Goal: Task Accomplishment & Management: Complete application form

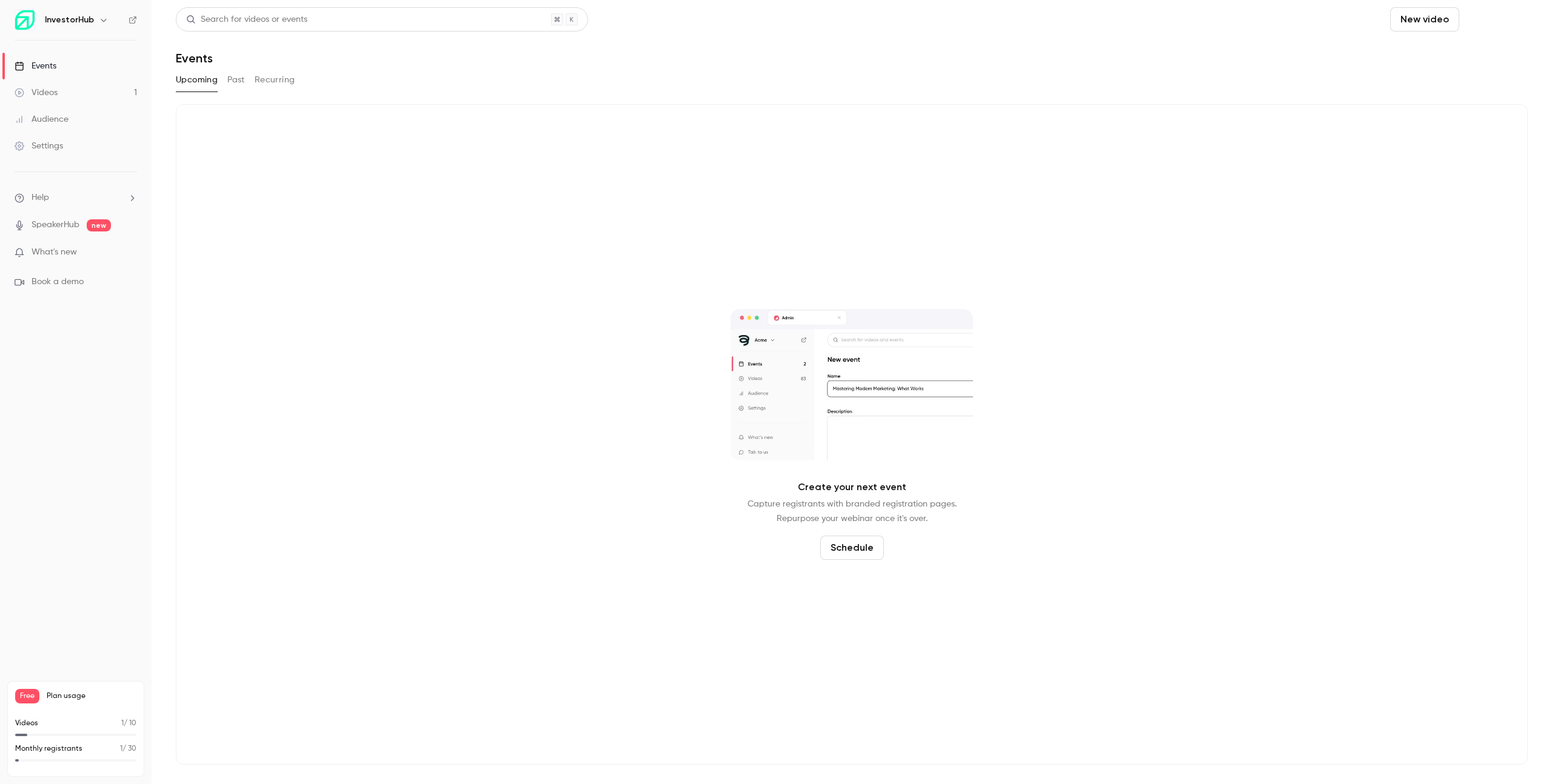
click at [1510, 11] on button "Schedule" at bounding box center [1496, 19] width 64 height 24
click at [1431, 21] on div at bounding box center [776, 392] width 1552 height 784
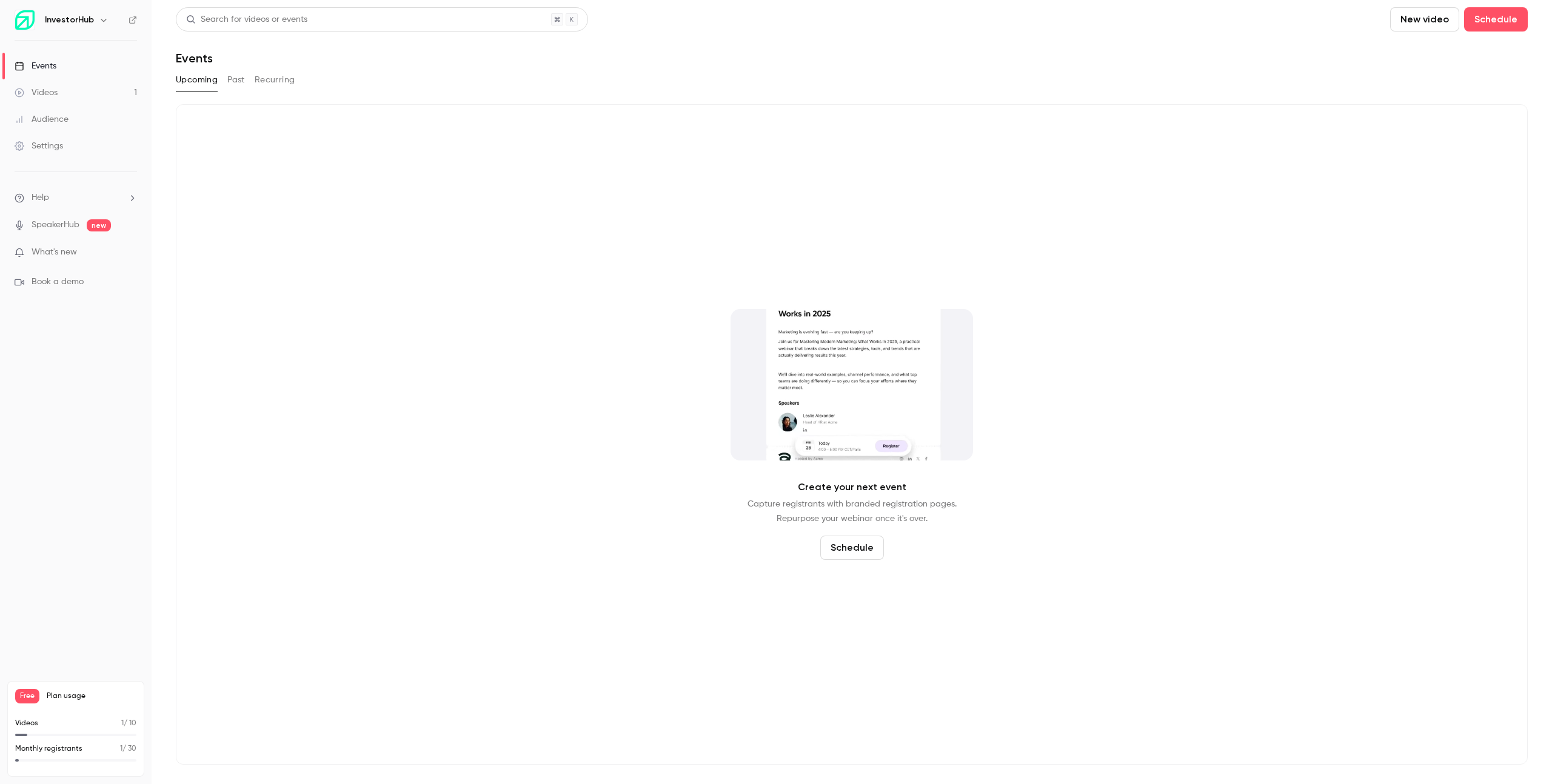
click at [1421, 20] on button "New video" at bounding box center [1425, 19] width 69 height 24
click at [239, 83] on div at bounding box center [776, 392] width 1552 height 784
click at [239, 83] on button "Past" at bounding box center [236, 80] width 18 height 19
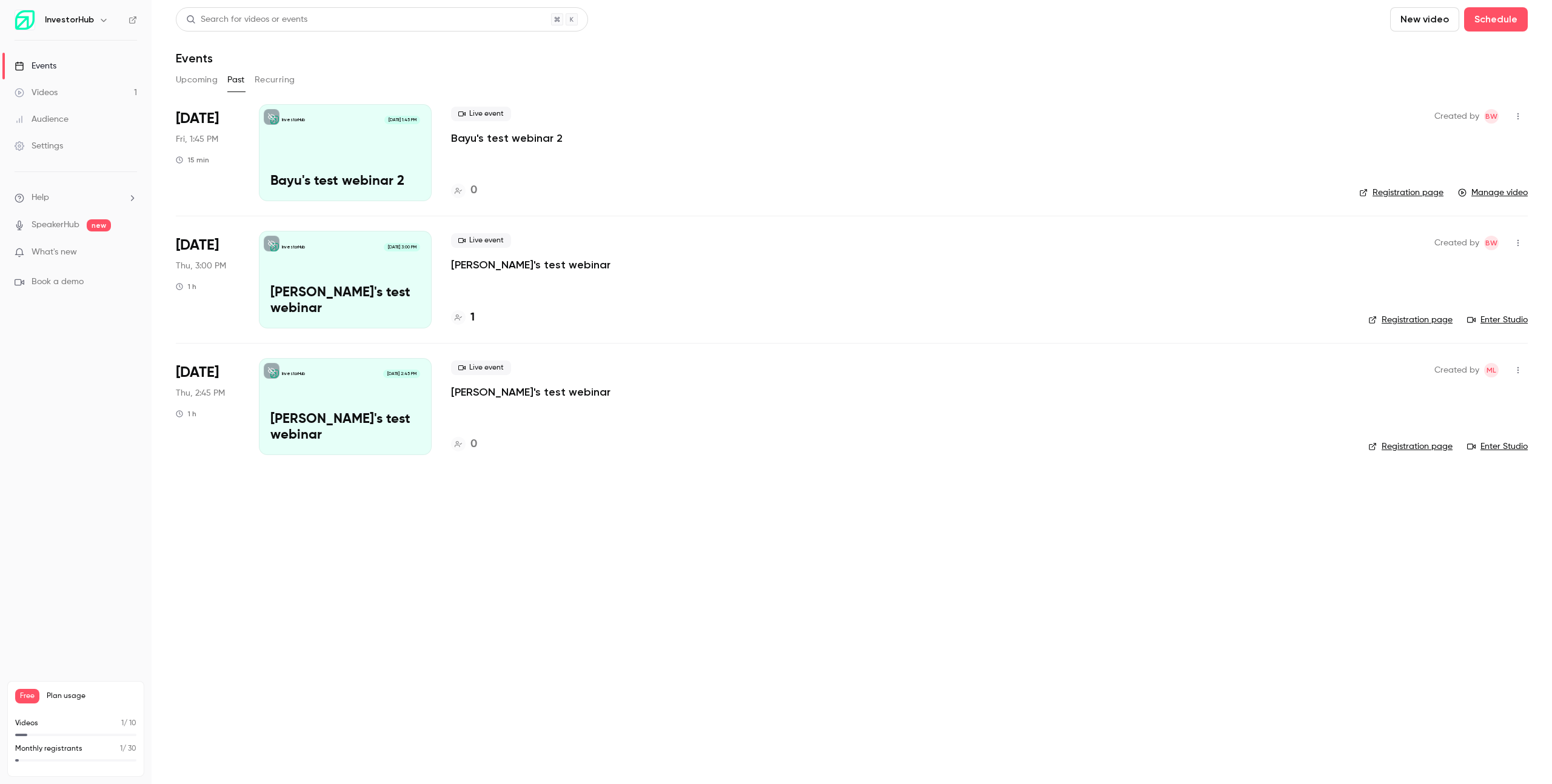
click at [1372, 192] on link "Registration page" at bounding box center [1401, 192] width 84 height 12
click at [1456, 24] on button "New video" at bounding box center [1425, 19] width 69 height 24
click at [1434, 78] on div "Upload" at bounding box center [1469, 84] width 92 height 12
click at [1428, 719] on p "1 video uploaded" at bounding box center [1408, 724] width 70 height 12
click at [1473, 760] on p "Upload completed" at bounding box center [1449, 761] width 112 height 11
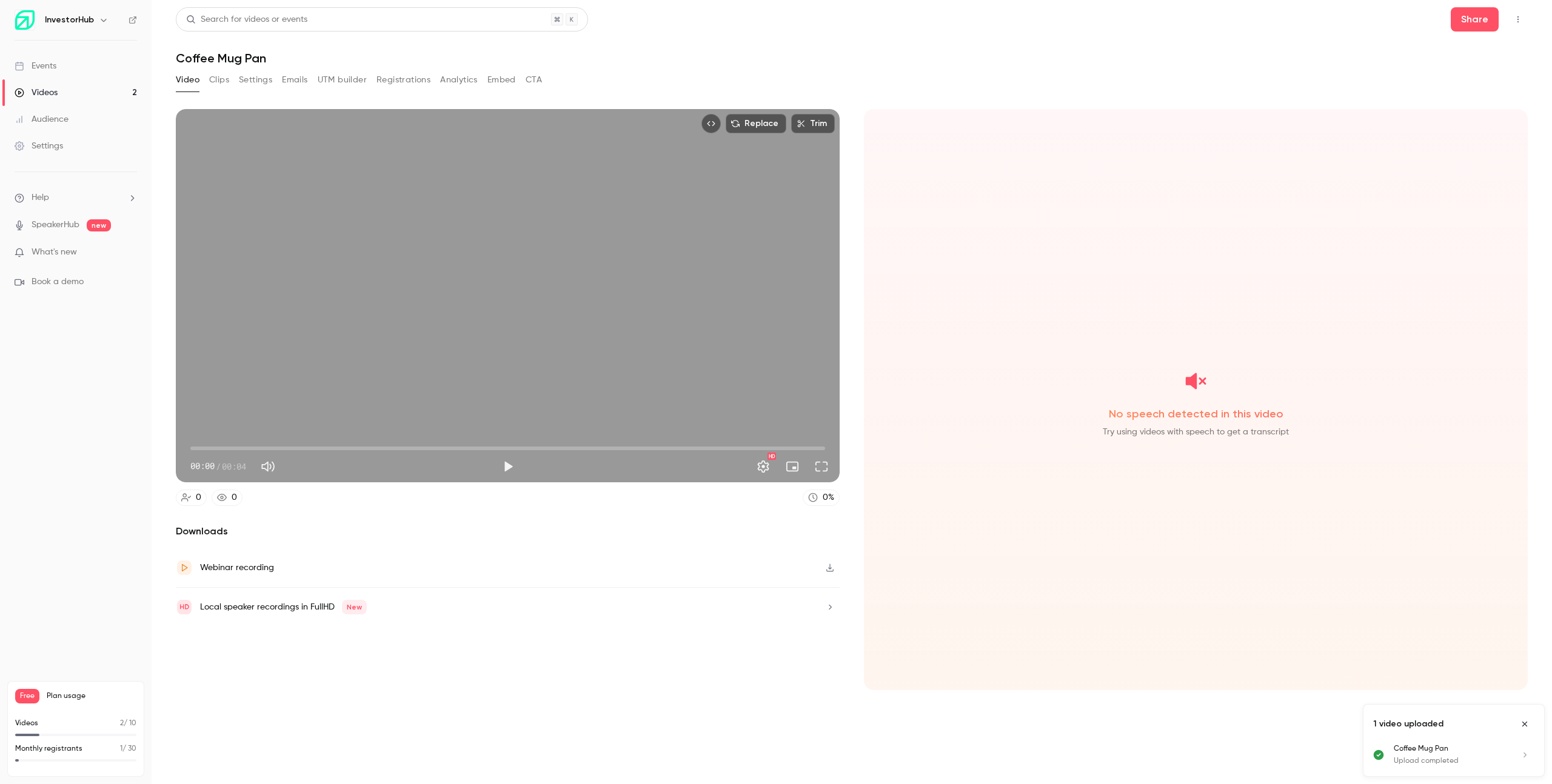
click at [222, 87] on button "Clips" at bounding box center [219, 80] width 20 height 19
click at [261, 87] on button "Settings" at bounding box center [255, 80] width 33 height 19
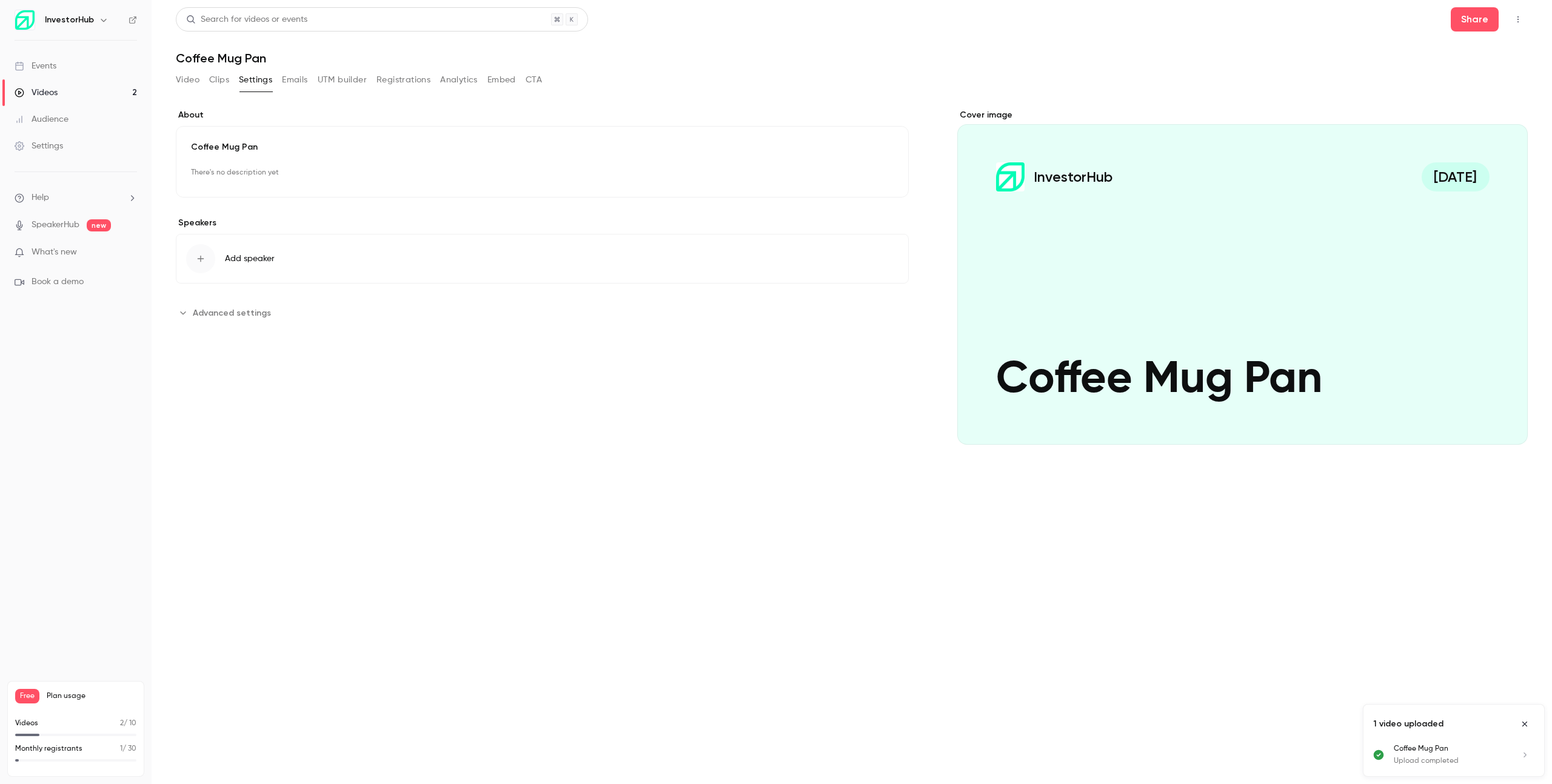
click at [217, 74] on button "Clips" at bounding box center [219, 80] width 20 height 19
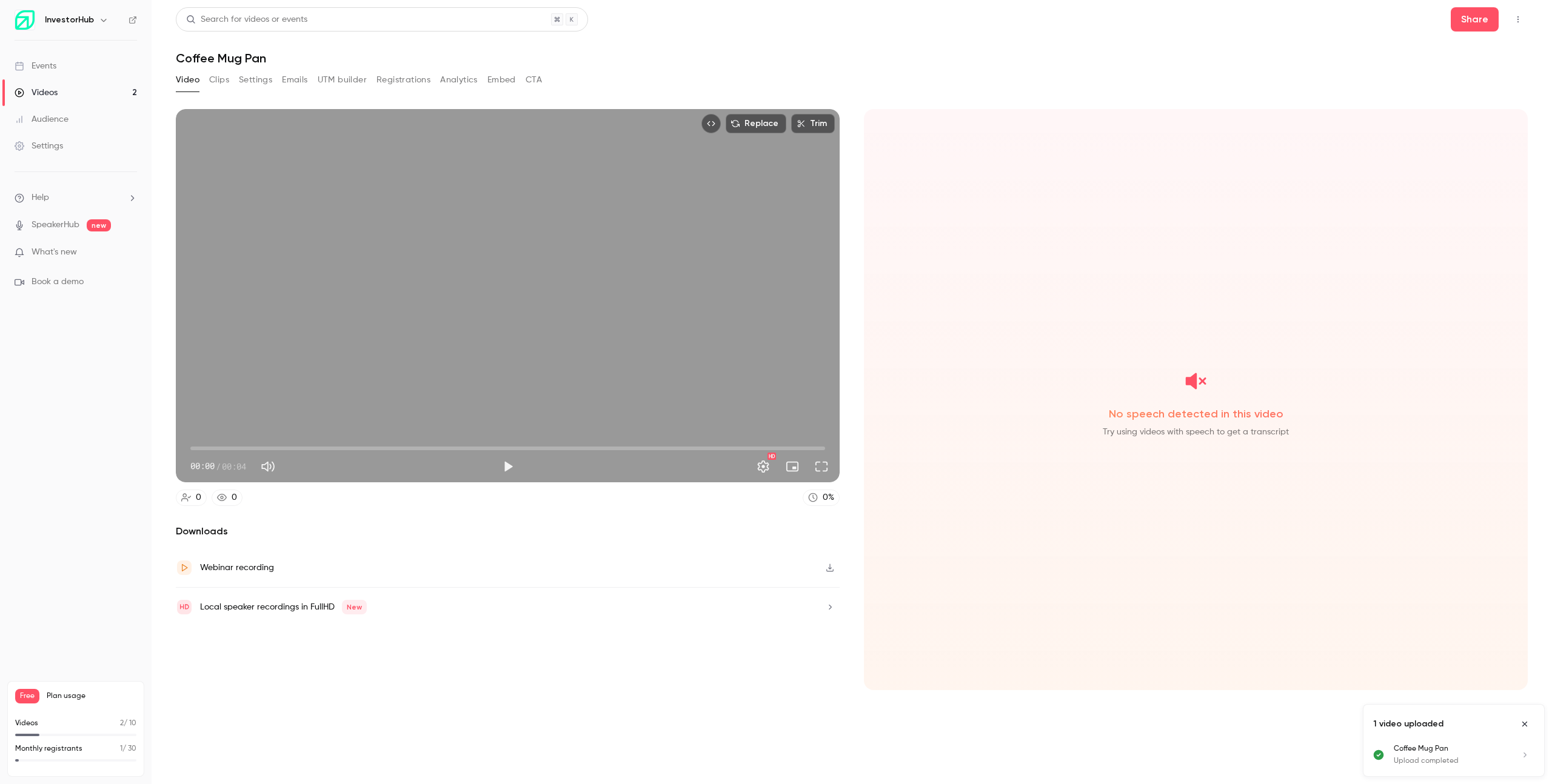
click at [263, 86] on button "Settings" at bounding box center [255, 80] width 33 height 19
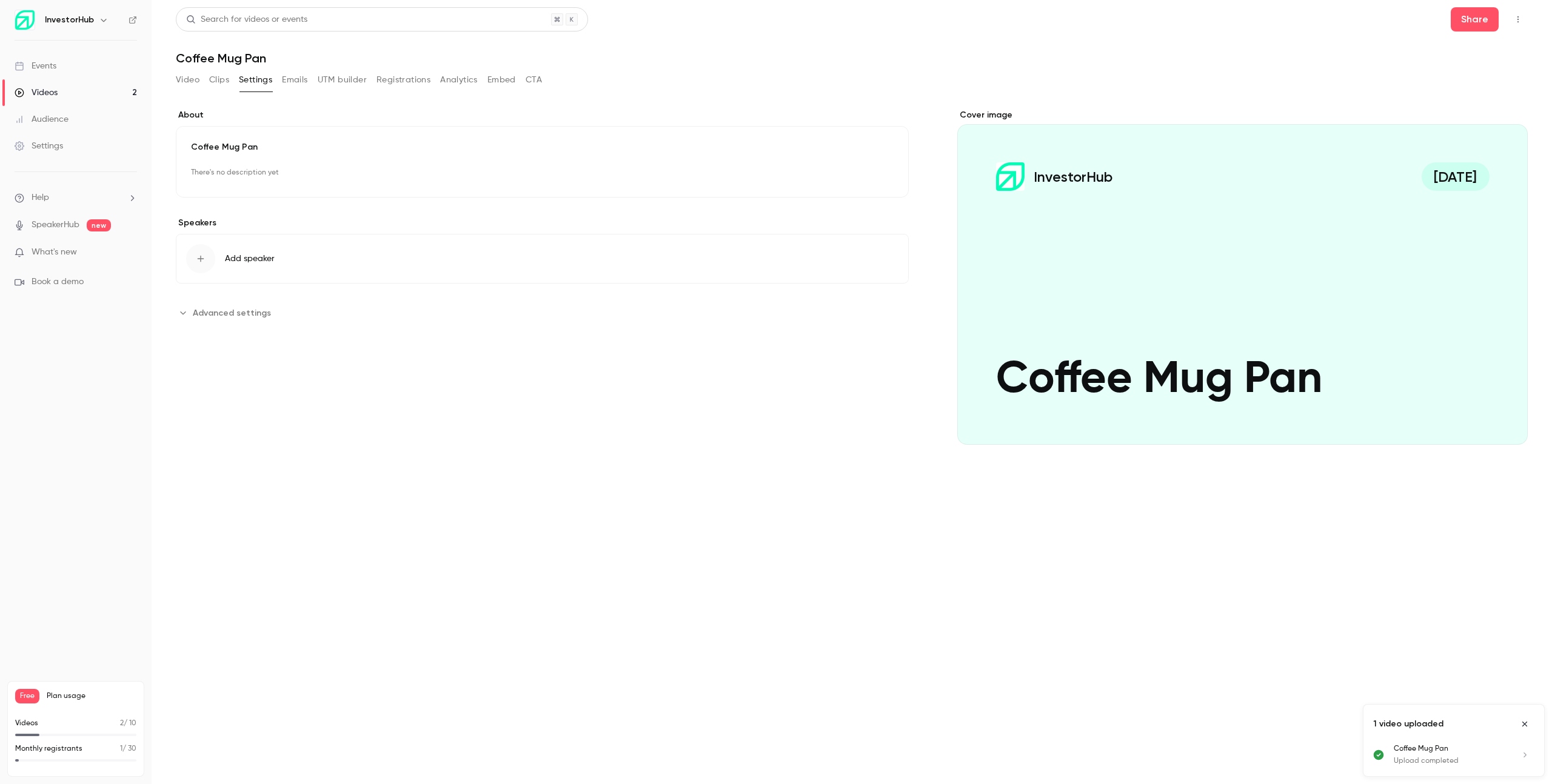
click at [298, 82] on button "Emails" at bounding box center [294, 80] width 25 height 19
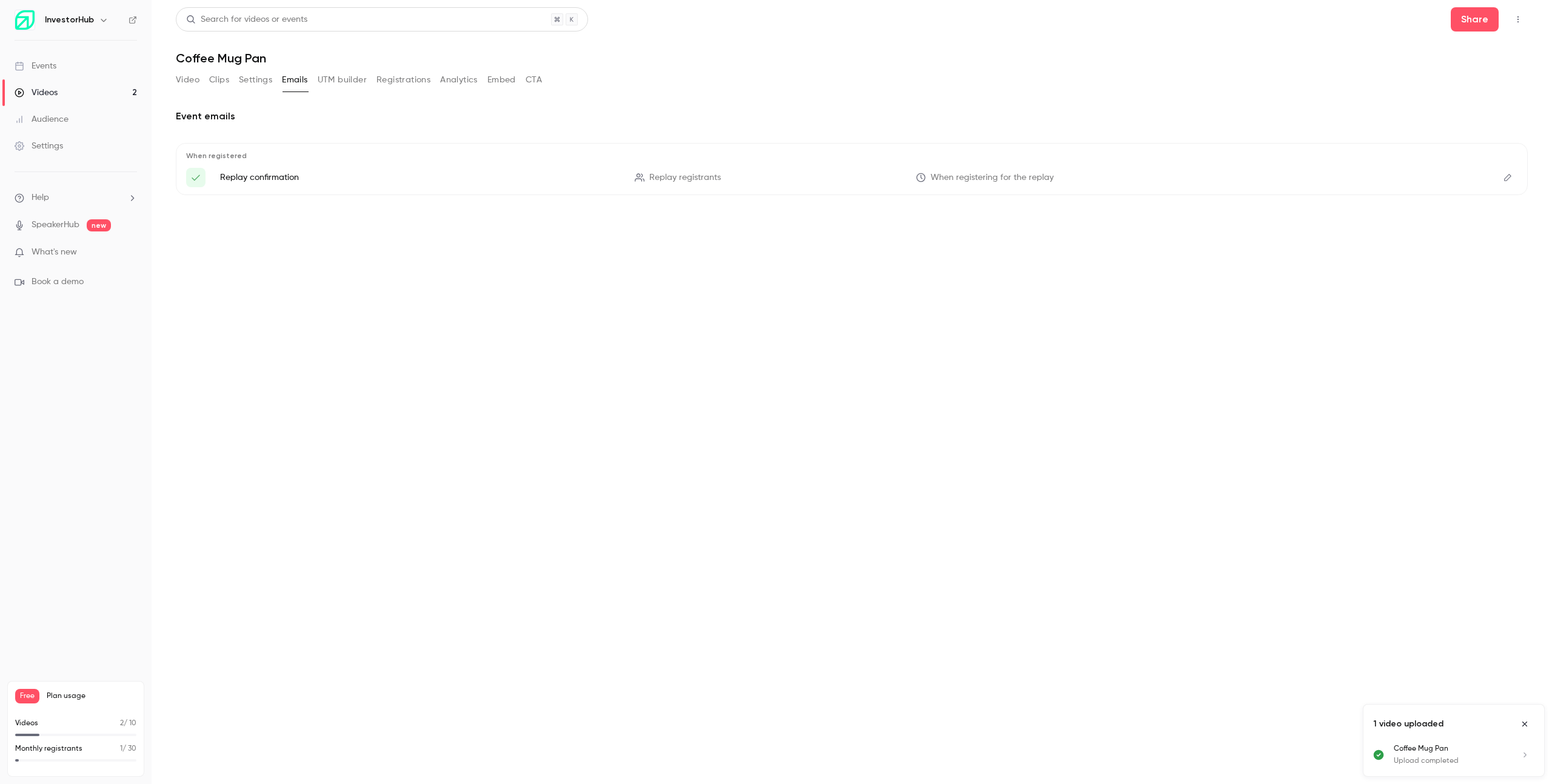
click at [354, 83] on button "UTM builder" at bounding box center [343, 80] width 49 height 19
click at [392, 86] on button "Registrations" at bounding box center [403, 80] width 54 height 19
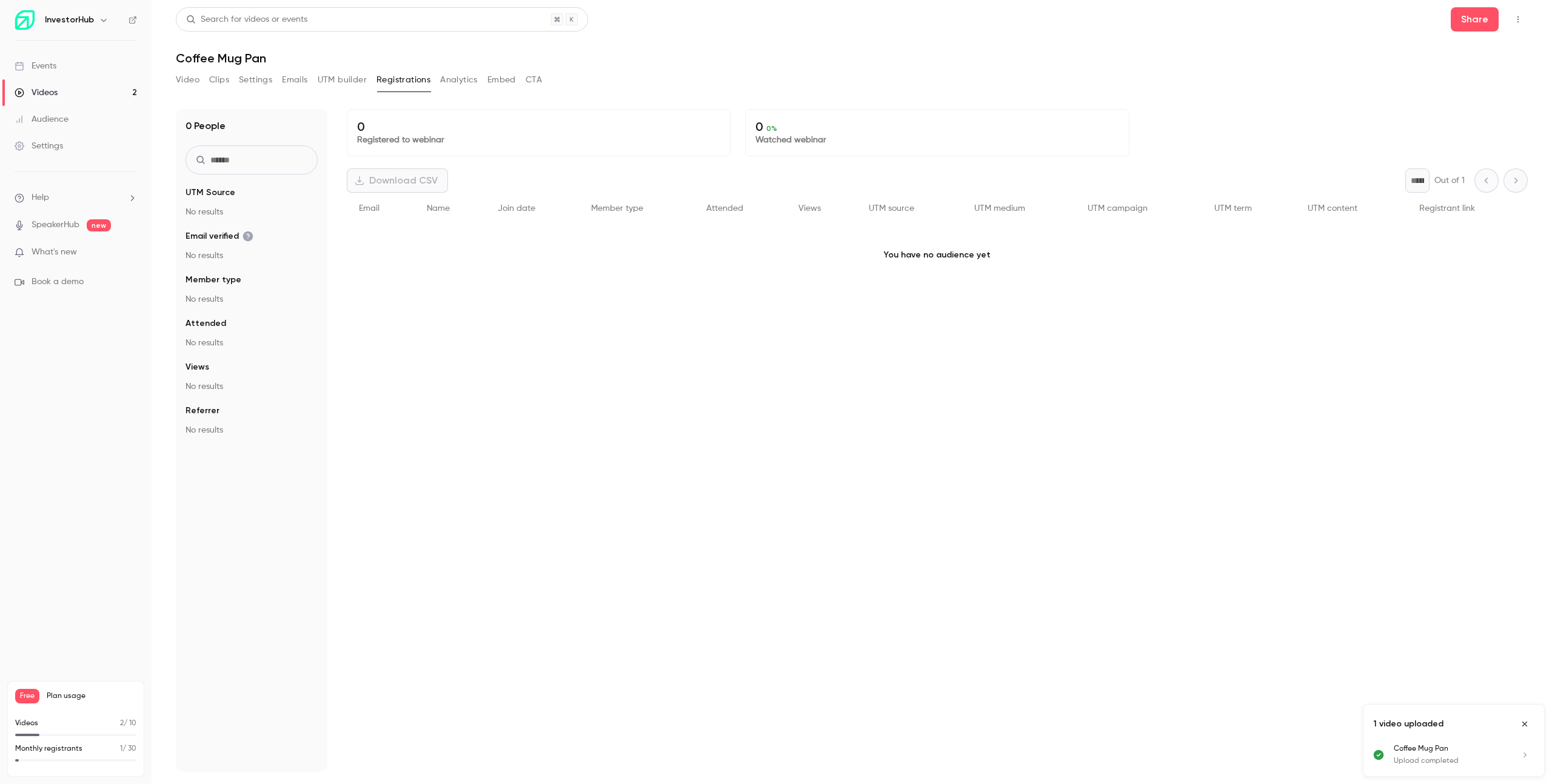
click at [455, 84] on button "Analytics" at bounding box center [459, 80] width 38 height 19
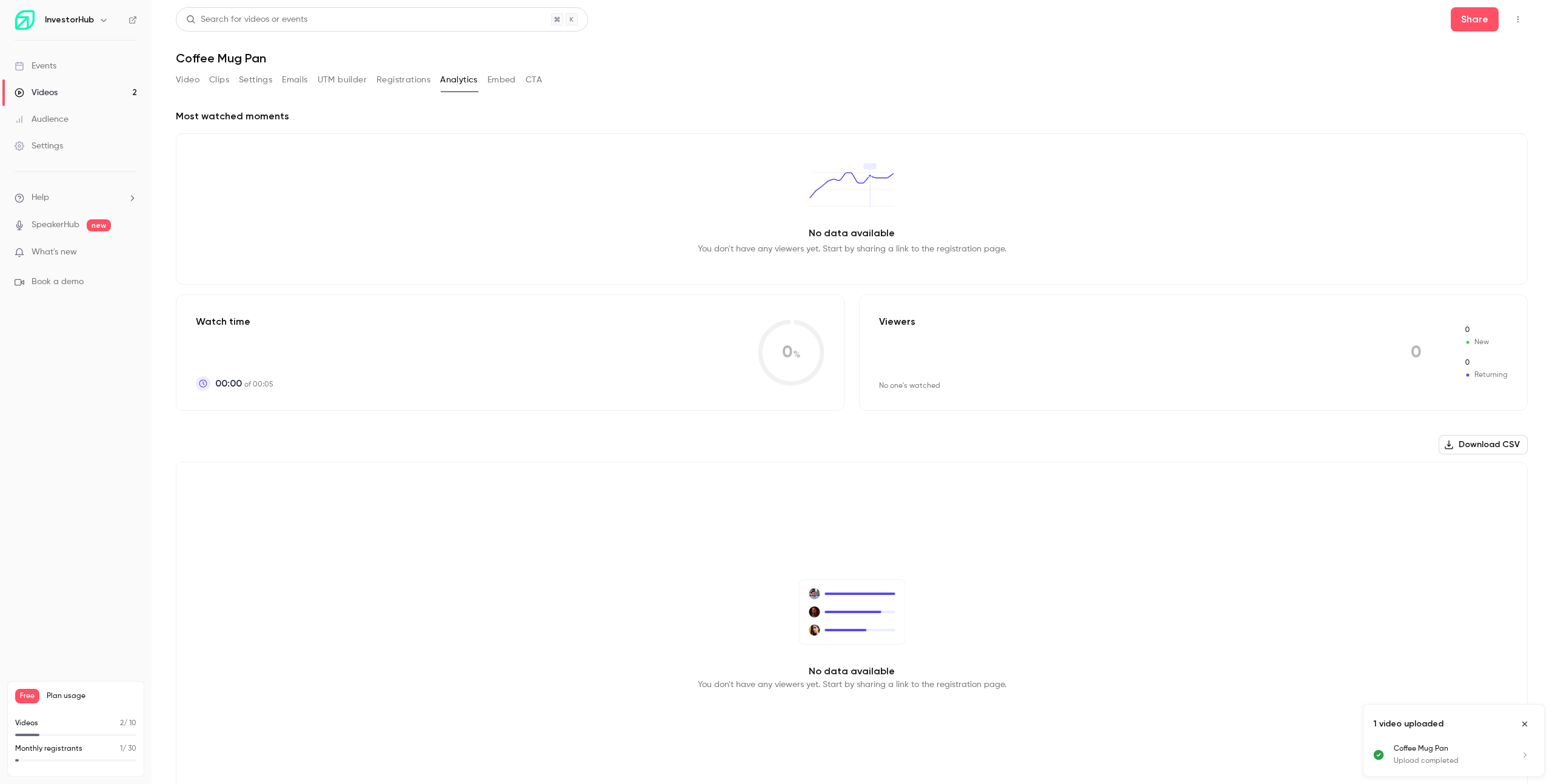
click at [506, 84] on button "Embed" at bounding box center [502, 80] width 29 height 19
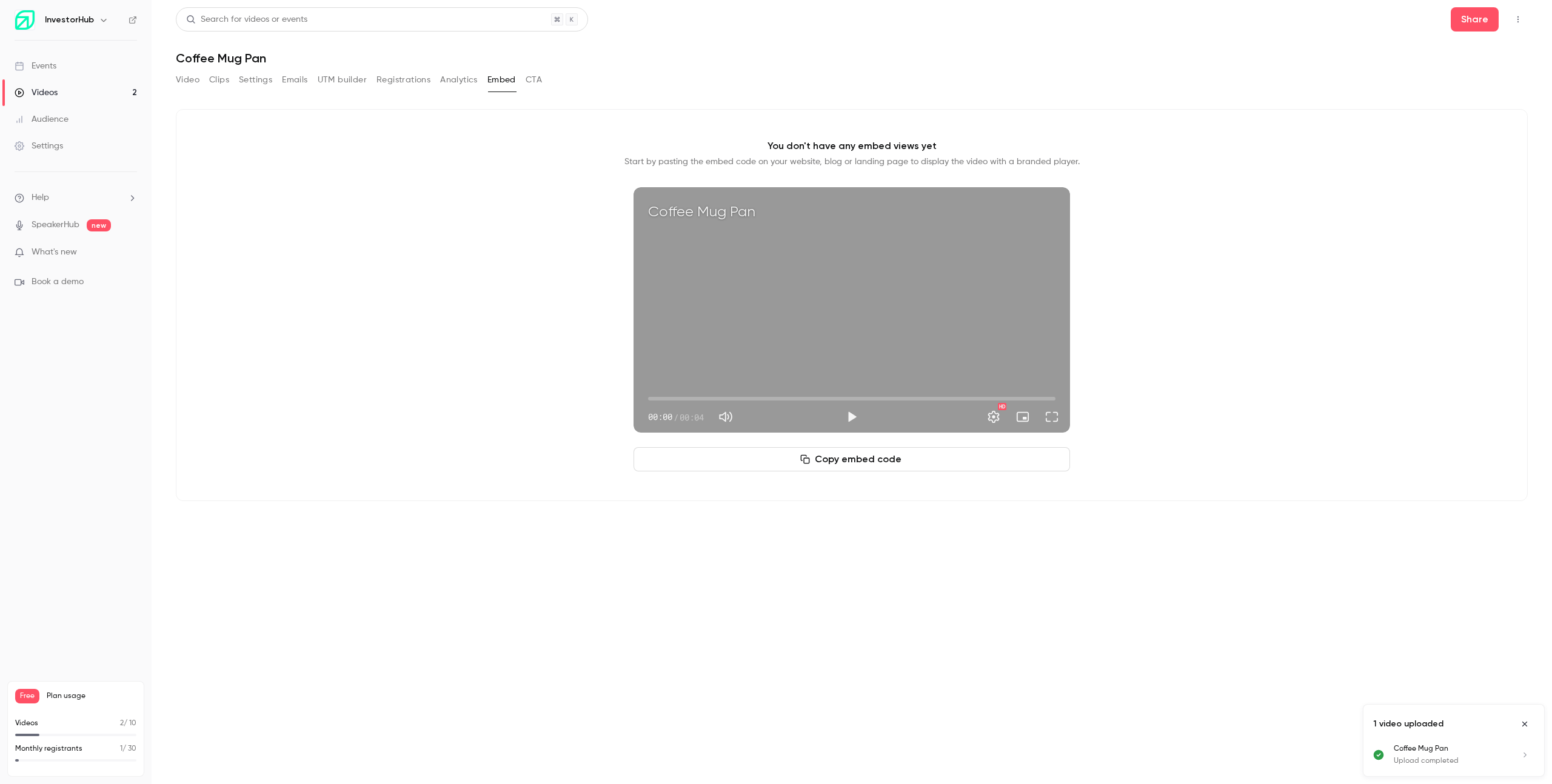
click at [266, 75] on button "Settings" at bounding box center [255, 80] width 33 height 19
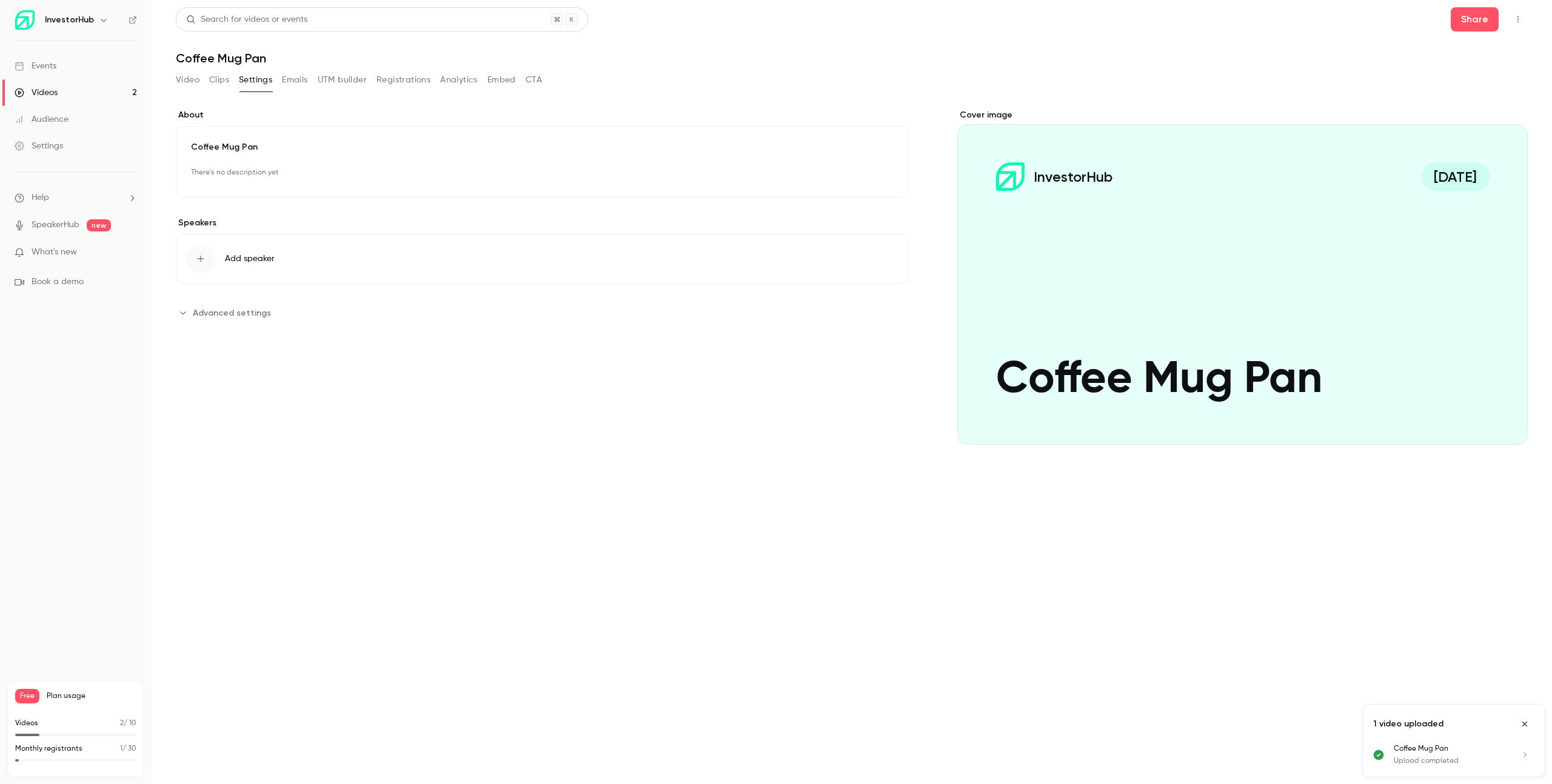
click at [234, 316] on span "Advanced settings" at bounding box center [232, 313] width 78 height 13
click at [615, 321] on section "**********" at bounding box center [542, 405] width 733 height 206
click at [79, 93] on link "Videos 2" at bounding box center [75, 92] width 151 height 27
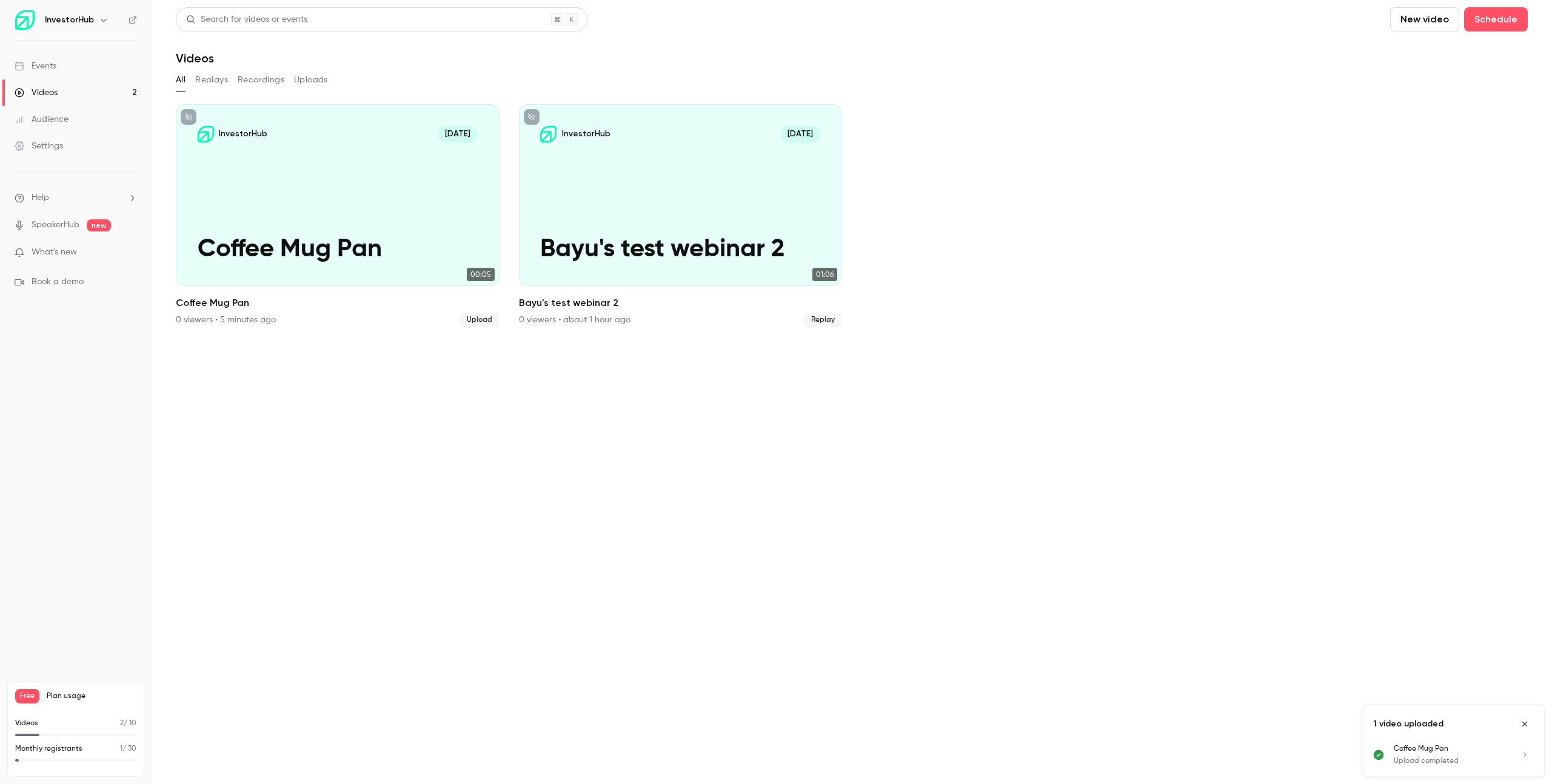
click at [95, 70] on link "Events" at bounding box center [75, 66] width 151 height 27
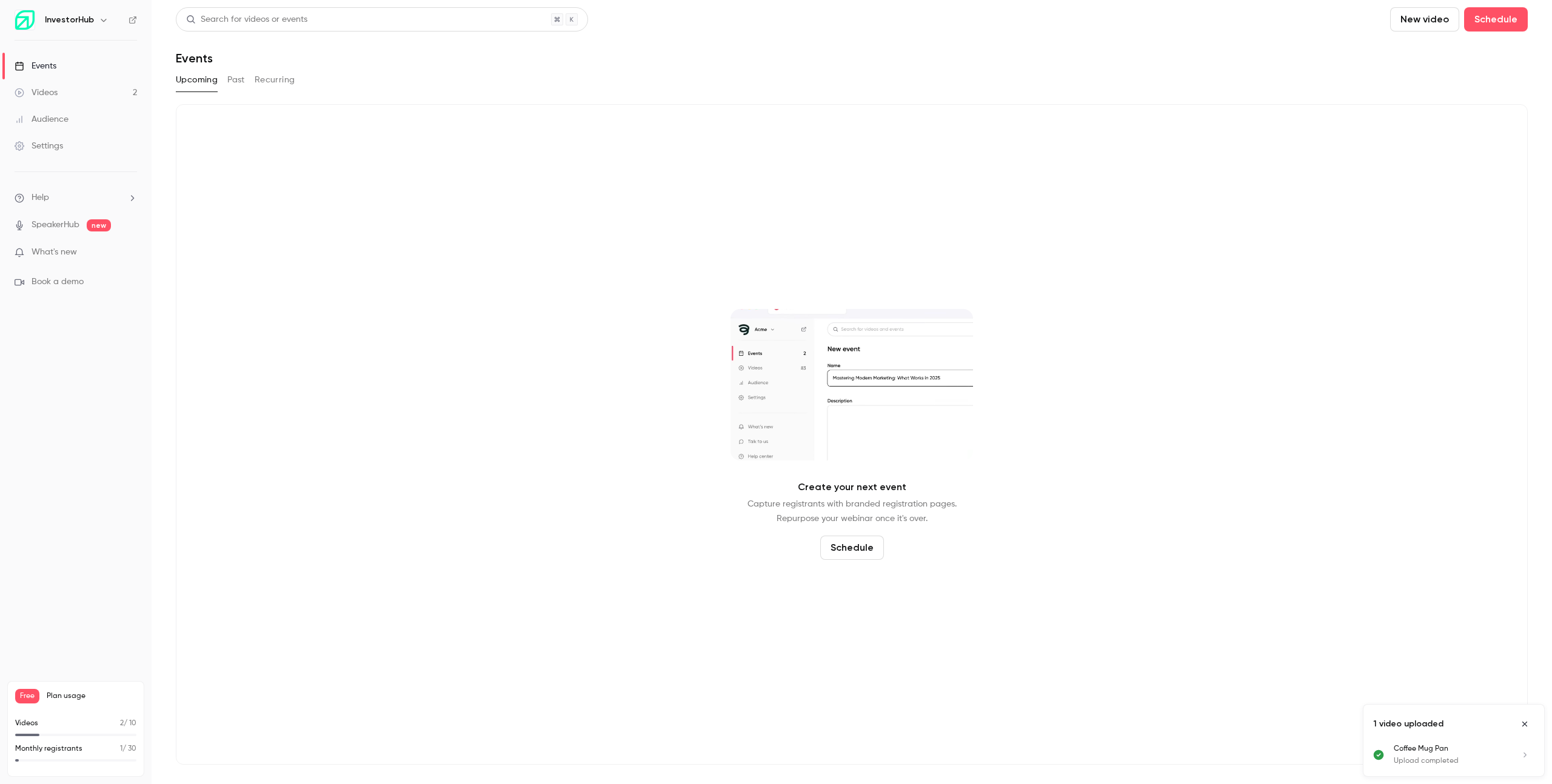
click at [239, 77] on button "Past" at bounding box center [236, 80] width 18 height 19
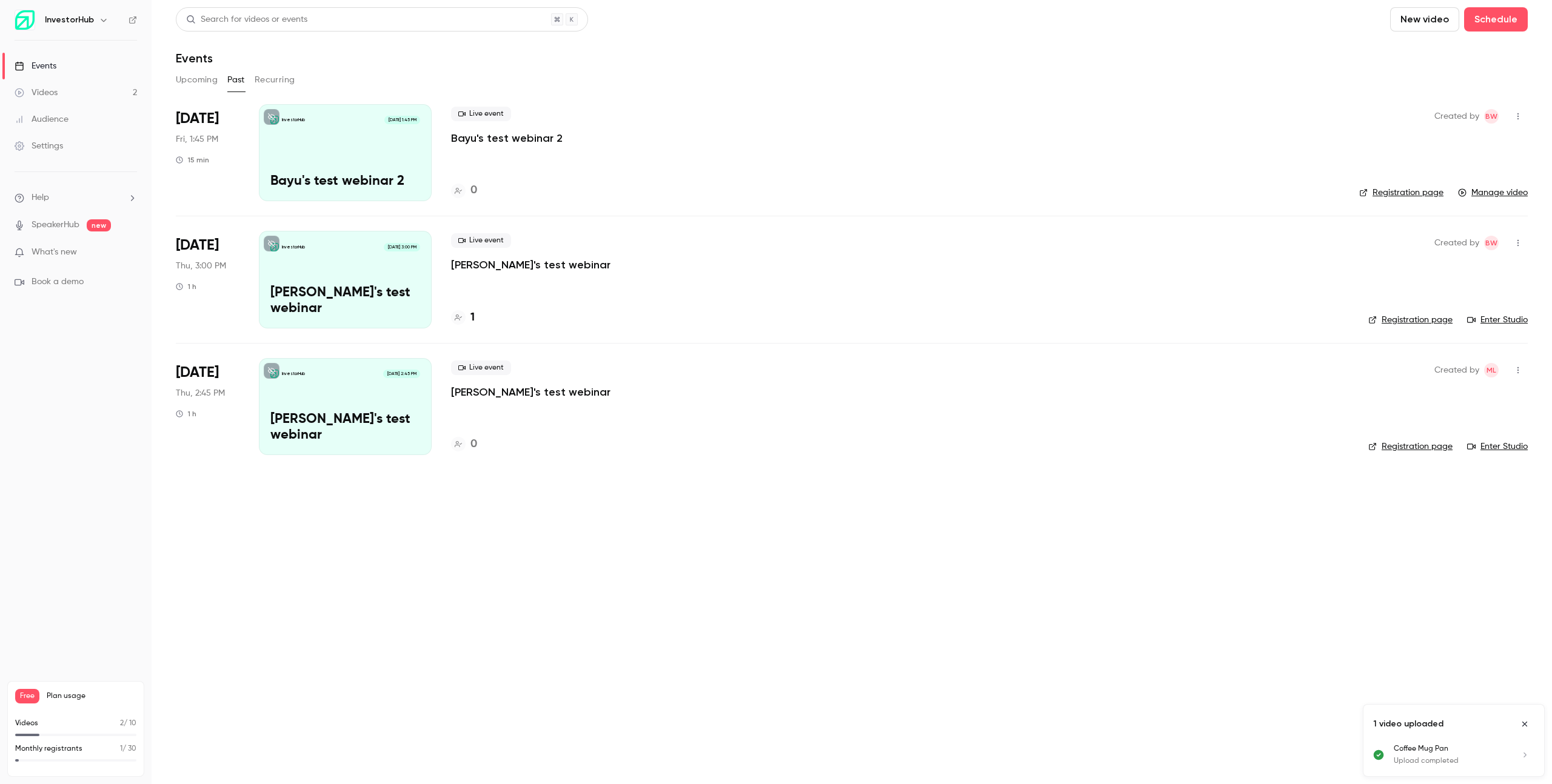
click at [283, 84] on button "Recurring" at bounding box center [275, 80] width 40 height 19
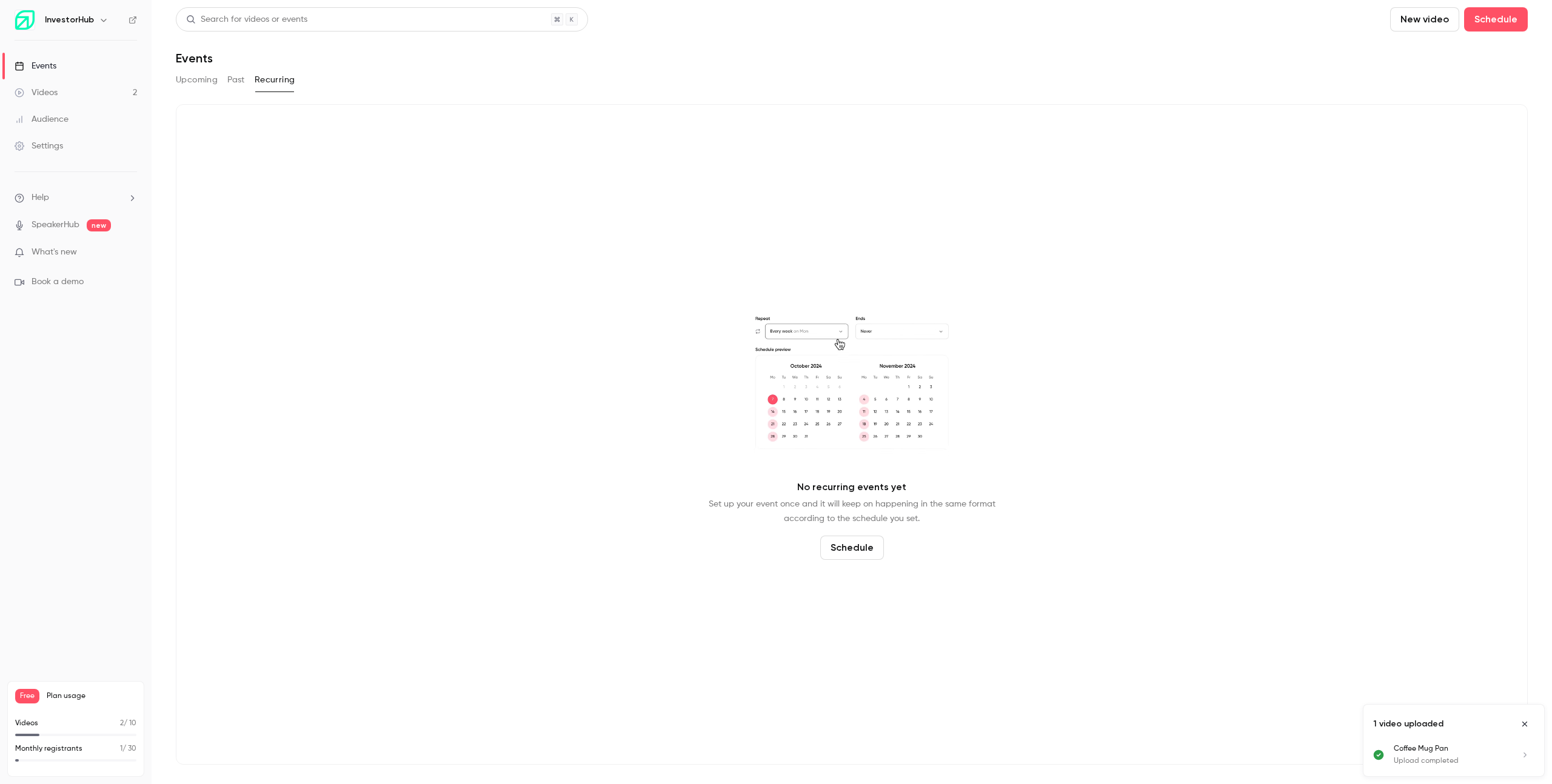
click at [197, 84] on button "Upcoming" at bounding box center [196, 80] width 42 height 19
click at [86, 92] on link "Videos 2" at bounding box center [75, 92] width 151 height 27
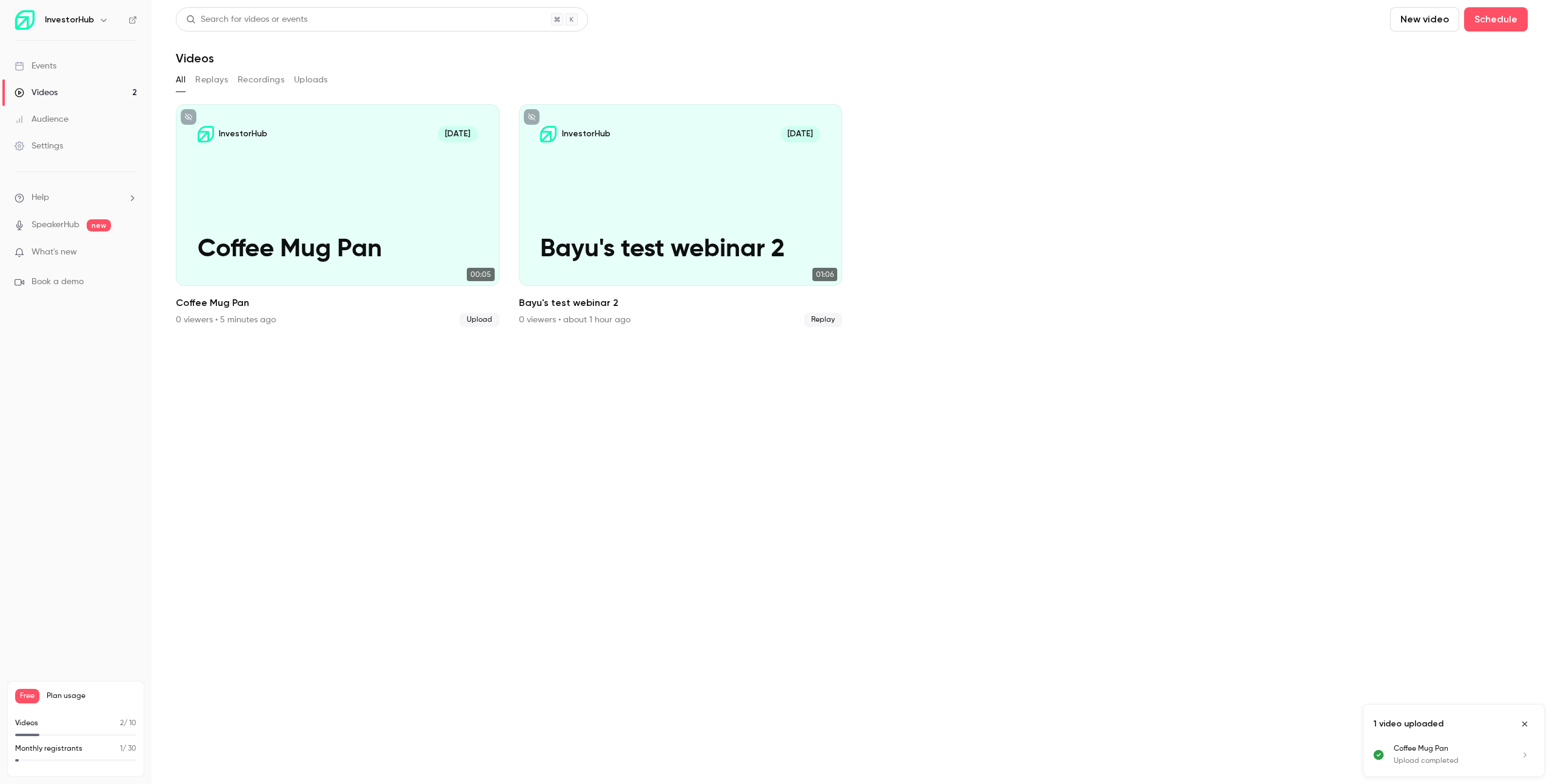
click at [221, 88] on button "Replays" at bounding box center [211, 80] width 32 height 19
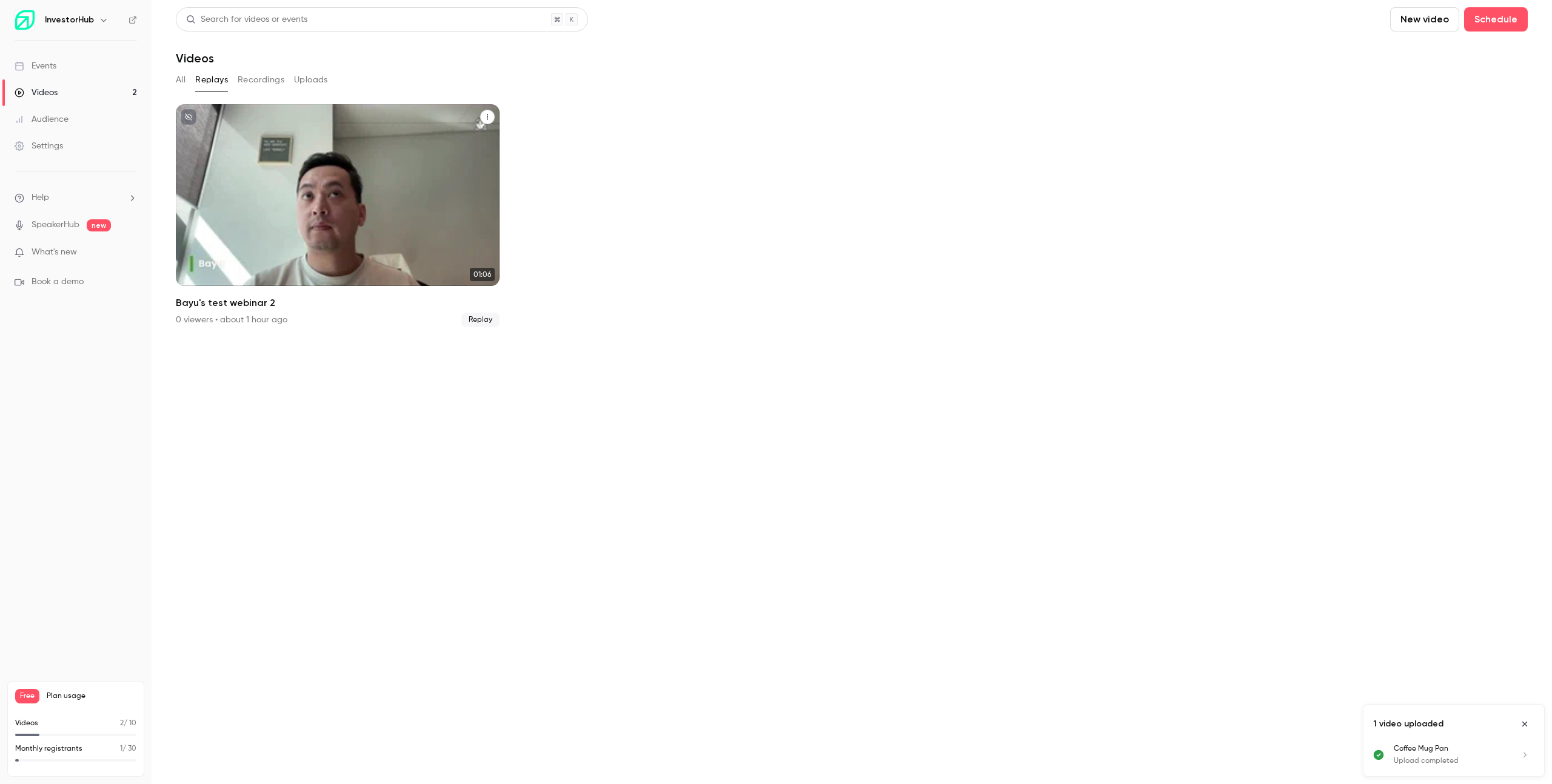
click at [492, 116] on button "Bayu's test webinar 2" at bounding box center [487, 117] width 14 height 14
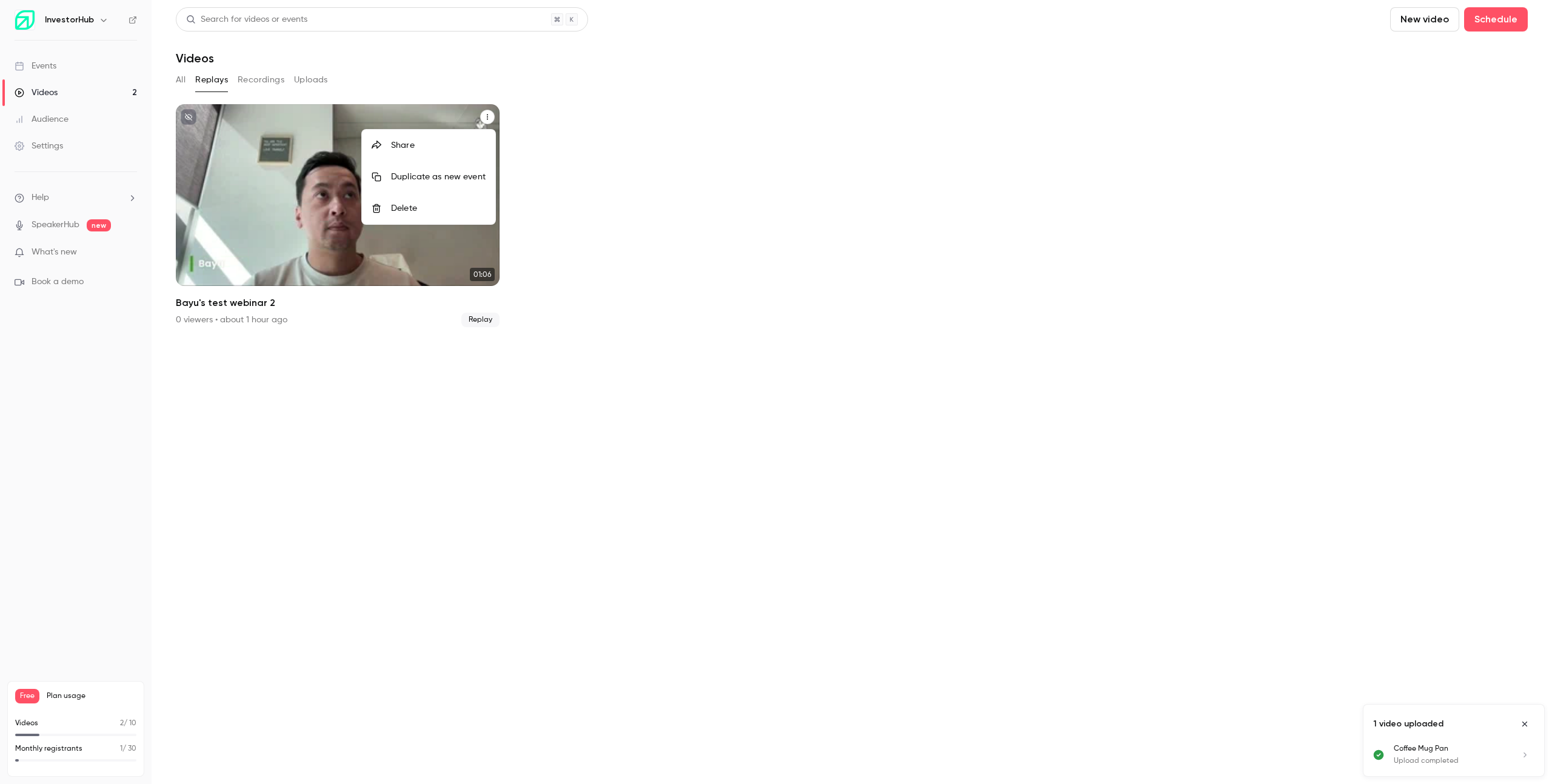
click at [446, 205] on div "Delete" at bounding box center [439, 209] width 95 height 12
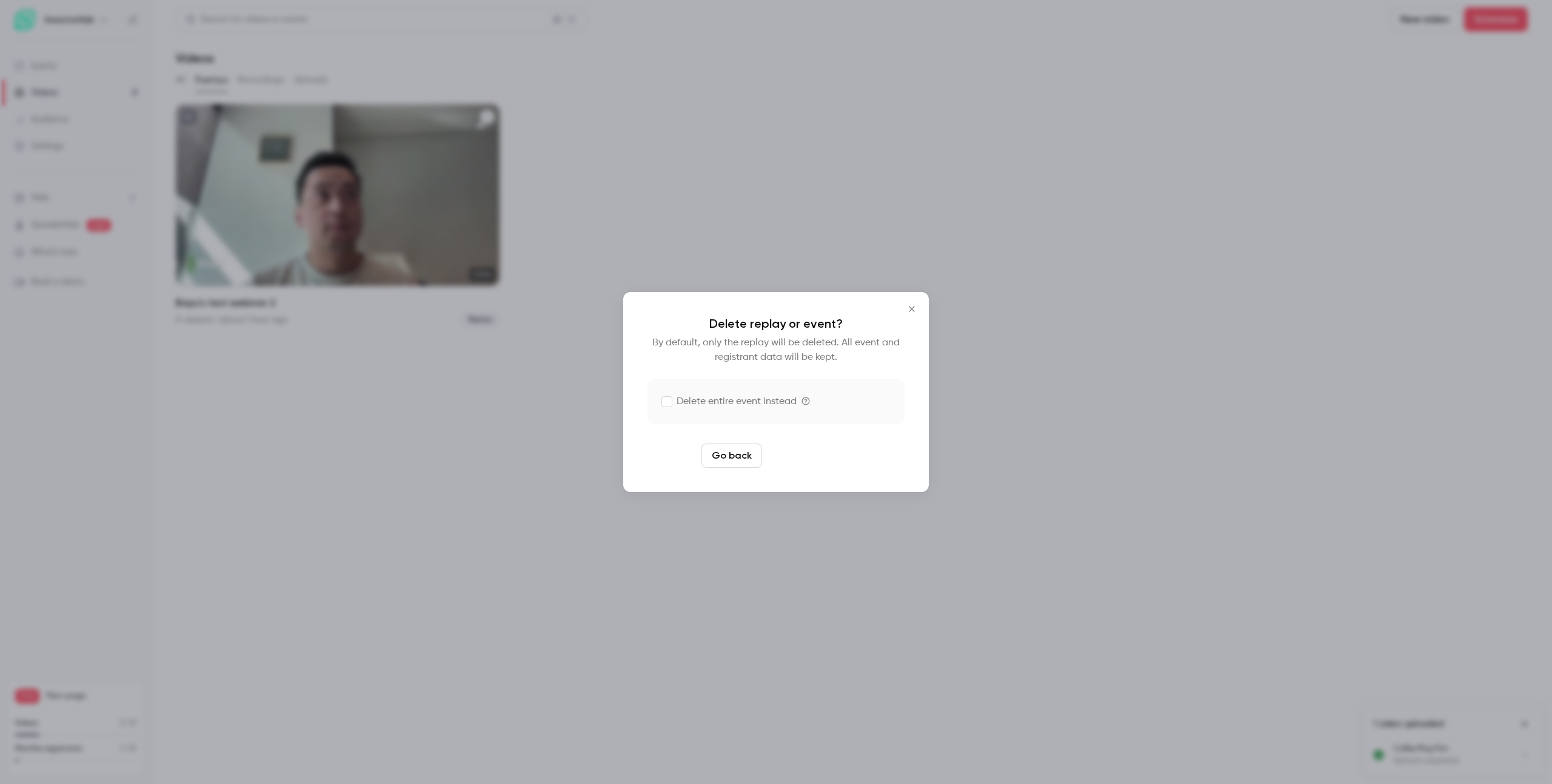
click at [806, 454] on button "Delete replay" at bounding box center [809, 455] width 84 height 24
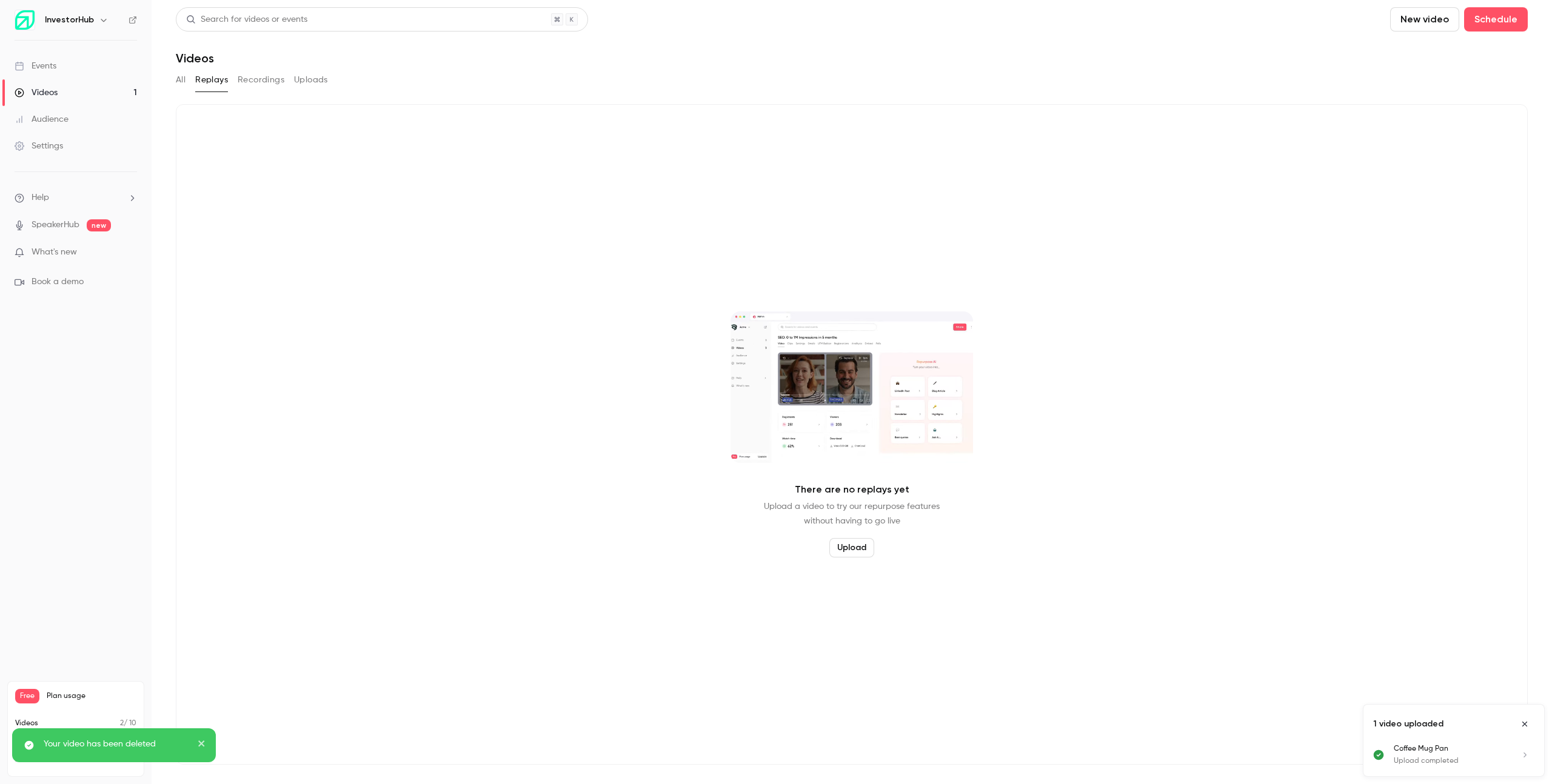
click at [187, 75] on div "All Replays Recordings Uploads" at bounding box center [851, 80] width 1352 height 19
click at [178, 75] on button "All" at bounding box center [180, 80] width 10 height 19
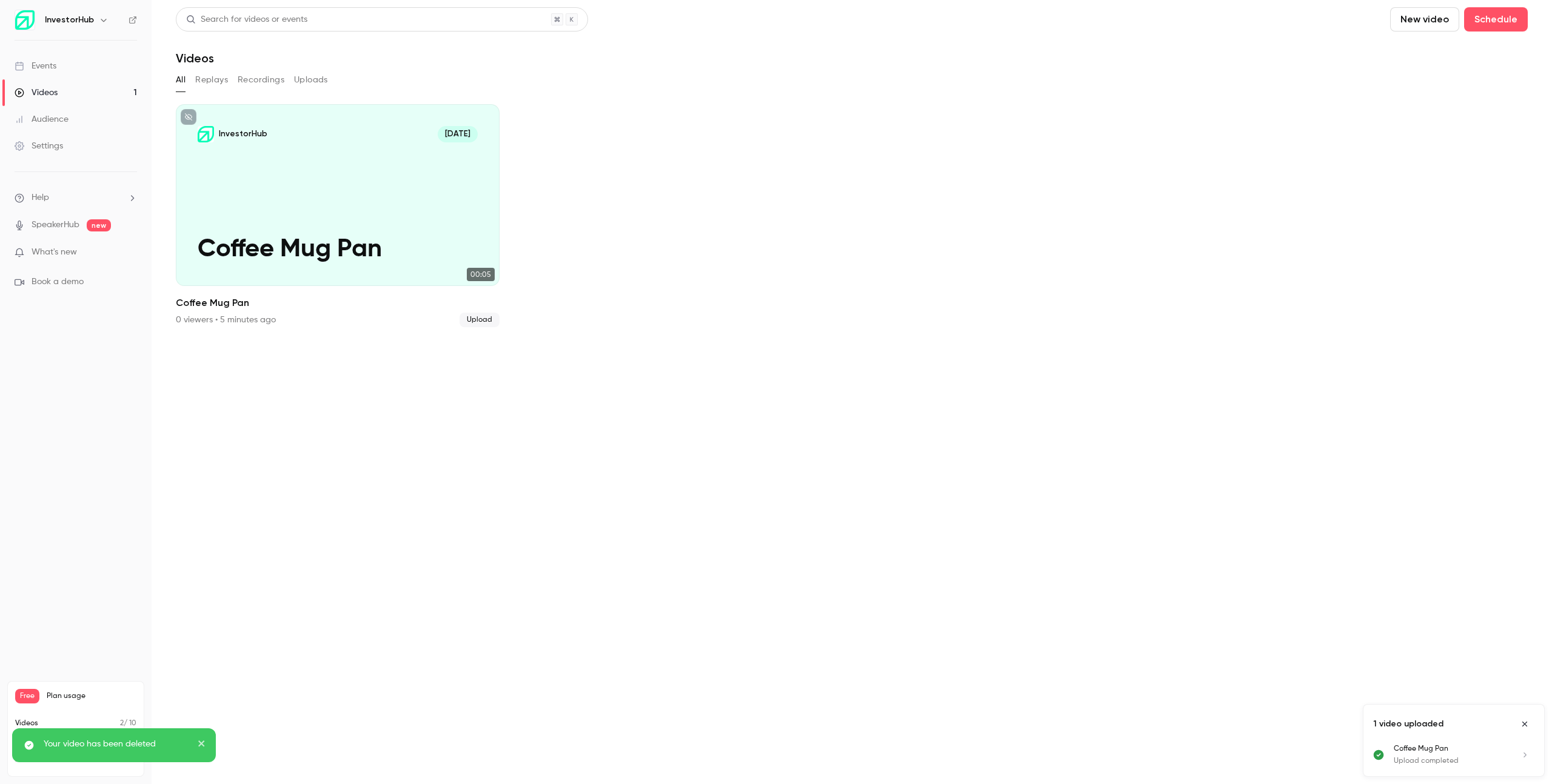
click at [265, 77] on button "Recordings" at bounding box center [261, 80] width 47 height 19
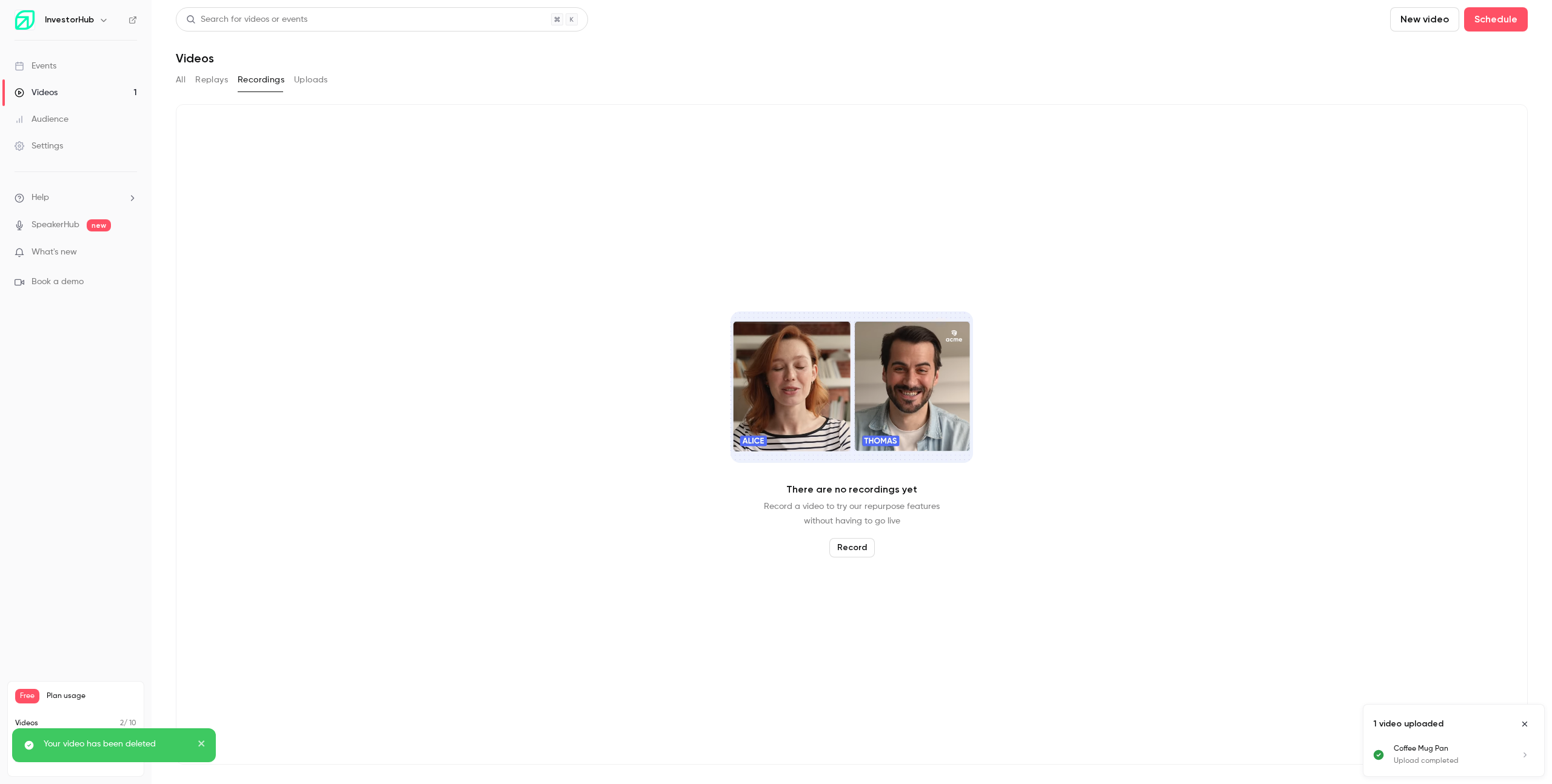
click at [318, 83] on button "Uploads" at bounding box center [311, 80] width 34 height 19
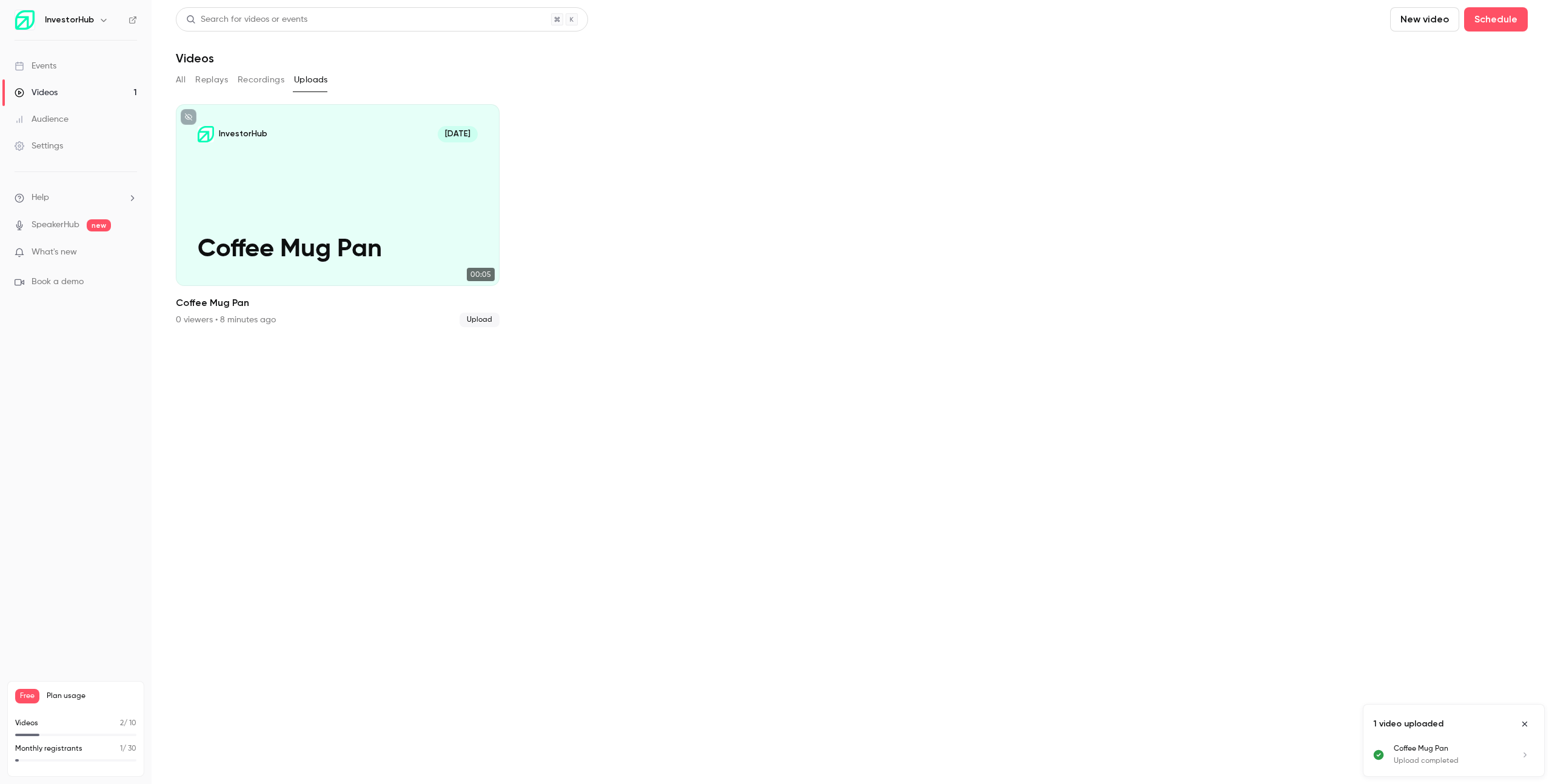
click at [1401, 16] on button "New video" at bounding box center [1425, 19] width 69 height 24
click at [573, 190] on div at bounding box center [776, 392] width 1552 height 784
click at [105, 70] on link "Events" at bounding box center [75, 66] width 151 height 27
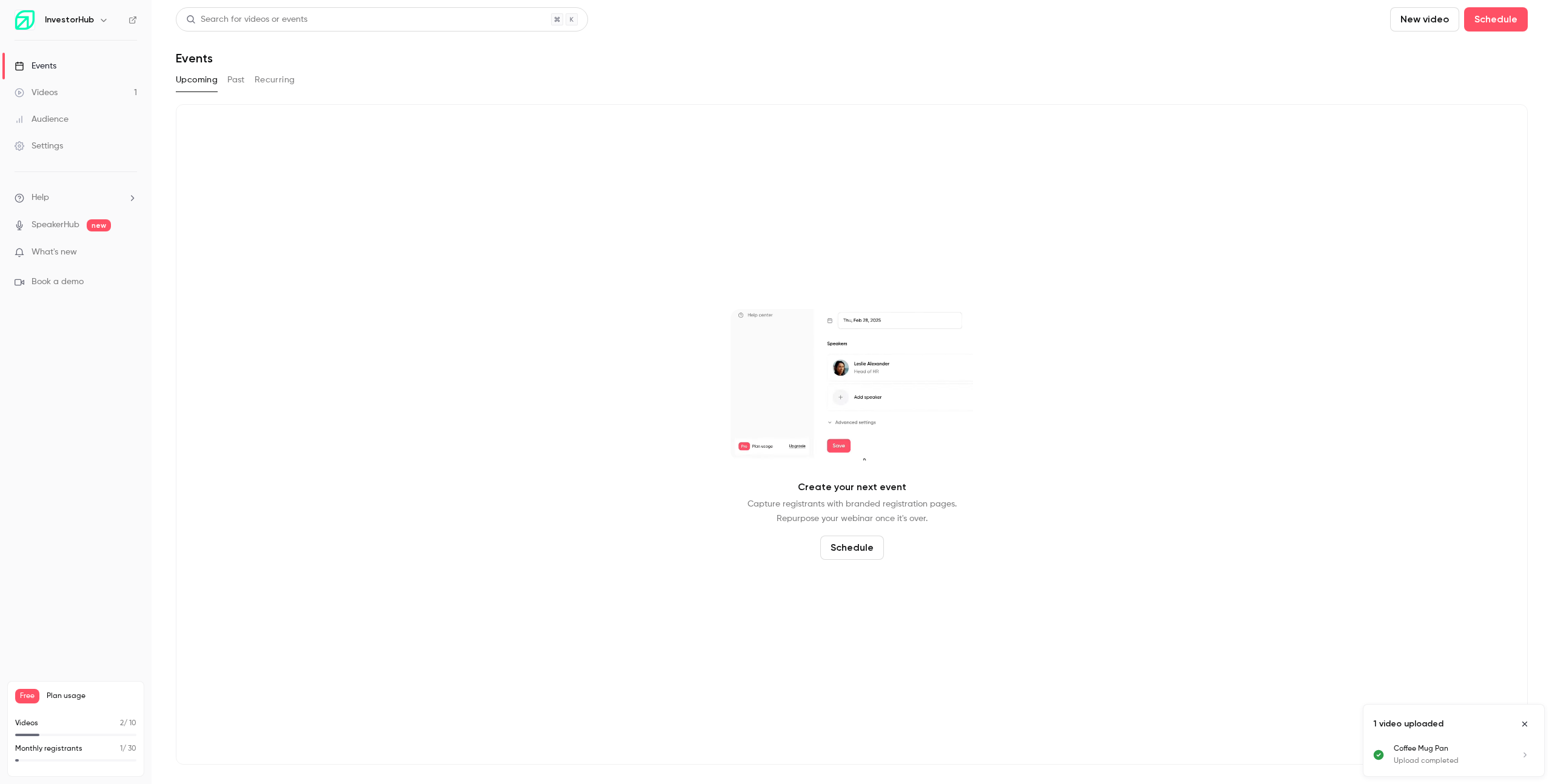
click at [237, 77] on button "Past" at bounding box center [236, 80] width 18 height 19
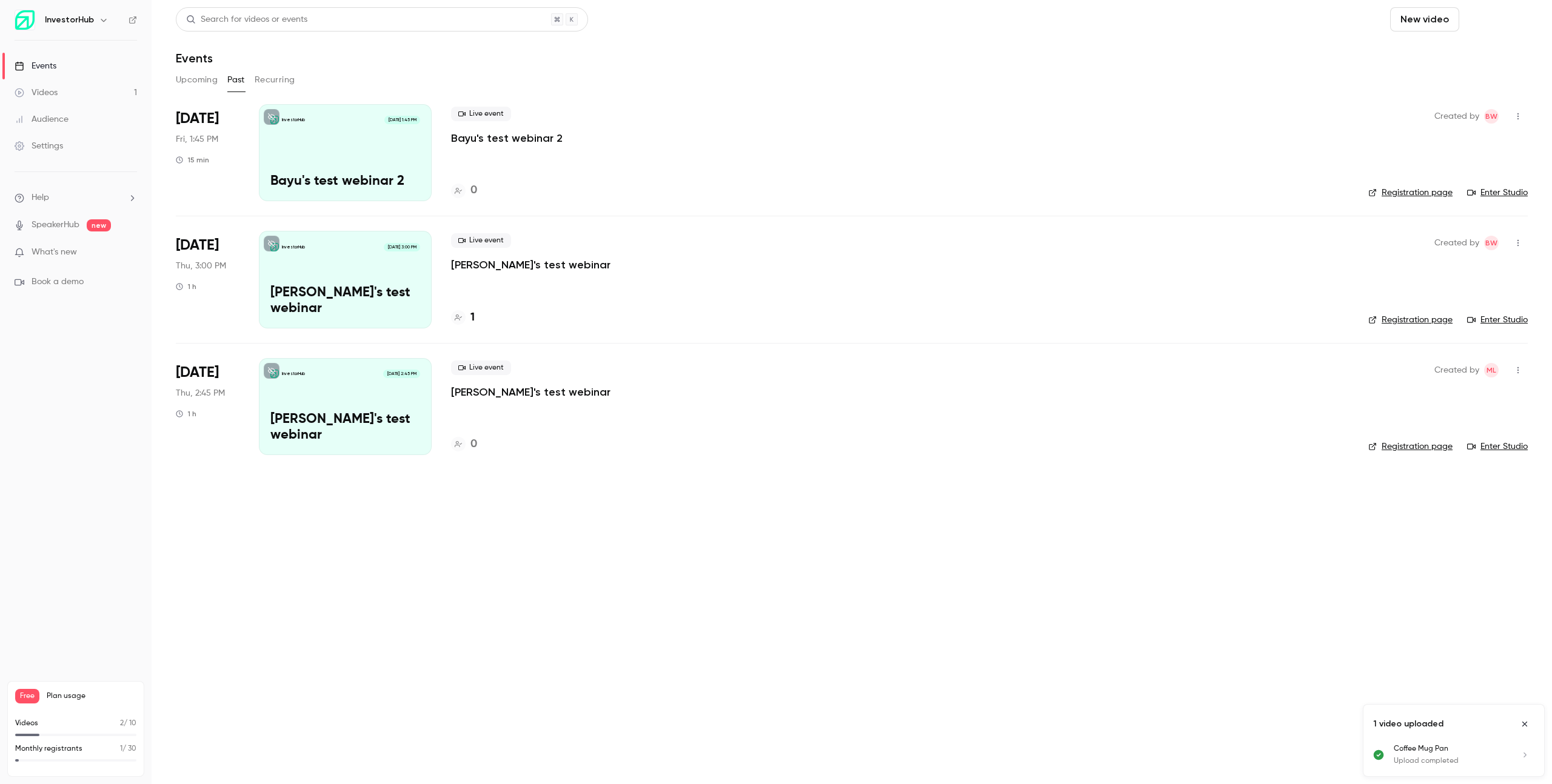
click at [1486, 20] on button "Schedule" at bounding box center [1496, 19] width 64 height 24
click at [1485, 59] on li "One time event" at bounding box center [1461, 53] width 131 height 32
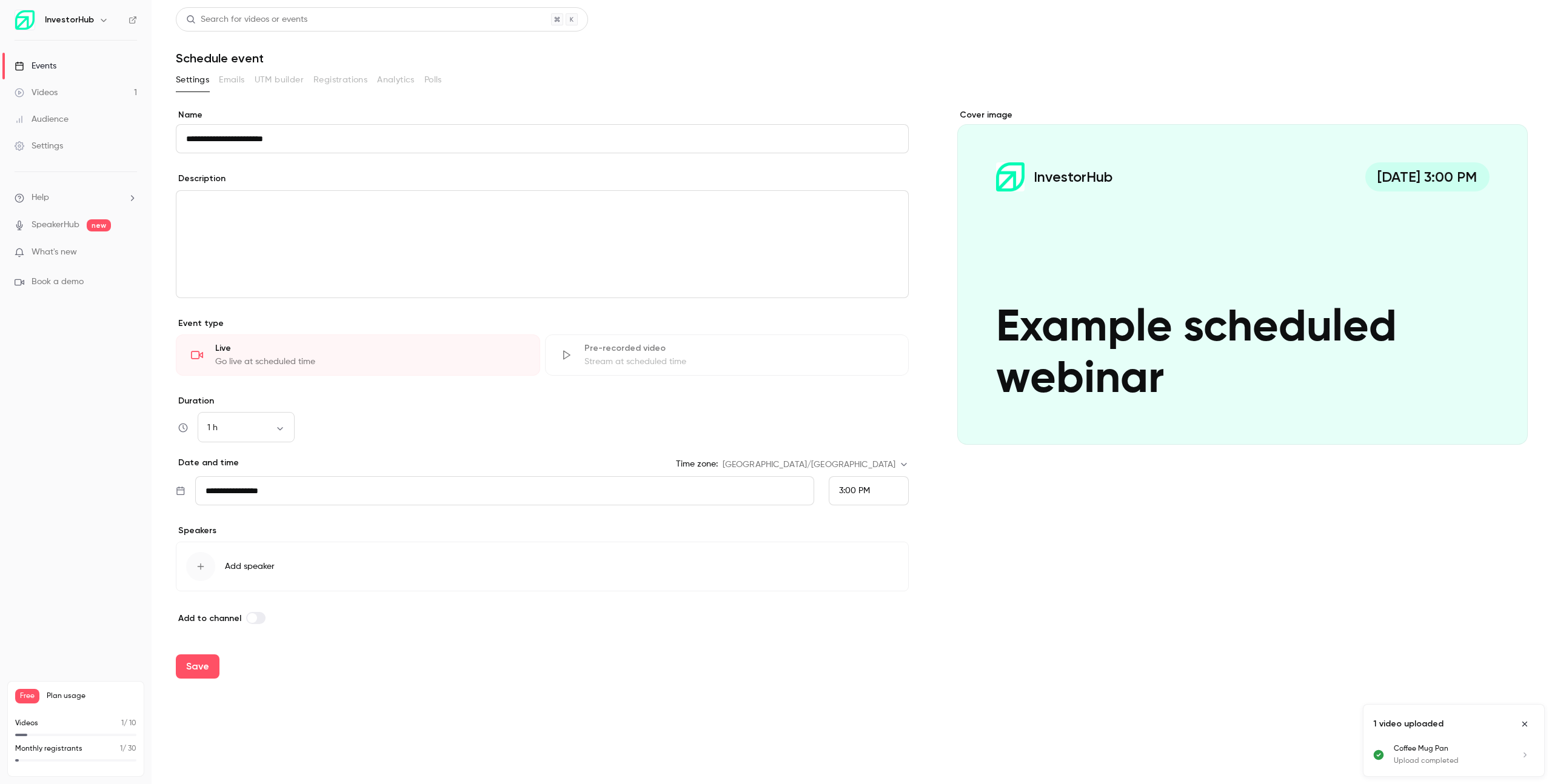
type input "**********"
click at [307, 496] on input "**********" at bounding box center [504, 490] width 619 height 29
click at [370, 306] on icon "Move forward to switch to the next month." at bounding box center [371, 300] width 14 height 14
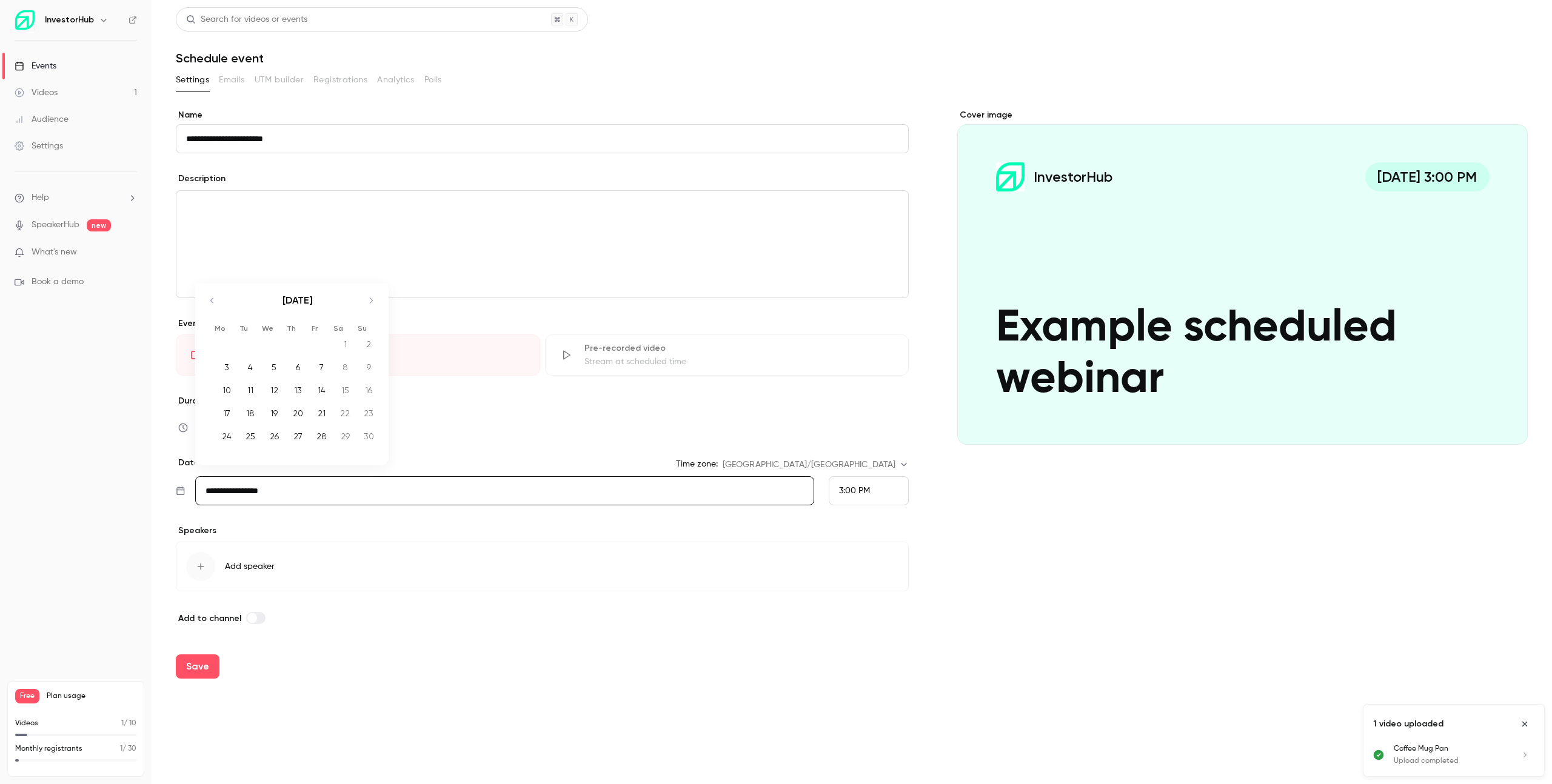
click at [370, 306] on icon "Move forward to switch to the next month." at bounding box center [371, 300] width 14 height 14
click at [275, 436] on div "31" at bounding box center [270, 436] width 19 height 18
type input "**********"
click at [203, 666] on button "Save" at bounding box center [197, 666] width 44 height 24
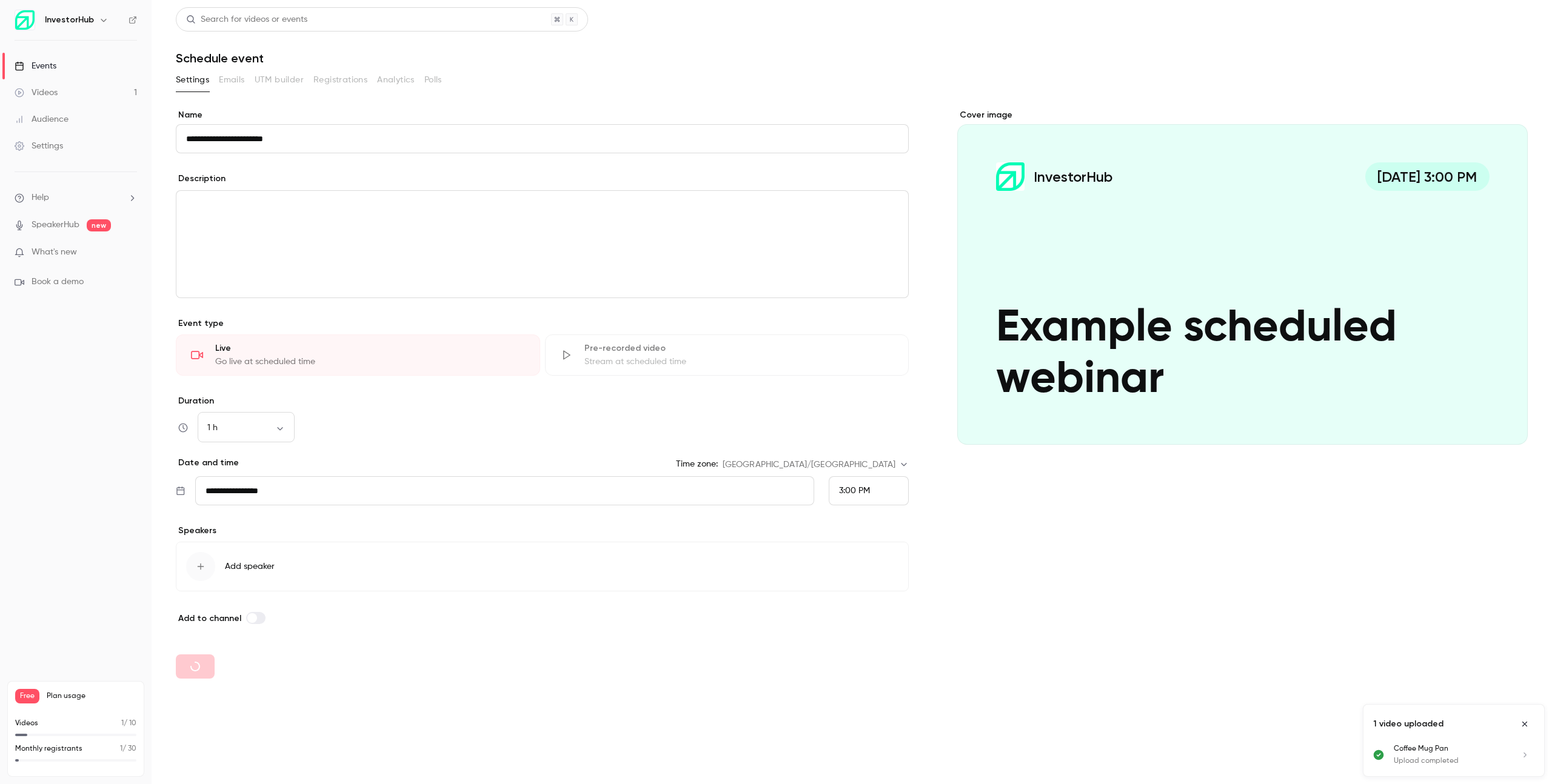
type input "**********"
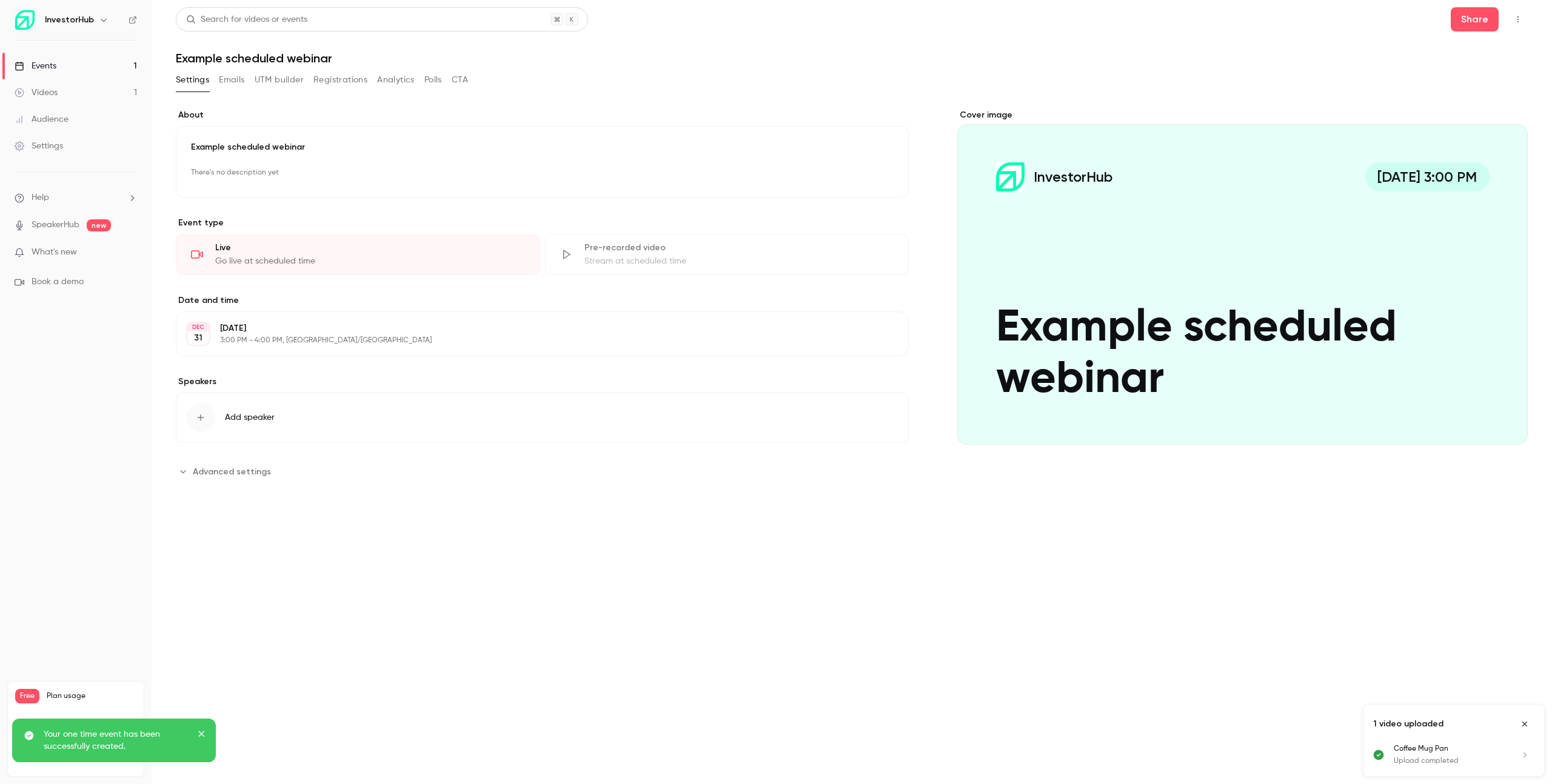
click at [1028, 231] on div "Cover image" at bounding box center [1243, 277] width 571 height 336
click at [0, 0] on input "InvestorHub [DATE] 3:00 PM Example scheduled webinar" at bounding box center [0, 0] width 0 height 0
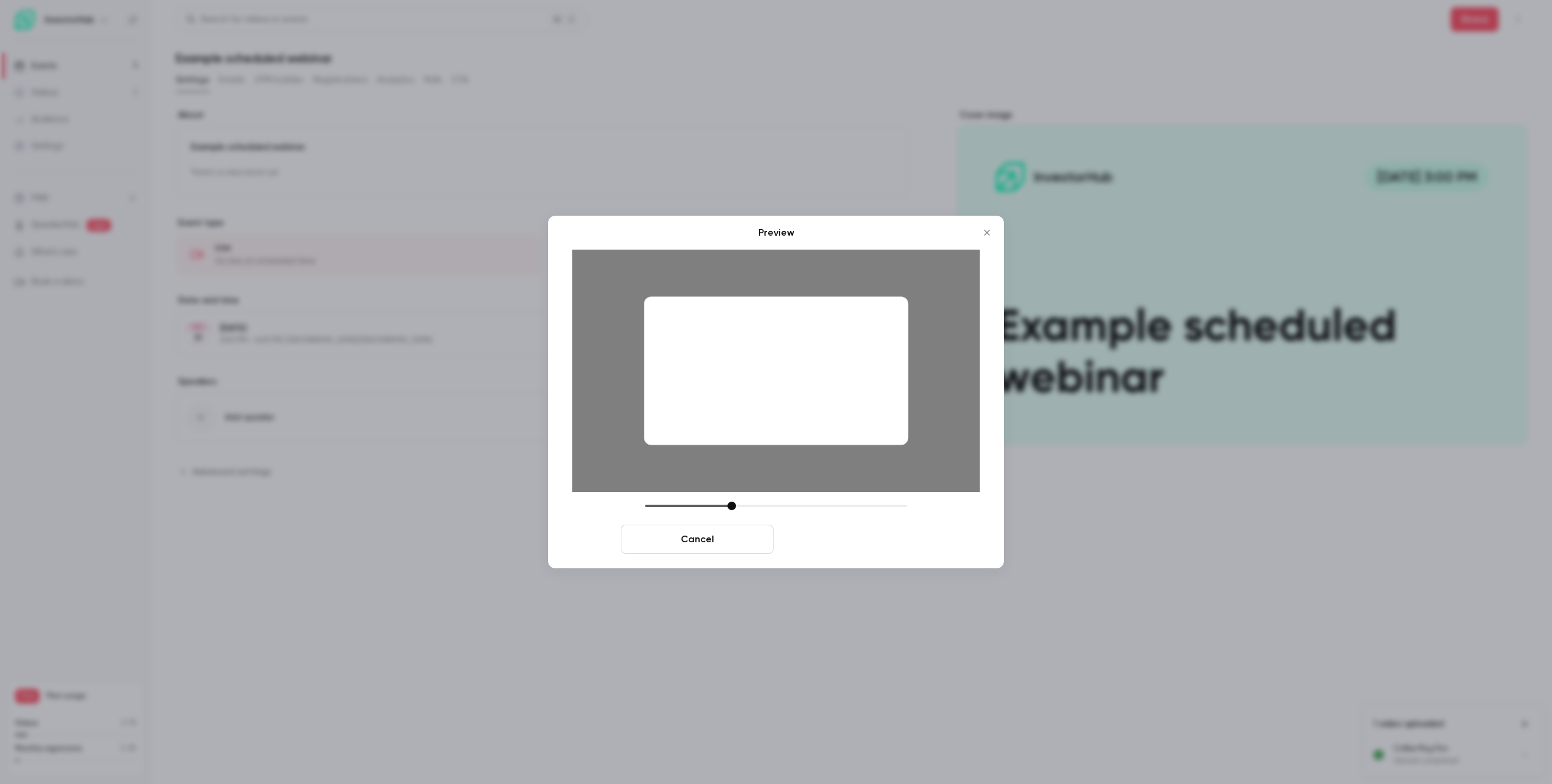
click at [853, 542] on button "Save cover" at bounding box center [855, 539] width 153 height 29
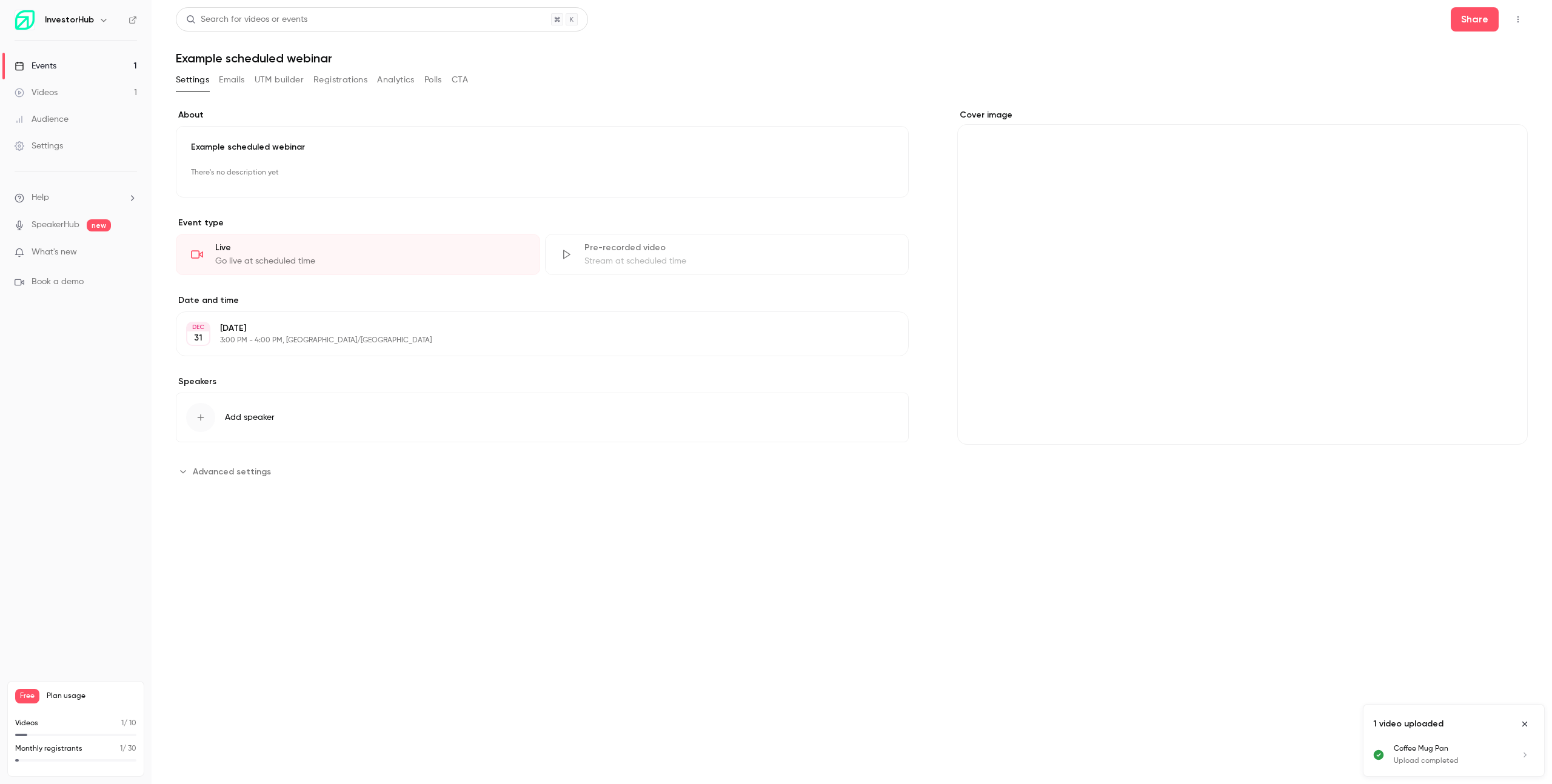
click at [1189, 247] on div "Cover image" at bounding box center [1243, 277] width 571 height 336
click at [0, 0] on input "Cover image" at bounding box center [0, 0] width 0 height 0
click at [1497, 424] on button "Cover image" at bounding box center [1505, 422] width 24 height 24
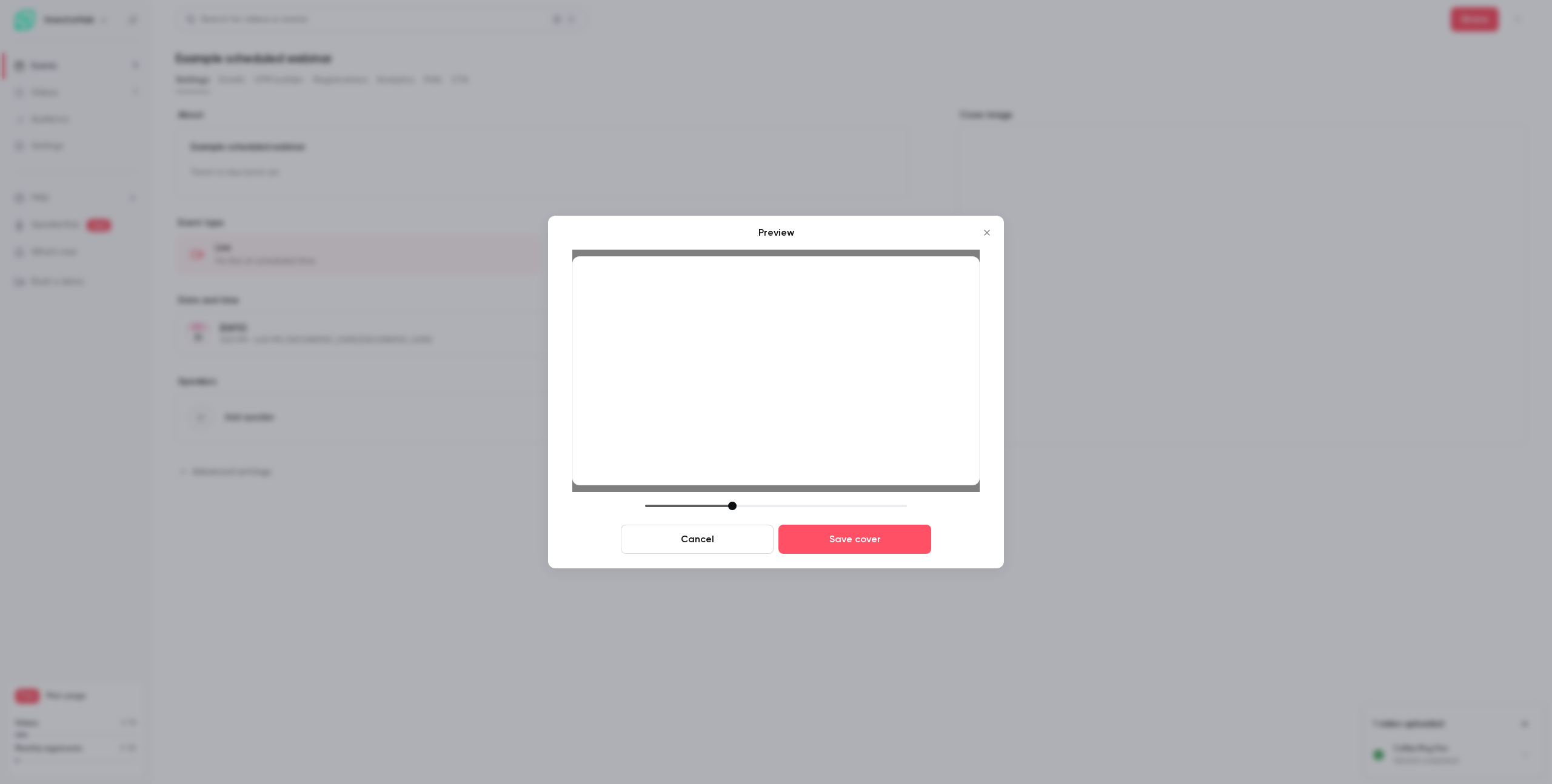
click at [731, 504] on div at bounding box center [732, 505] width 8 height 8
click at [808, 525] on button "Save cover" at bounding box center [855, 539] width 153 height 29
click at [811, 532] on button "Save cover" at bounding box center [855, 539] width 153 height 29
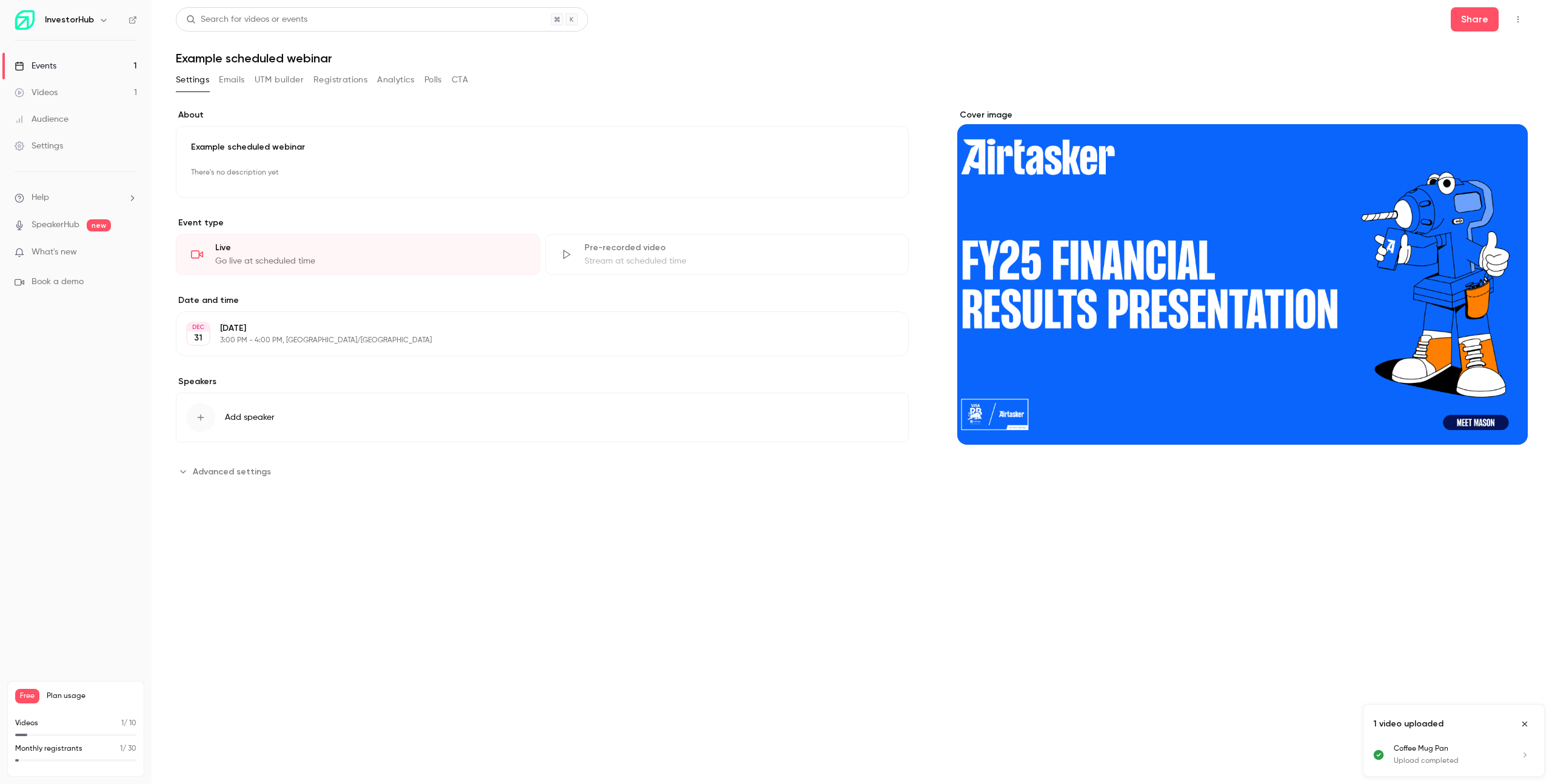
click at [79, 66] on link "Events 1" at bounding box center [75, 66] width 151 height 27
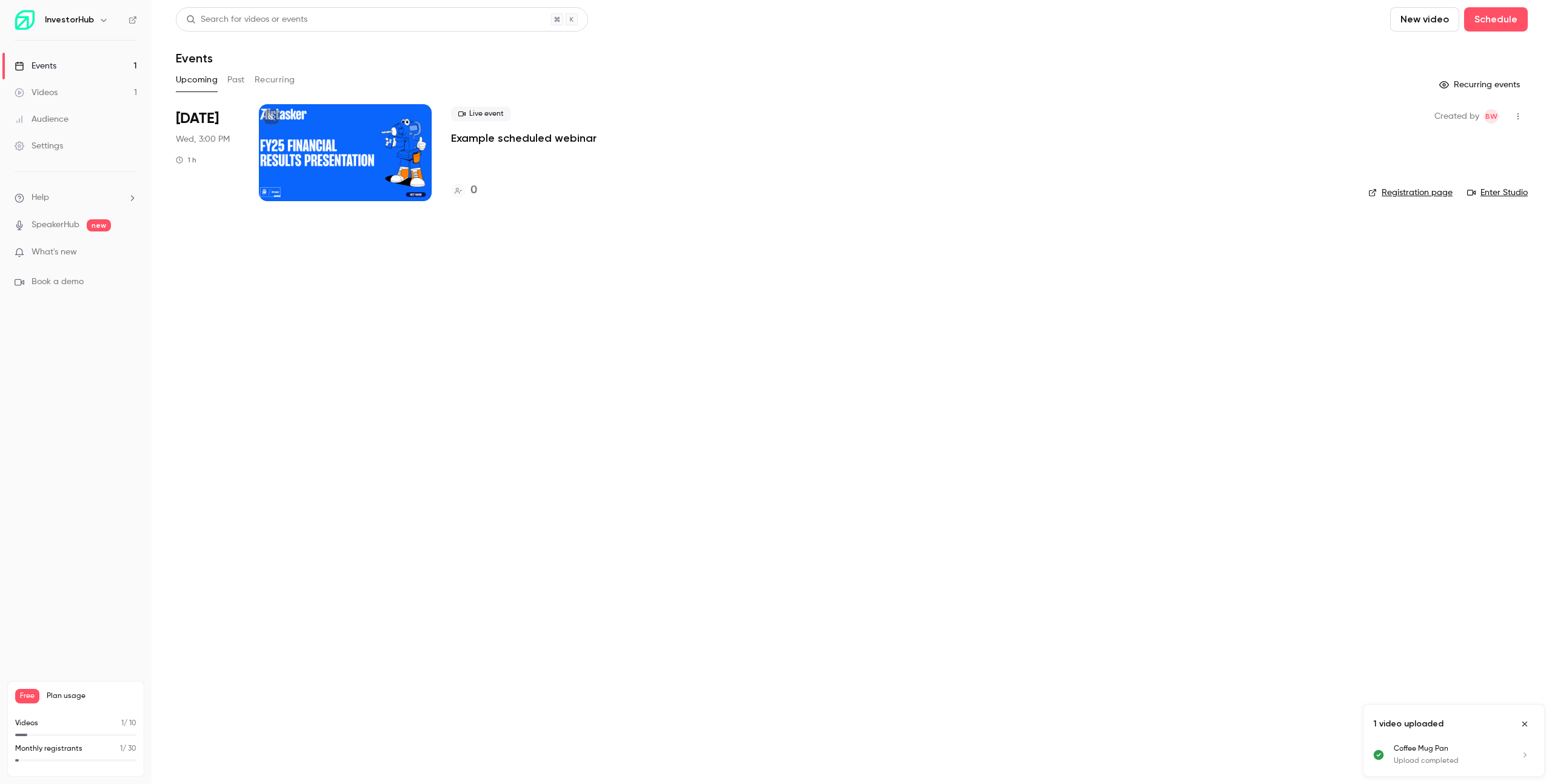
click at [238, 78] on button "Past" at bounding box center [236, 80] width 18 height 19
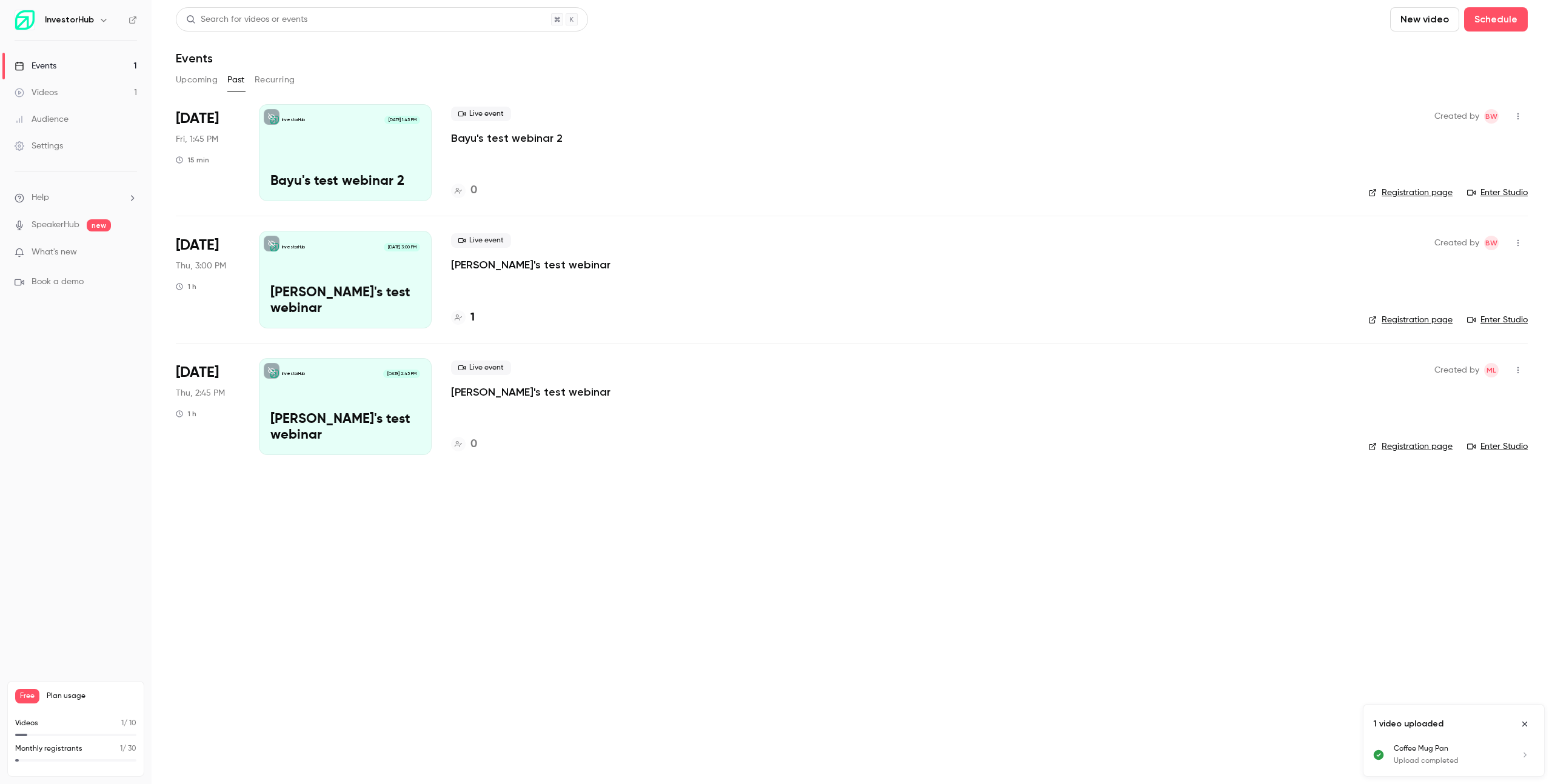
click at [210, 78] on button "Upcoming" at bounding box center [196, 80] width 42 height 19
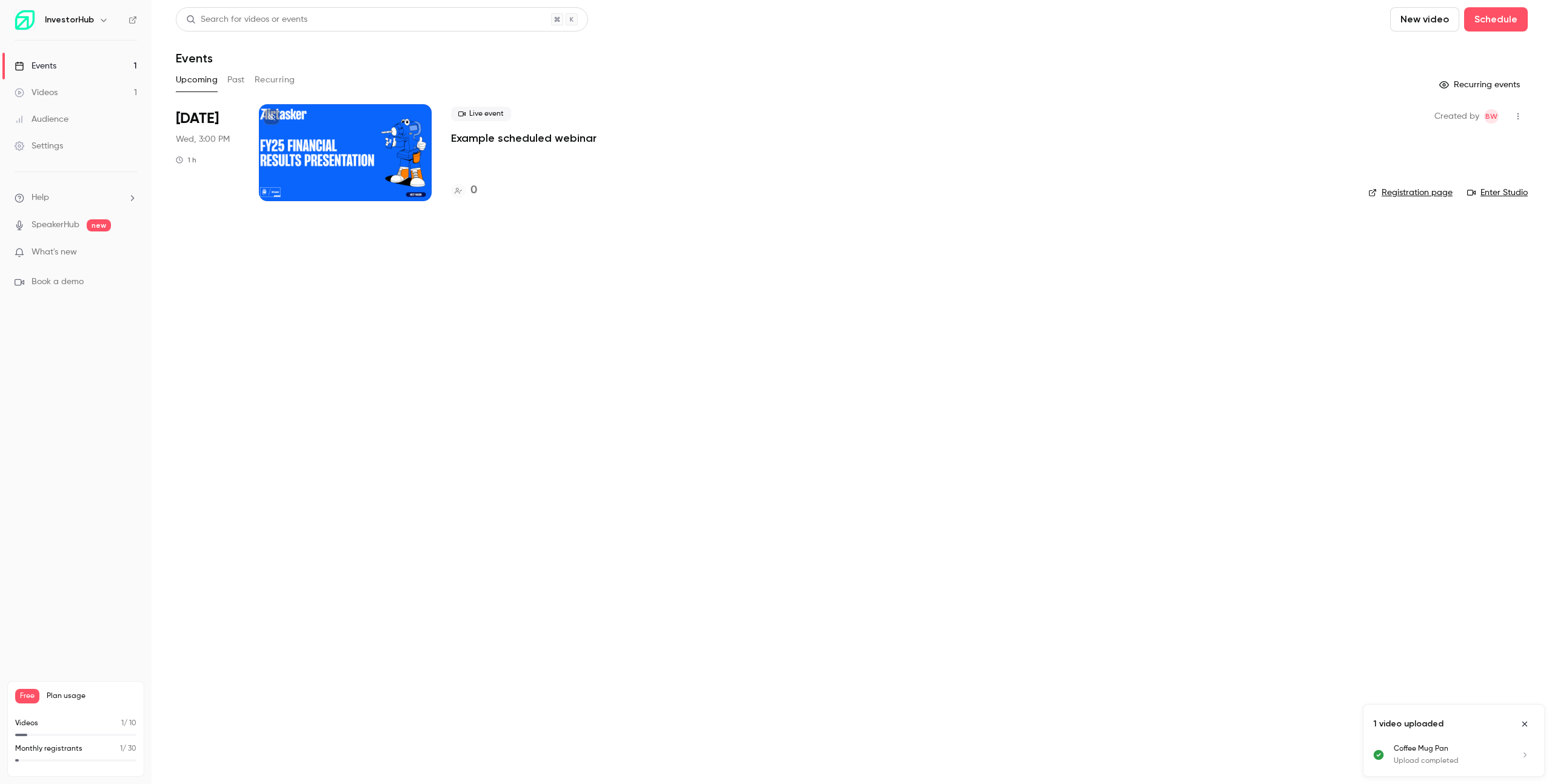
click at [239, 75] on button "Past" at bounding box center [236, 80] width 18 height 19
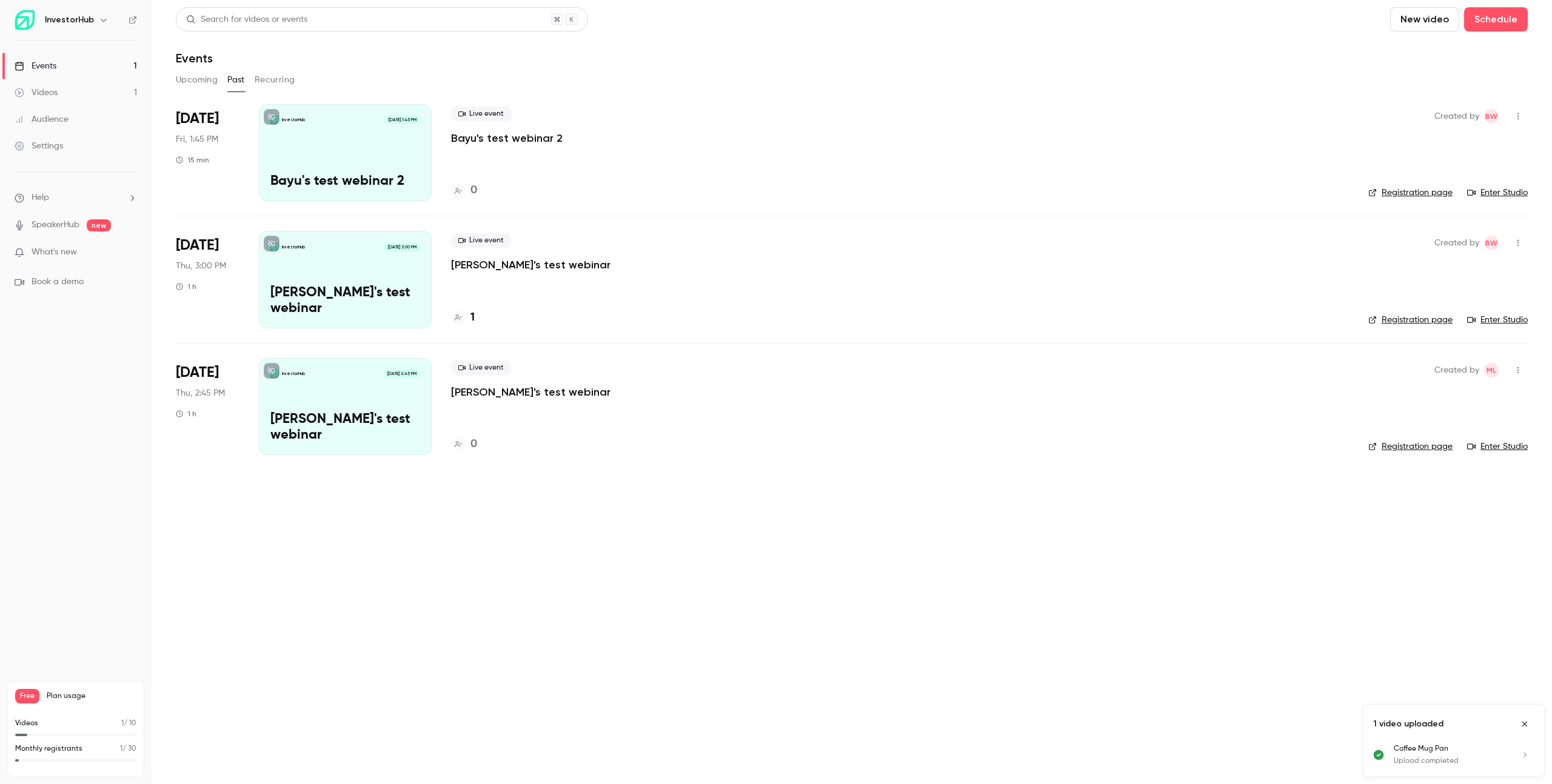
click at [586, 413] on div "Live event [PERSON_NAME]'s test webinar 0" at bounding box center [899, 406] width 898 height 97
click at [643, 501] on main "Search for videos or events New video Schedule Events Upcoming Past Recurring […" at bounding box center [851, 392] width 1401 height 784
click at [185, 74] on button "Upcoming" at bounding box center [196, 80] width 42 height 19
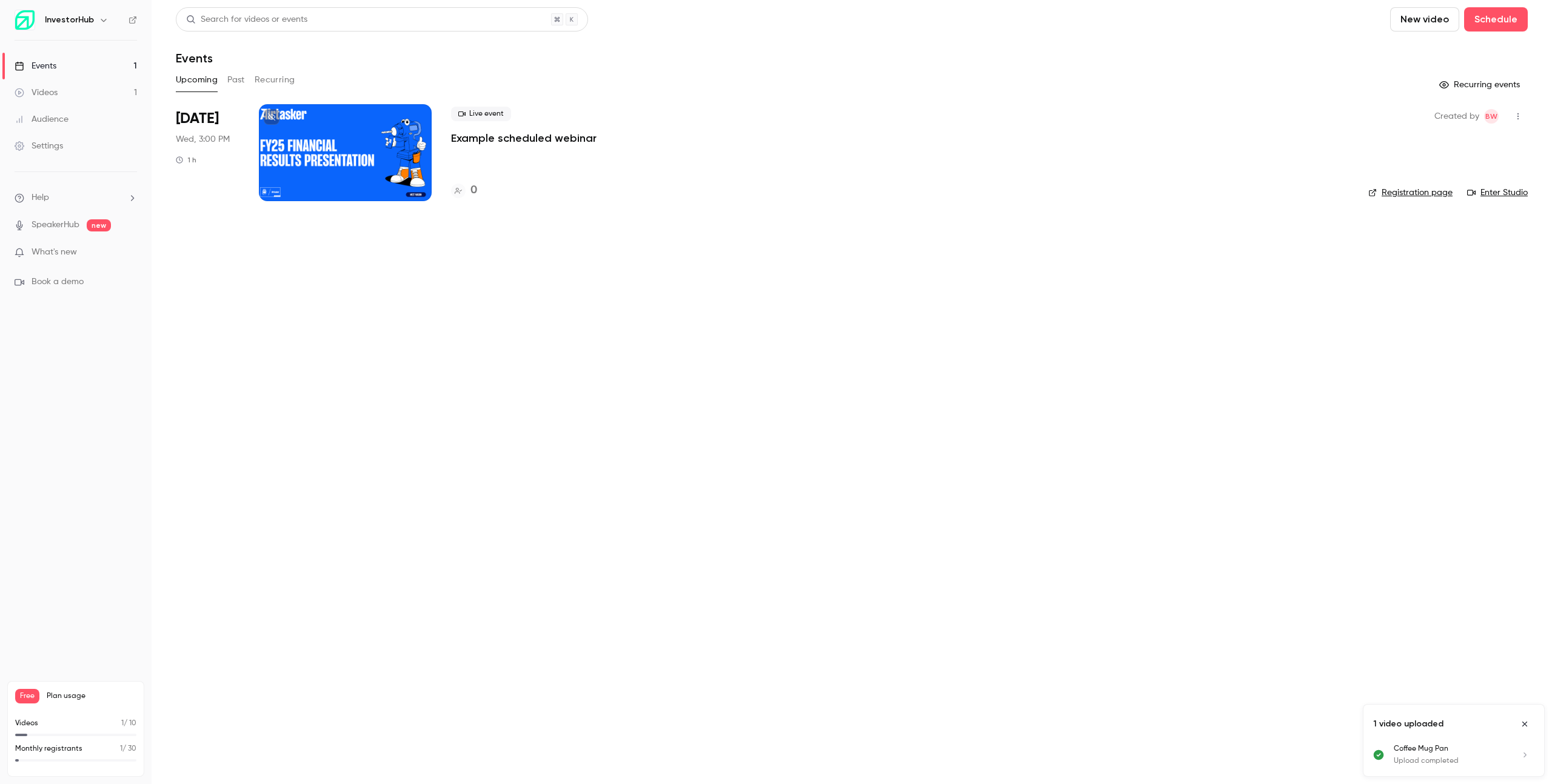
click at [1384, 149] on div "Created by BW Registration page Enter Studio" at bounding box center [1447, 152] width 159 height 97
click at [1518, 121] on button "button" at bounding box center [1518, 116] width 19 height 19
click at [1092, 180] on div at bounding box center [776, 392] width 1552 height 784
click at [396, 164] on div at bounding box center [345, 152] width 173 height 97
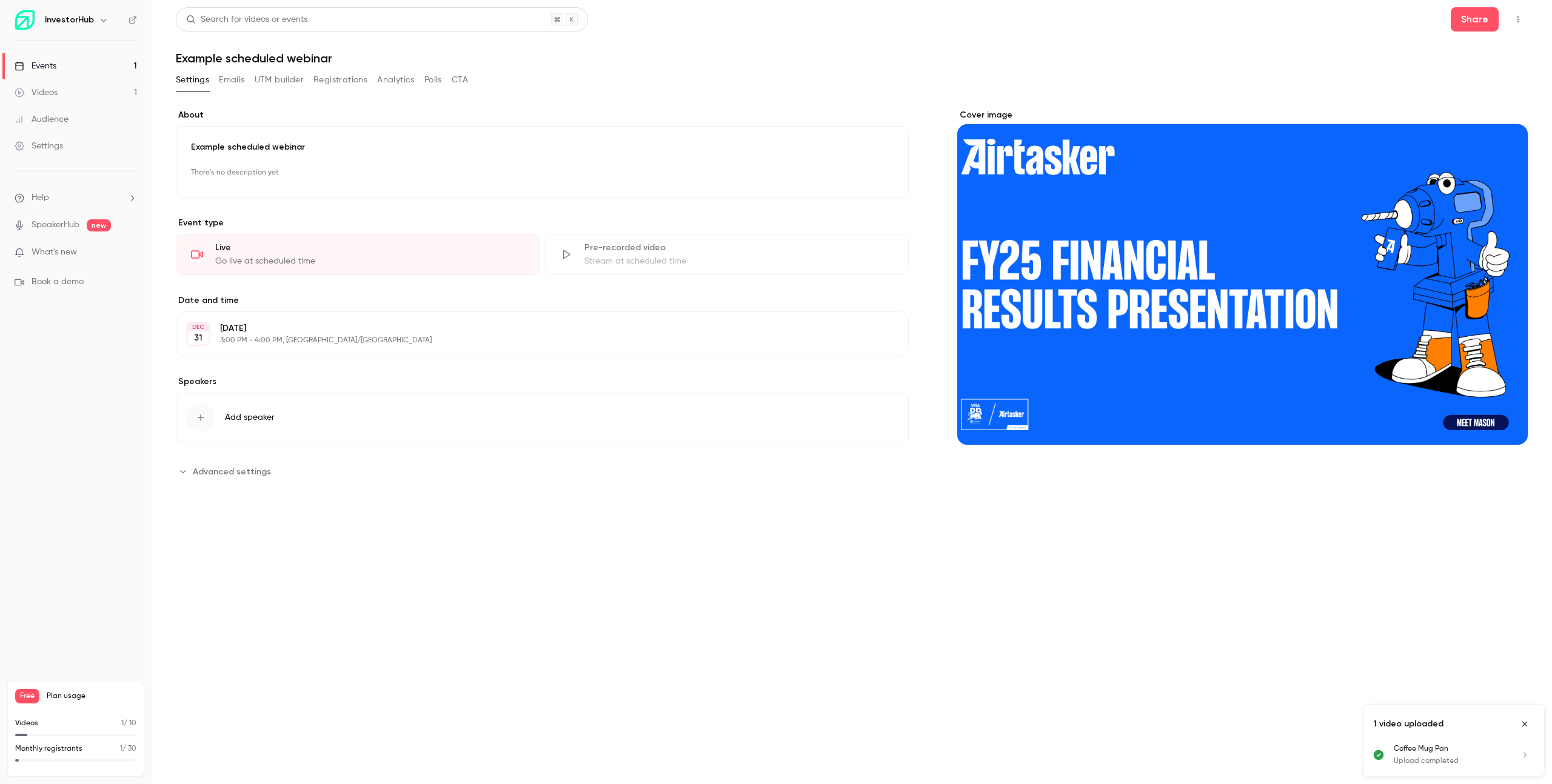
click at [378, 348] on div "[DATE] [DATE] 3:00 PM - 4:00 PM, [GEOGRAPHIC_DATA]/[GEOGRAPHIC_DATA] Edit" at bounding box center [542, 333] width 733 height 45
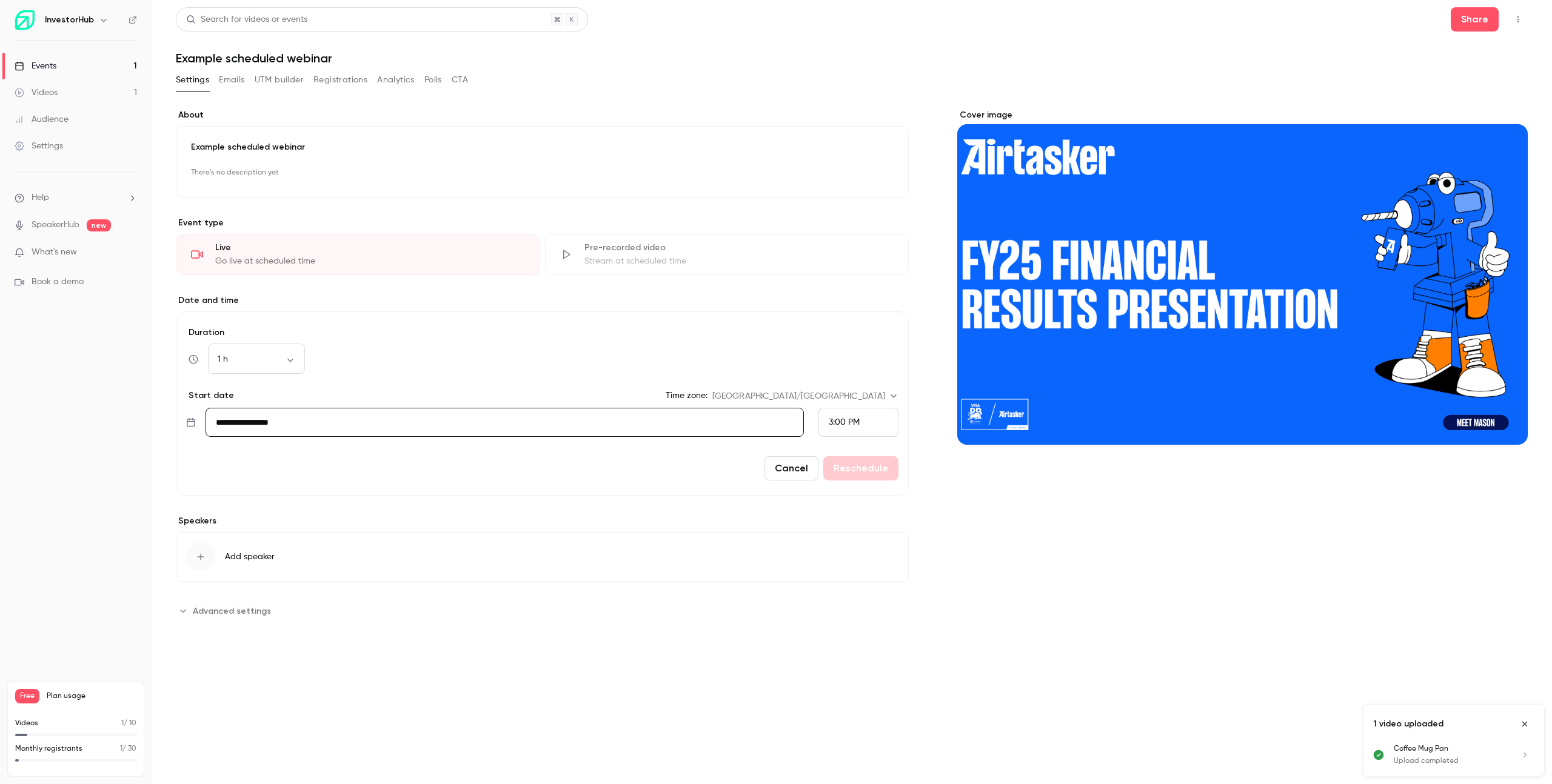
click at [359, 423] on input "**********" at bounding box center [505, 422] width 599 height 29
click at [396, 474] on button "Next month" at bounding box center [387, 474] width 24 height 24
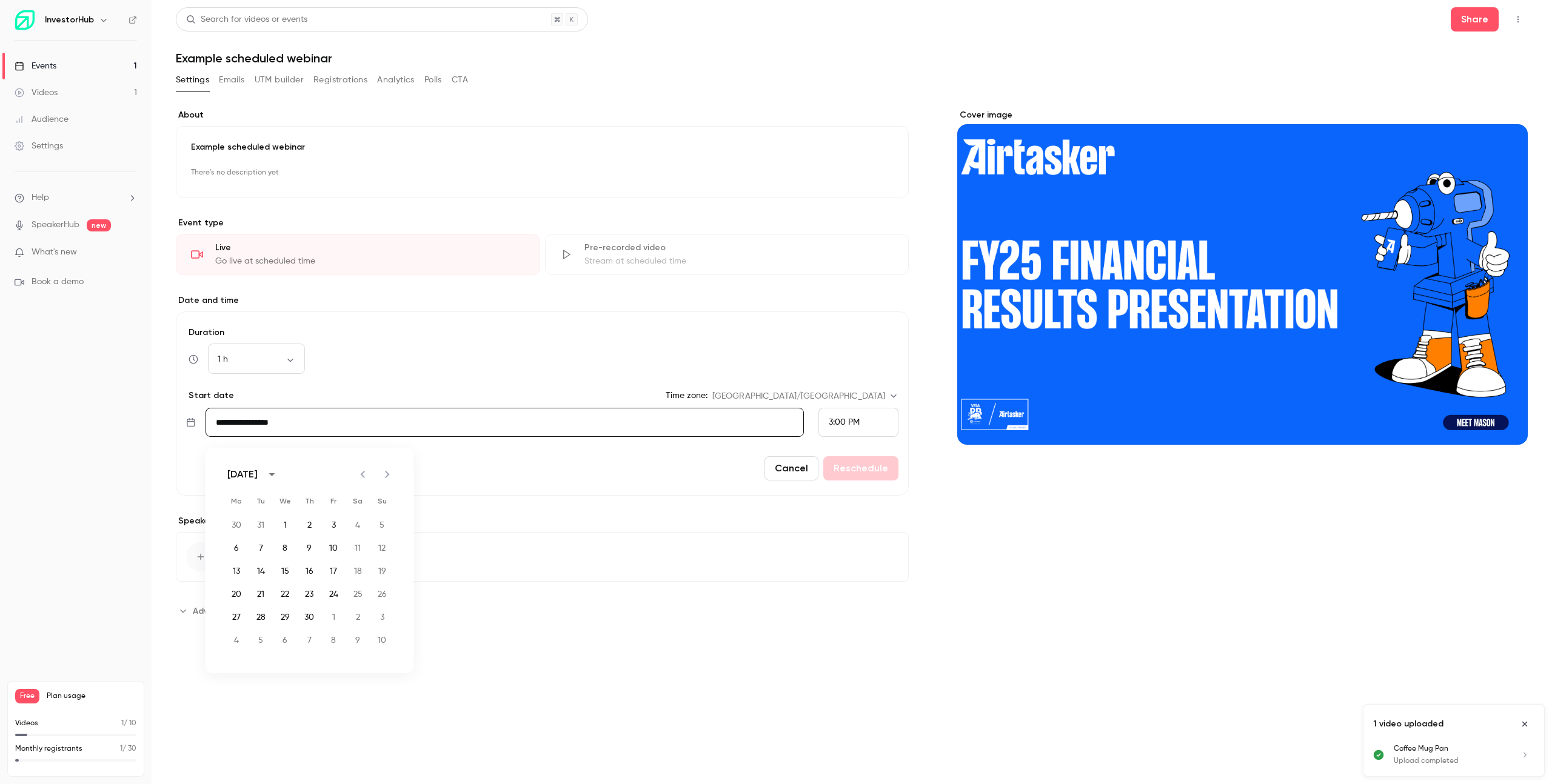
click at [396, 474] on button "Next month" at bounding box center [387, 474] width 24 height 24
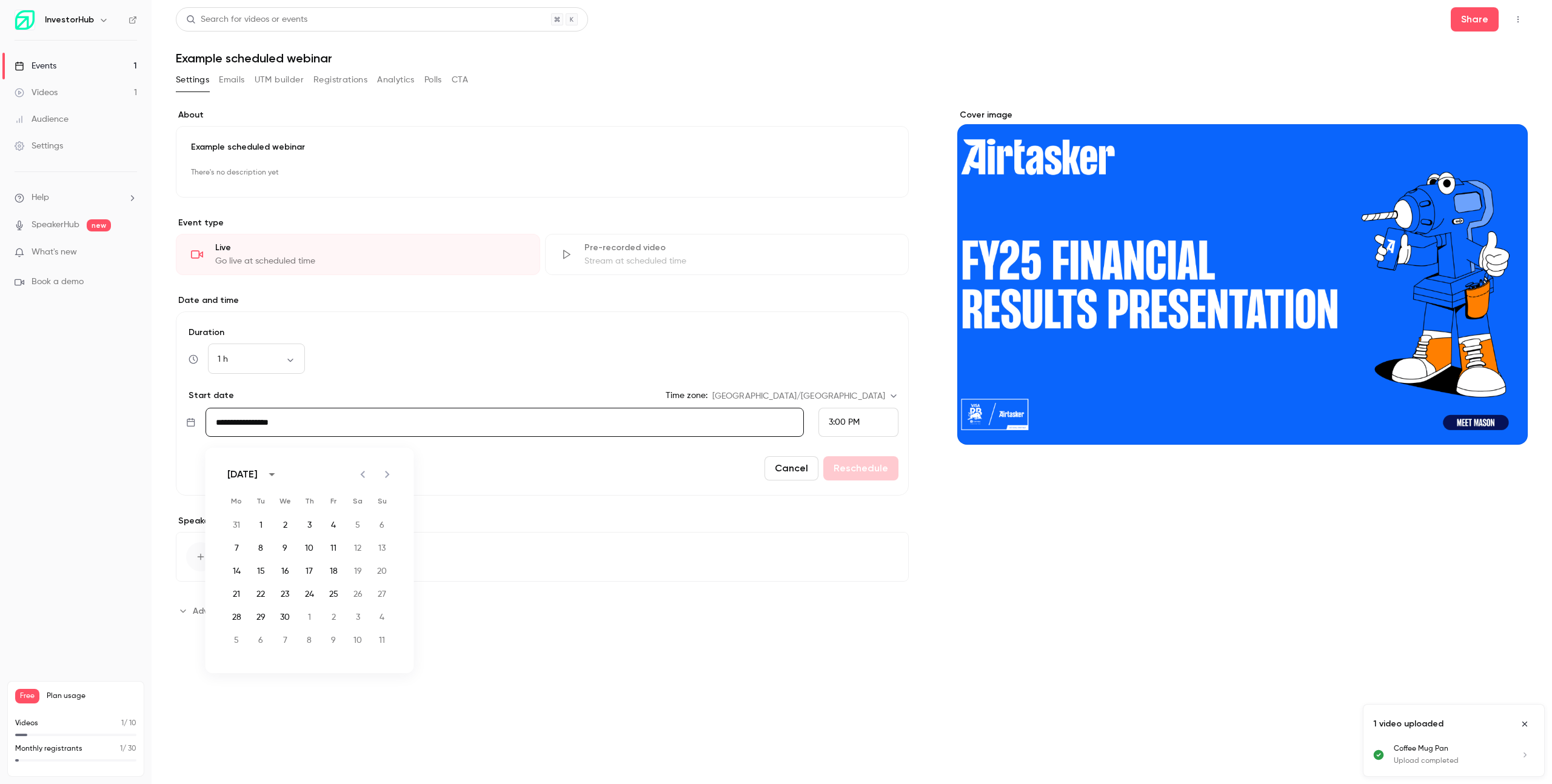
click at [396, 474] on button "Next month" at bounding box center [387, 474] width 24 height 24
click at [282, 475] on button "calendar view is open, switch to year view" at bounding box center [272, 474] width 21 height 21
click at [296, 529] on button "2030" at bounding box center [286, 529] width 44 height 22
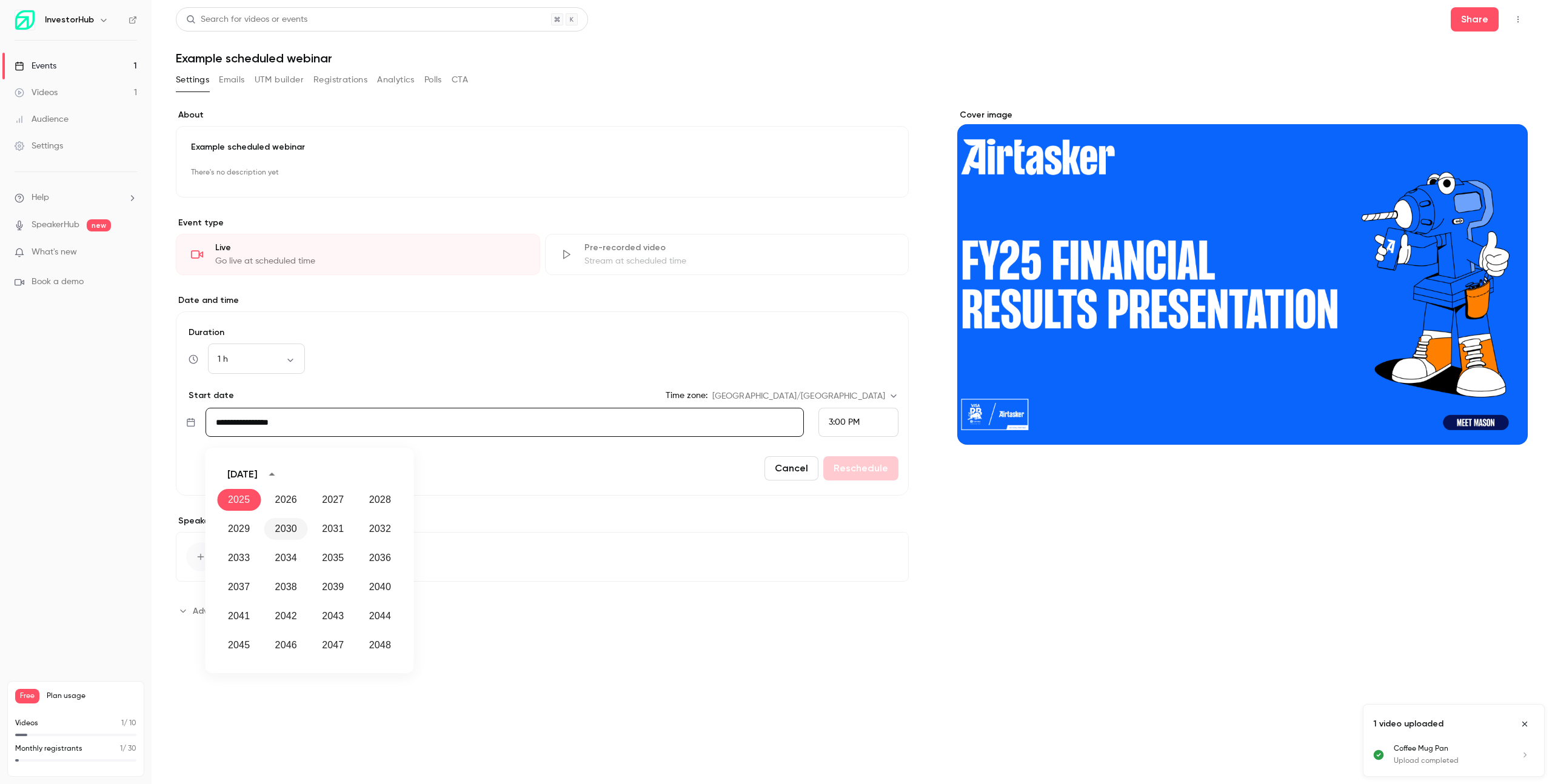
type input "**********"
click at [877, 479] on button "Reschedule" at bounding box center [861, 468] width 75 height 24
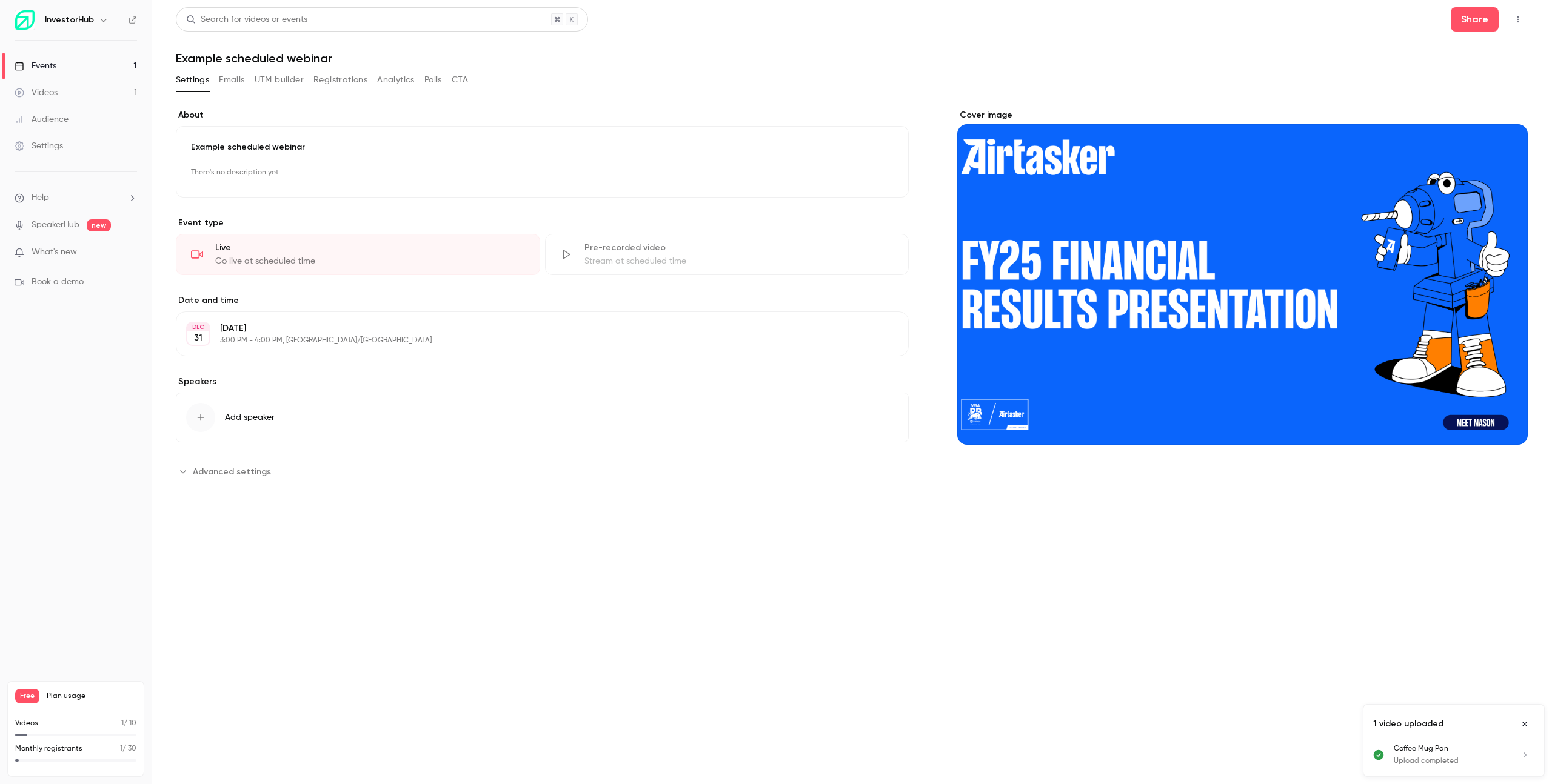
click at [356, 330] on p "[DATE]" at bounding box center [532, 328] width 625 height 12
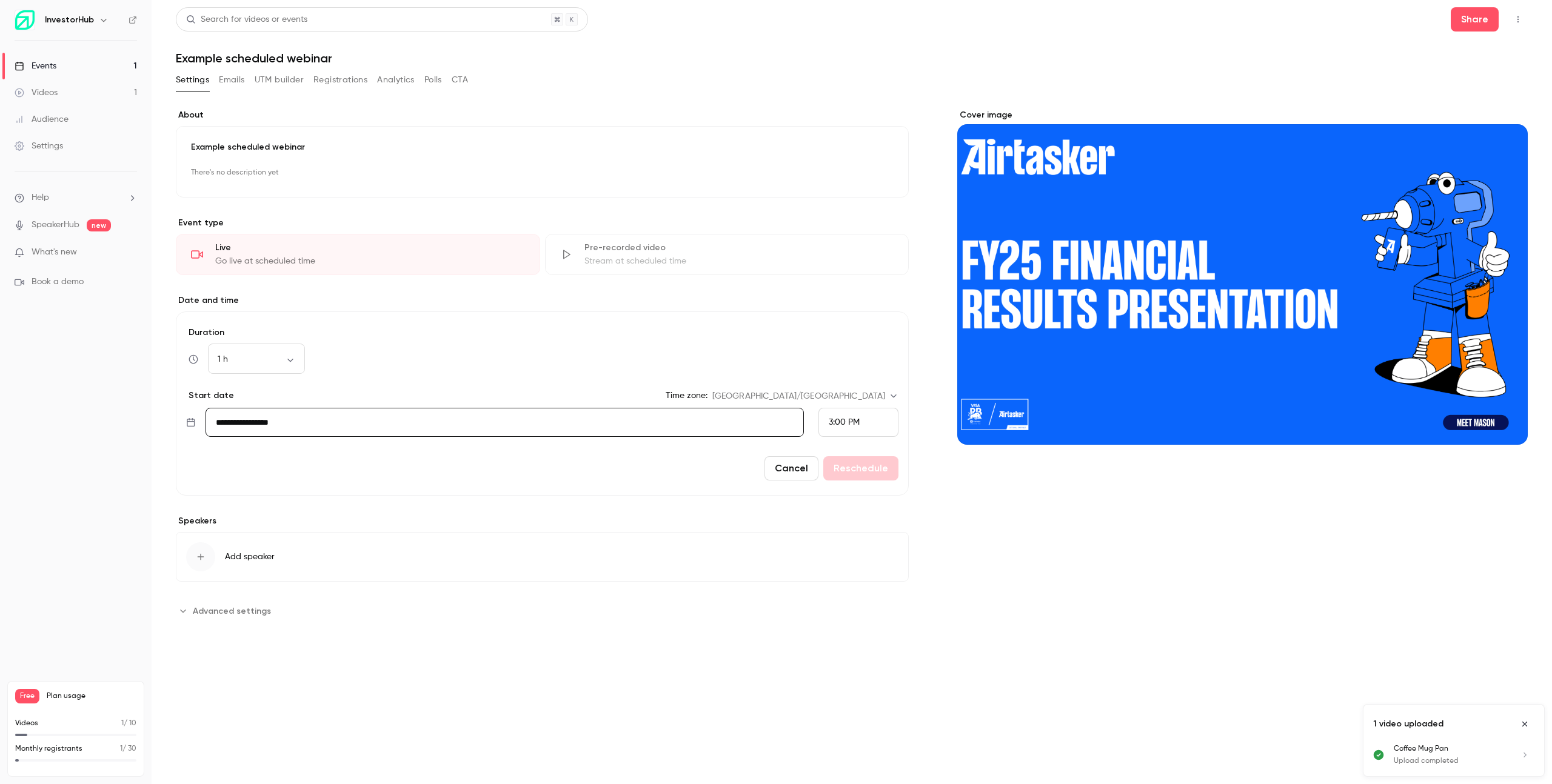
click at [808, 464] on button "Cancel" at bounding box center [791, 468] width 54 height 24
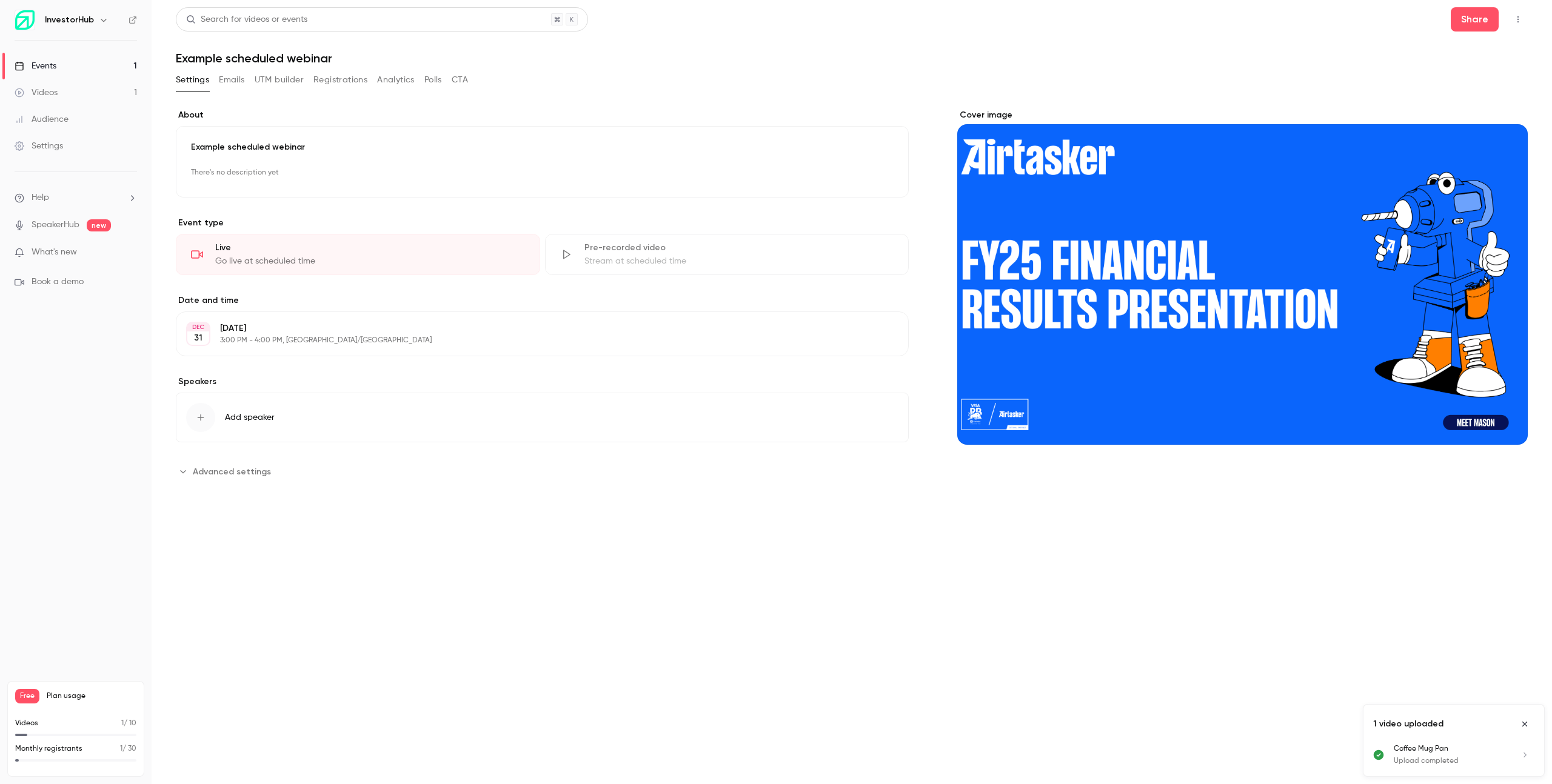
click at [104, 73] on link "Events 1" at bounding box center [75, 66] width 151 height 27
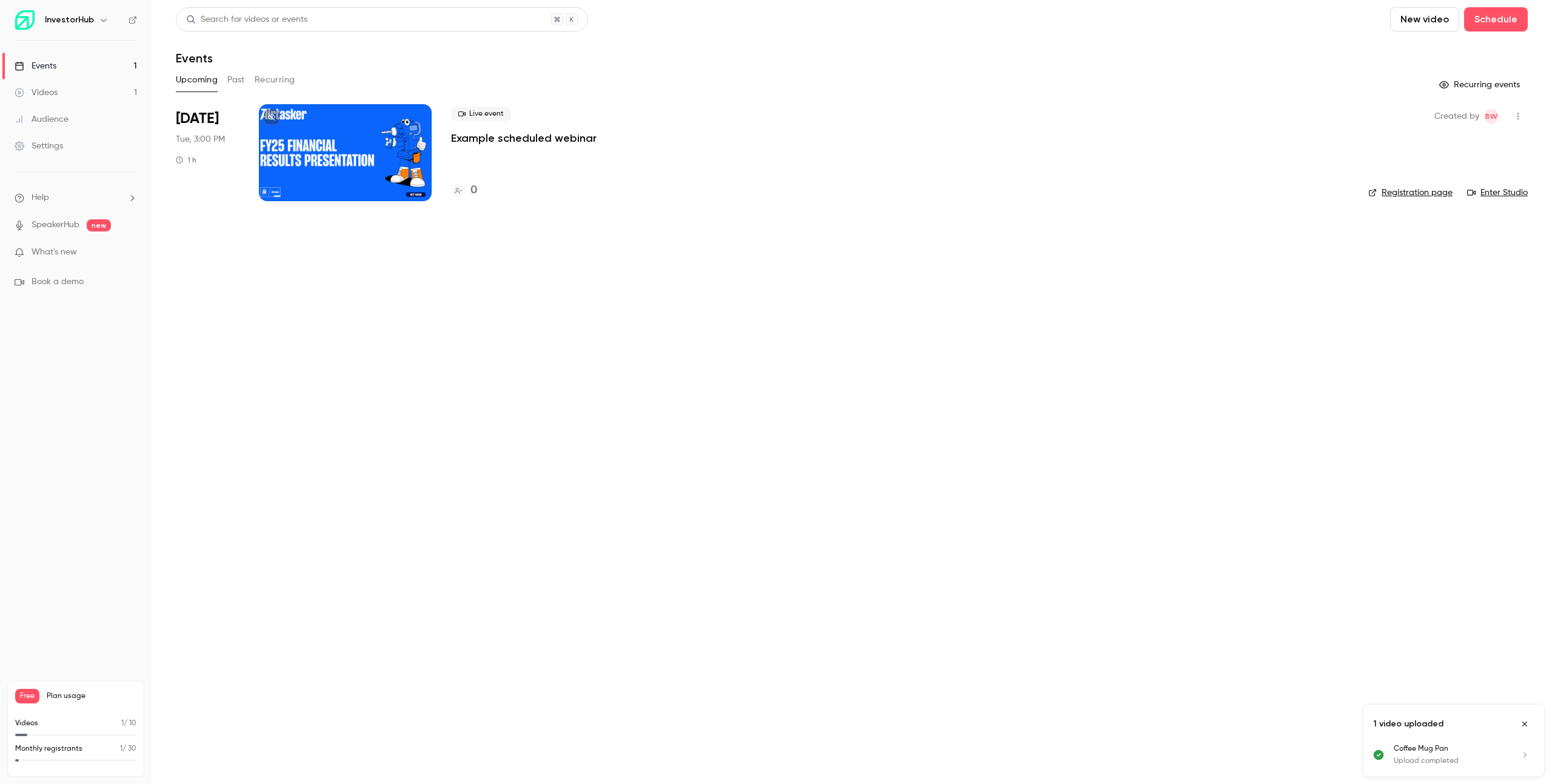
click at [576, 140] on p "Example scheduled webinar" at bounding box center [524, 138] width 146 height 14
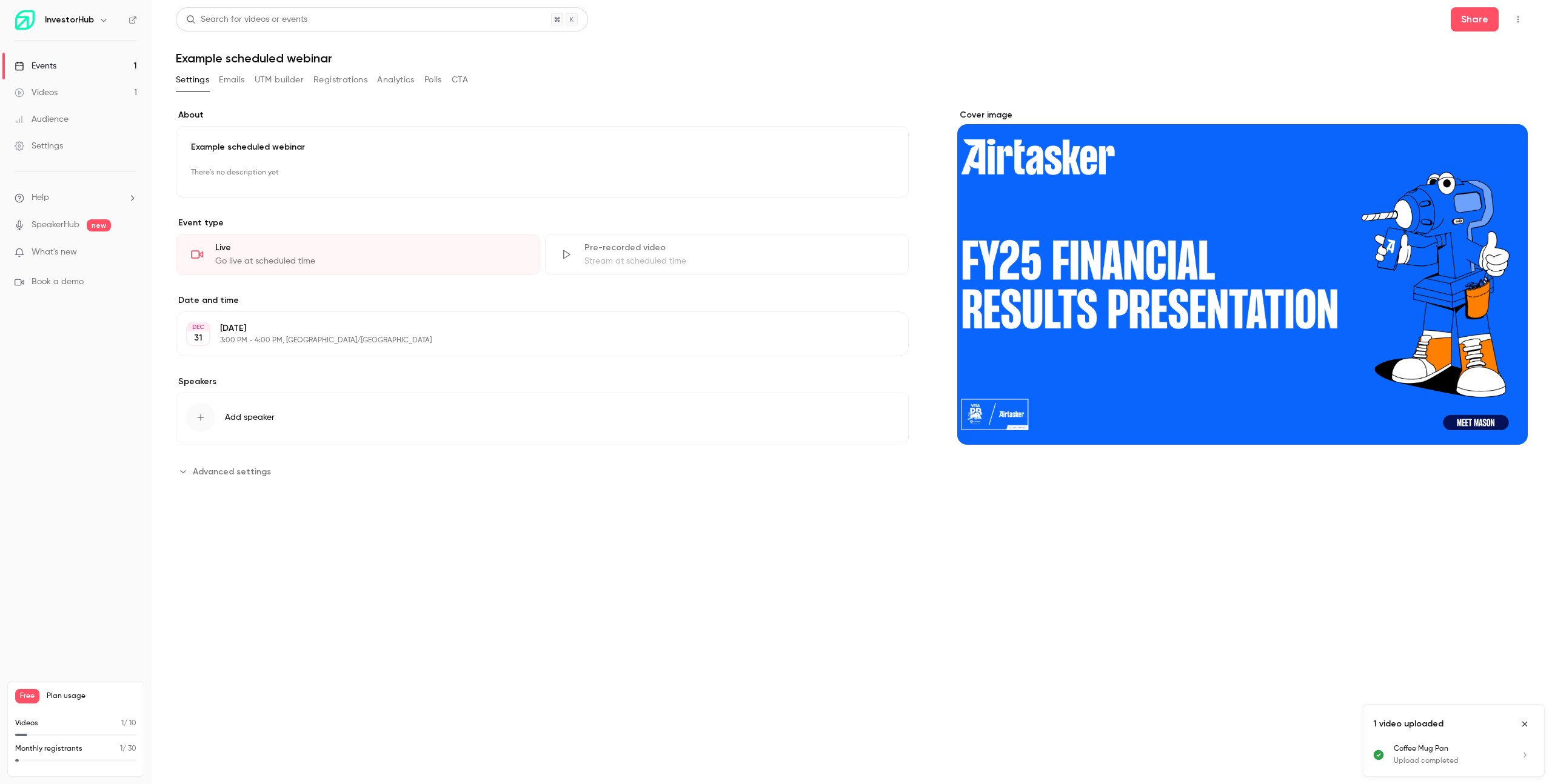
click at [383, 160] on div "Example scheduled webinar There's no description yet Edit" at bounding box center [542, 162] width 733 height 71
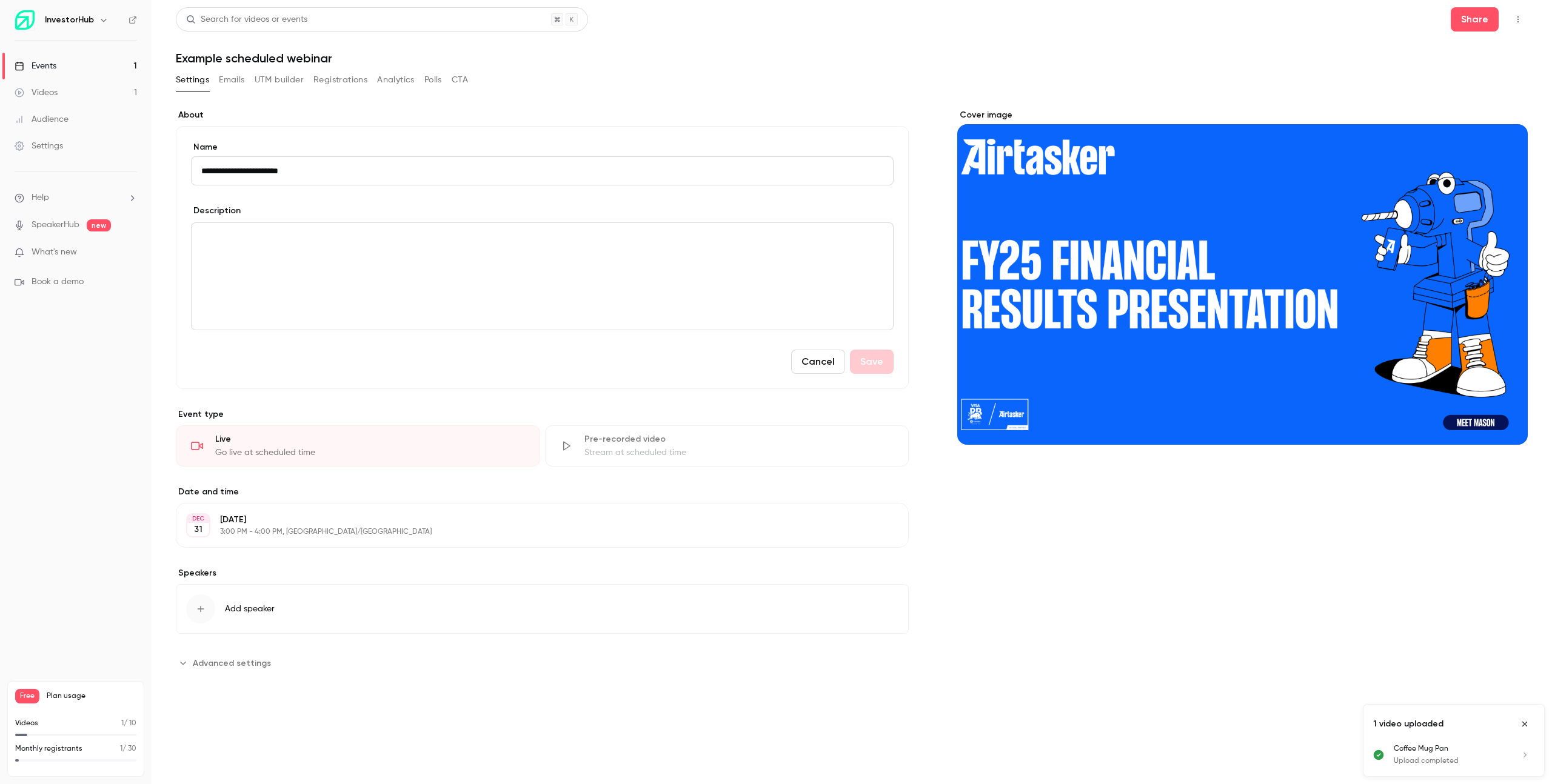
click at [302, 243] on p "editor" at bounding box center [542, 237] width 682 height 14
click at [508, 235] on p "********" at bounding box center [542, 237] width 682 height 14
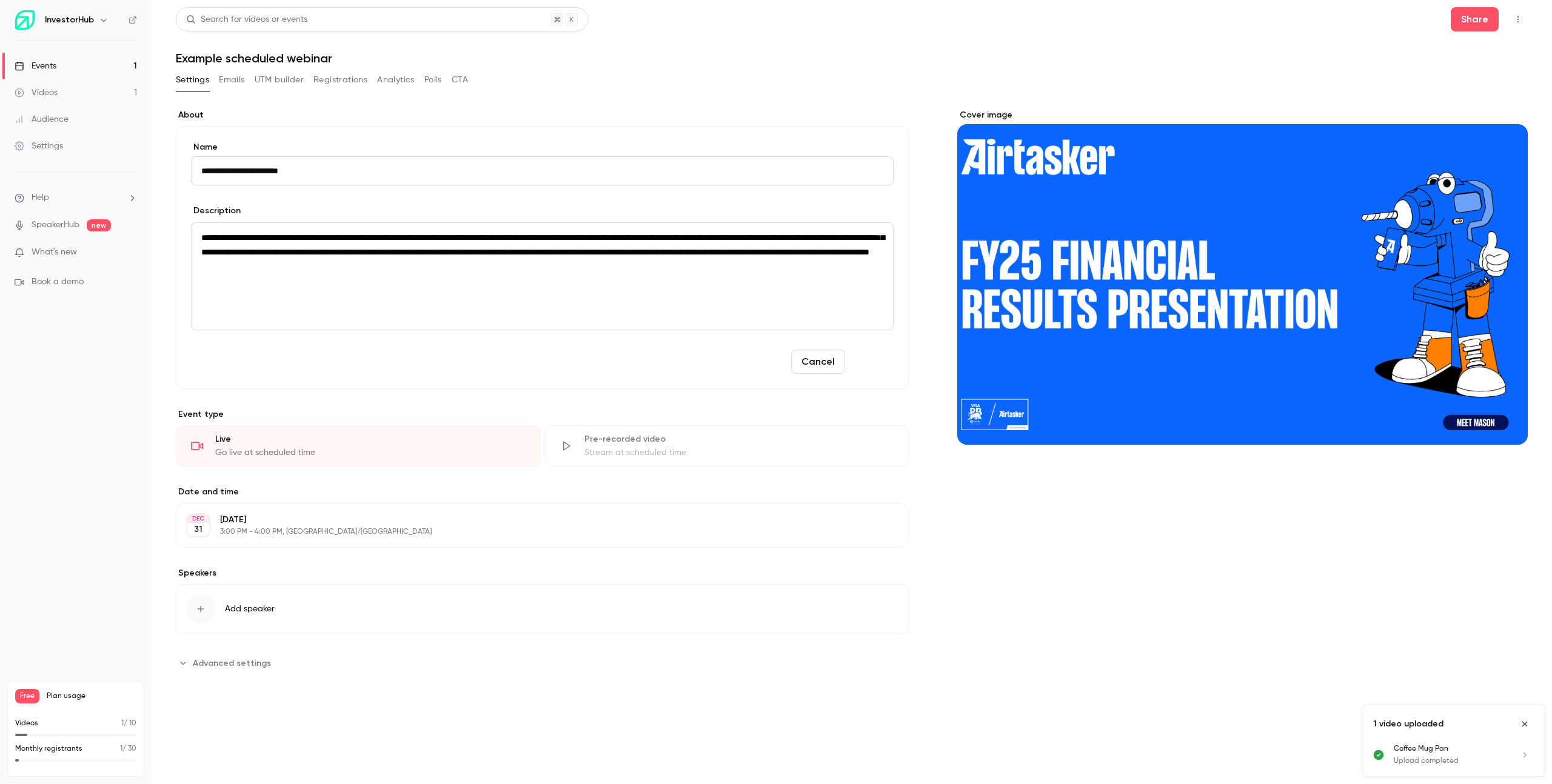
click at [868, 359] on button "Save" at bounding box center [872, 361] width 44 height 24
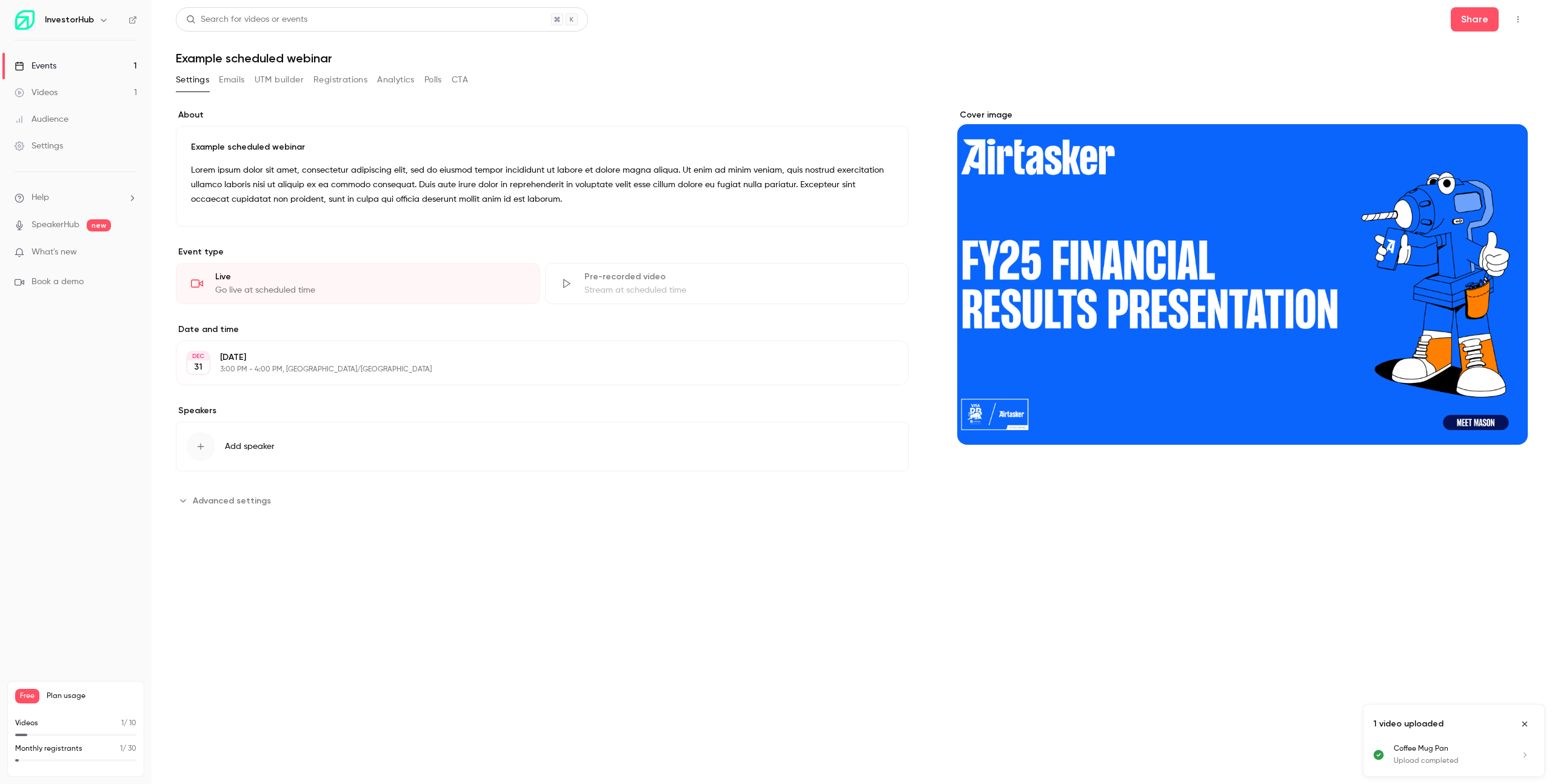
click at [78, 65] on link "Events 1" at bounding box center [75, 66] width 151 height 27
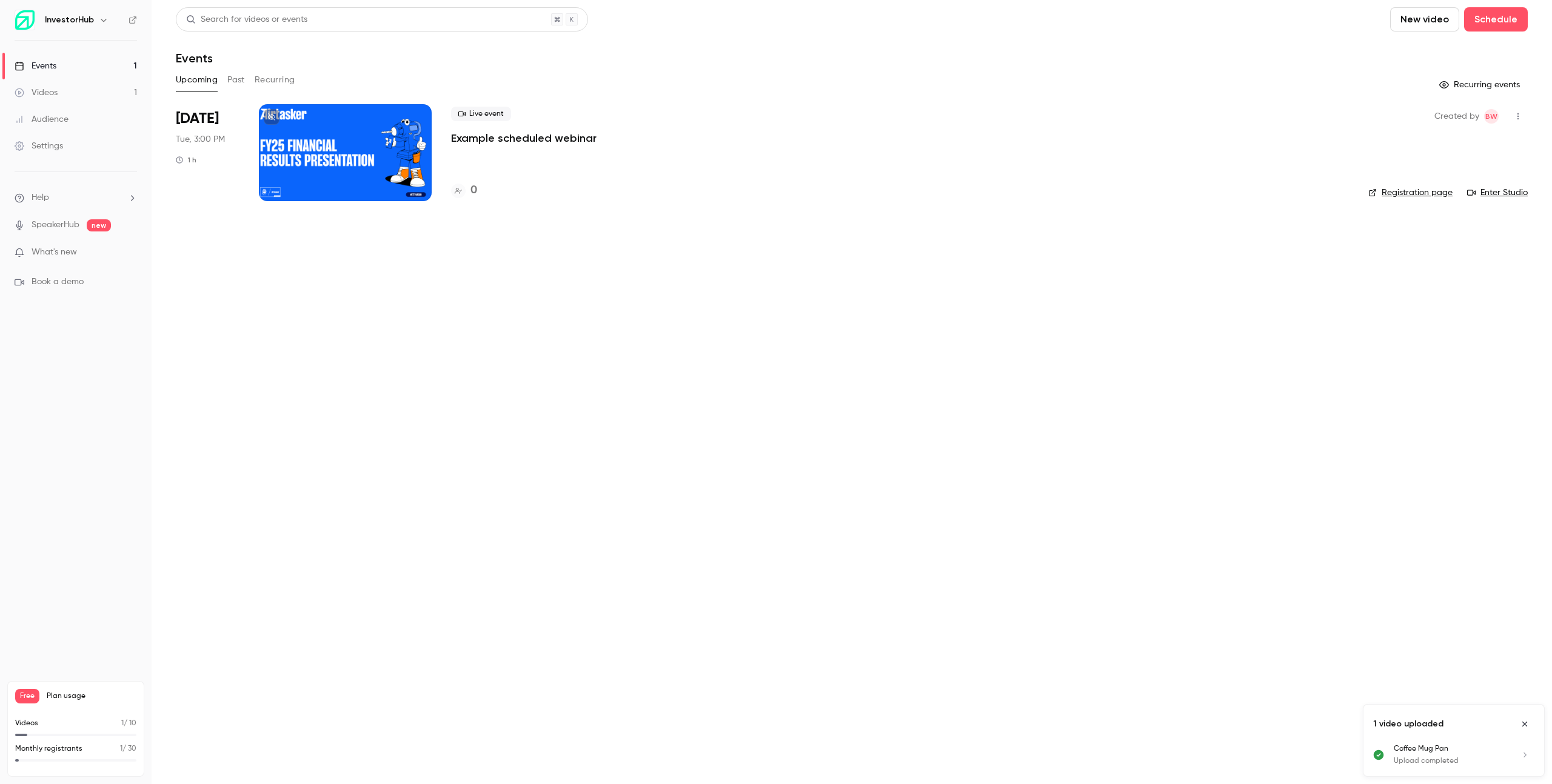
click at [270, 84] on button "Recurring" at bounding box center [275, 80] width 40 height 19
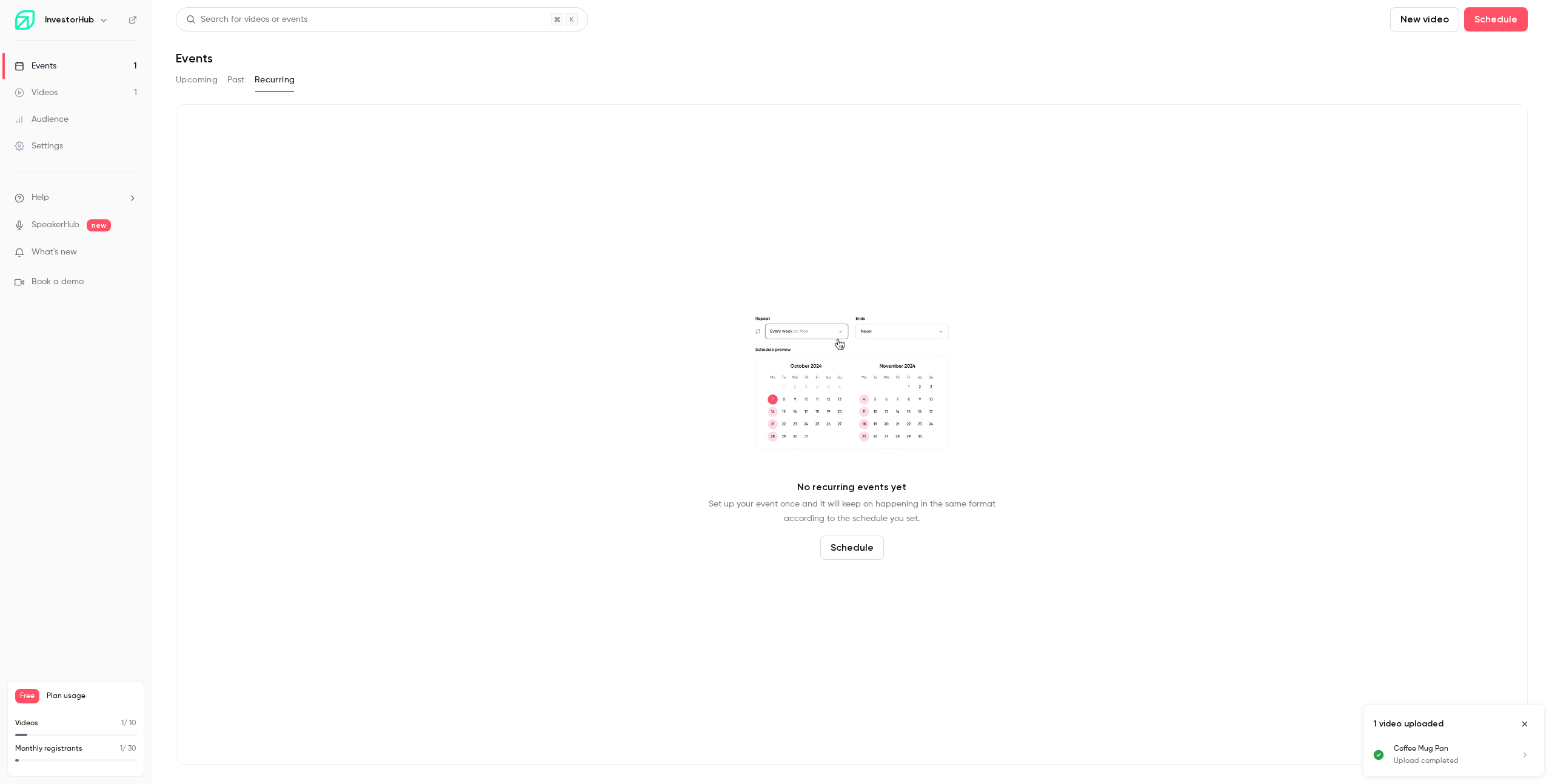
click at [190, 77] on button "Upcoming" at bounding box center [196, 80] width 42 height 19
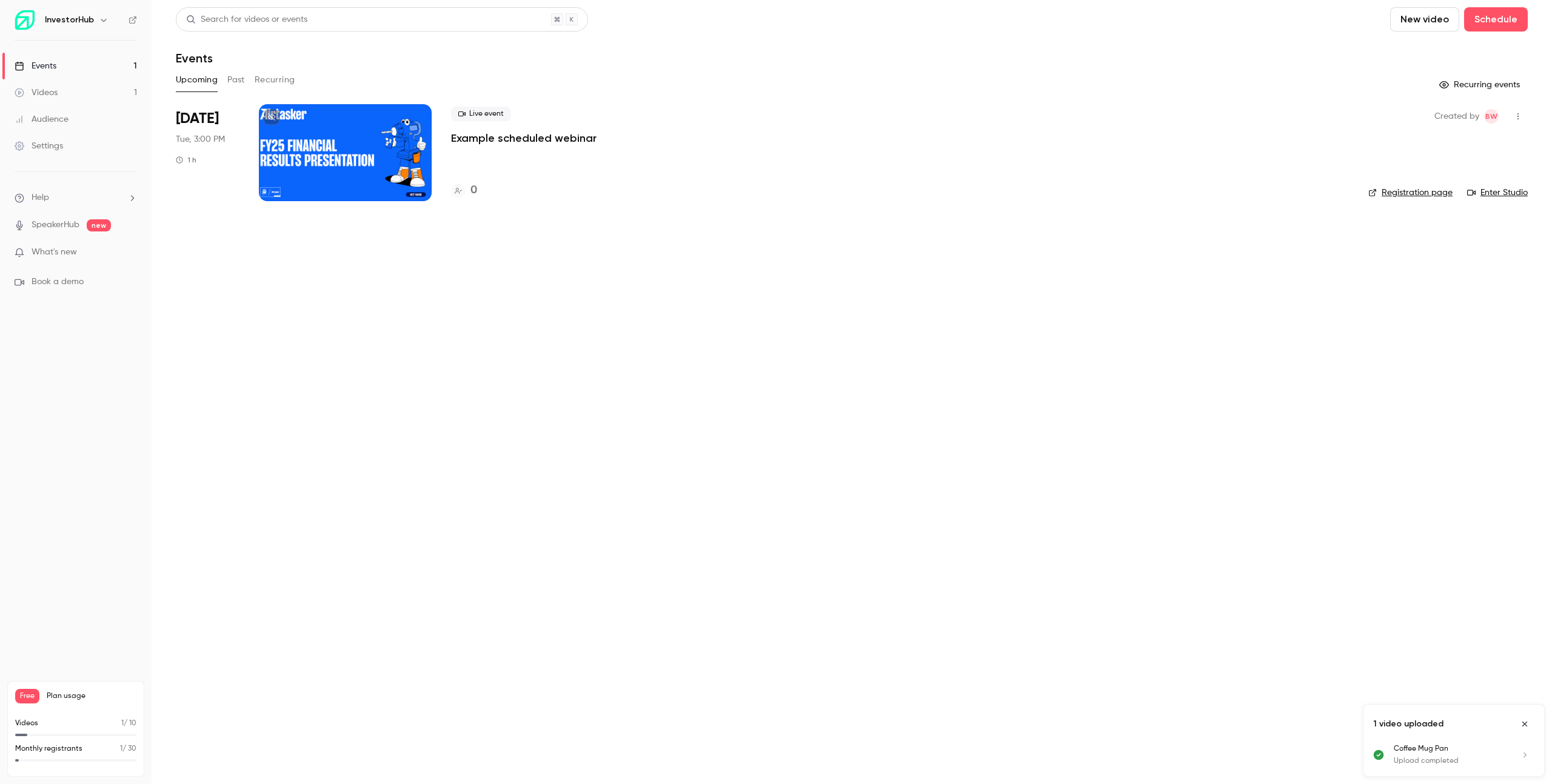
click at [1521, 121] on button "button" at bounding box center [1518, 116] width 19 height 19
click at [1419, 270] on div at bounding box center [1416, 273] width 19 height 10
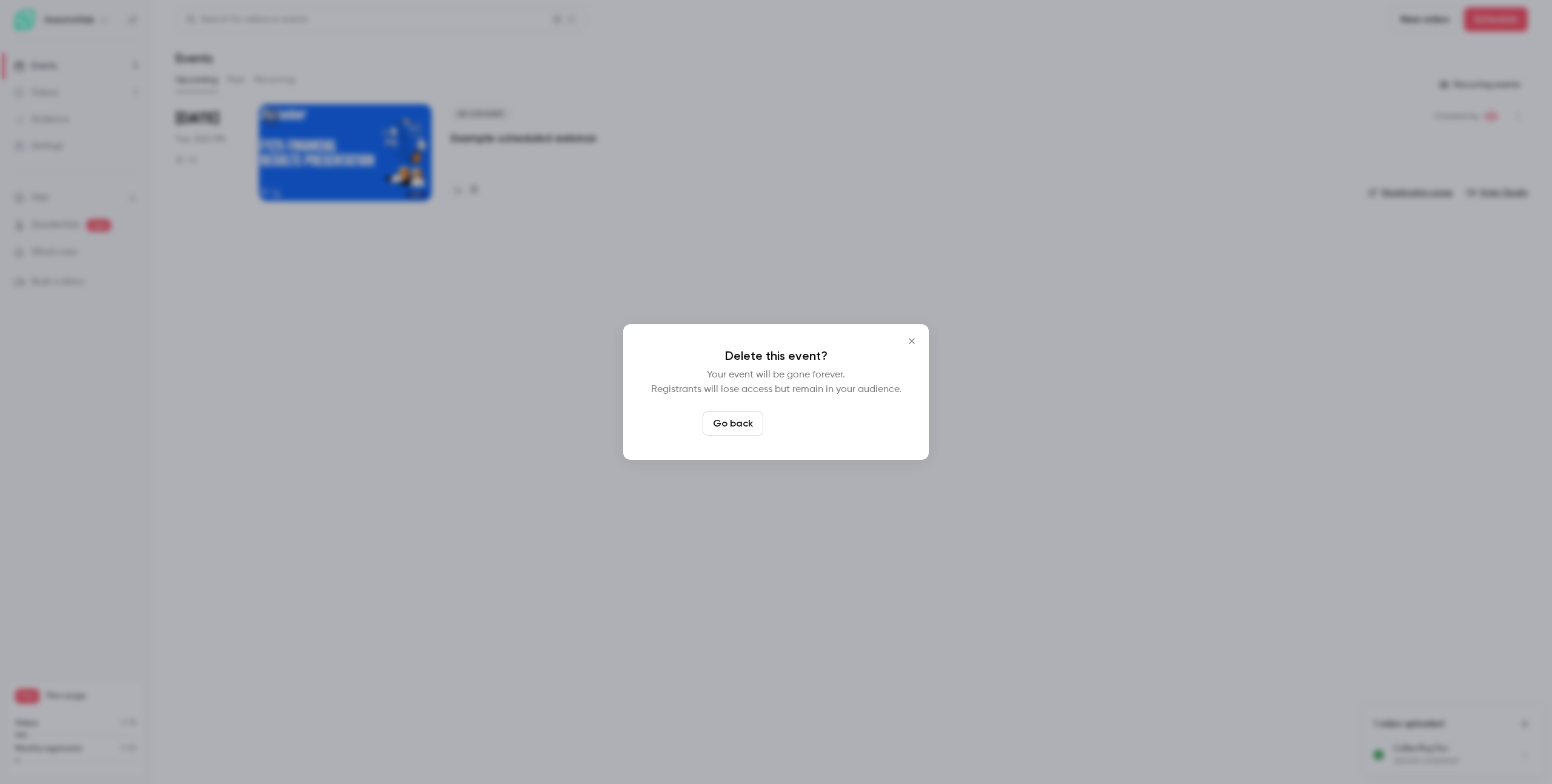
click at [802, 425] on button "Delete event" at bounding box center [808, 423] width 81 height 24
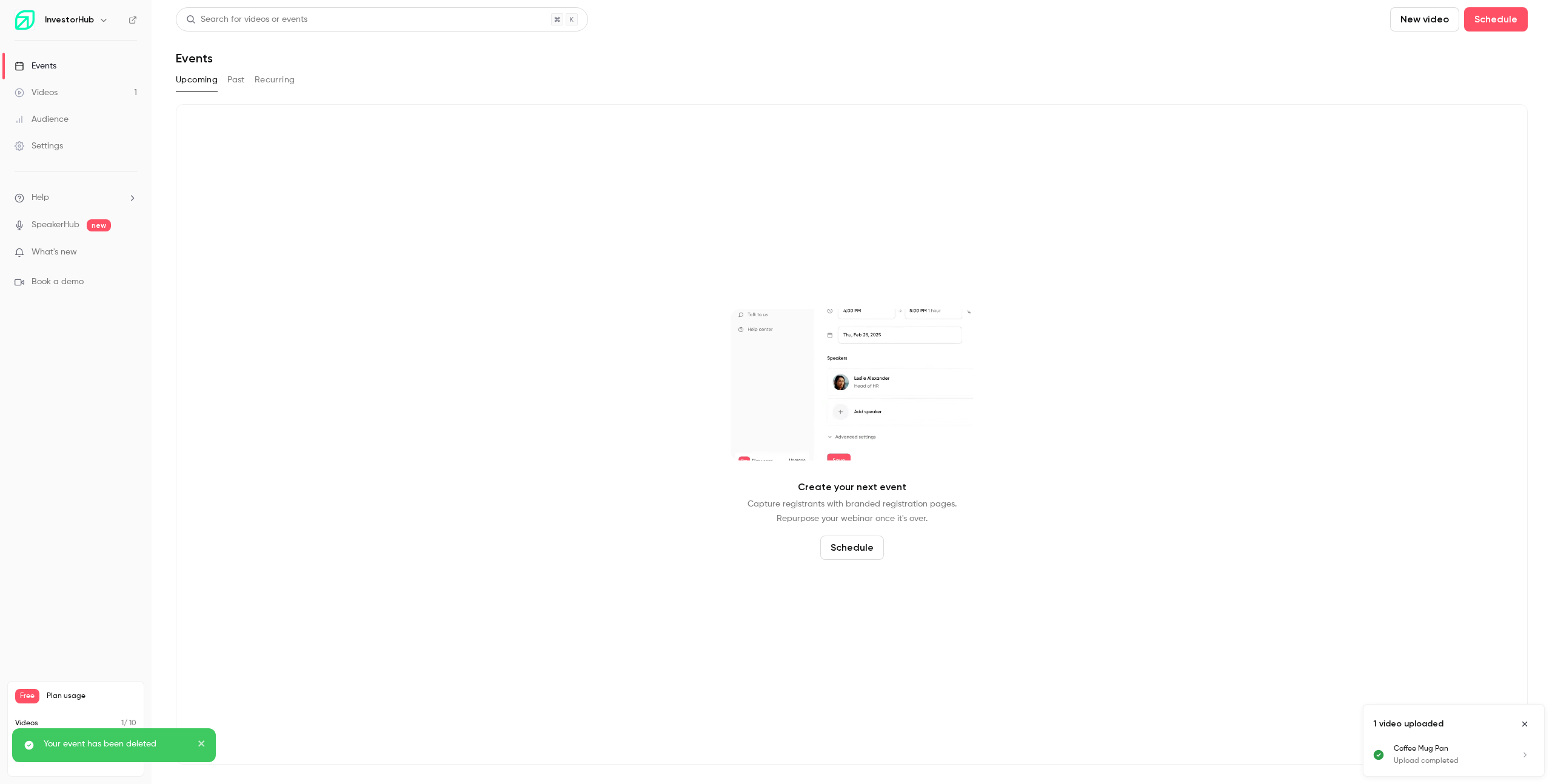
click at [236, 80] on button "Past" at bounding box center [236, 80] width 18 height 19
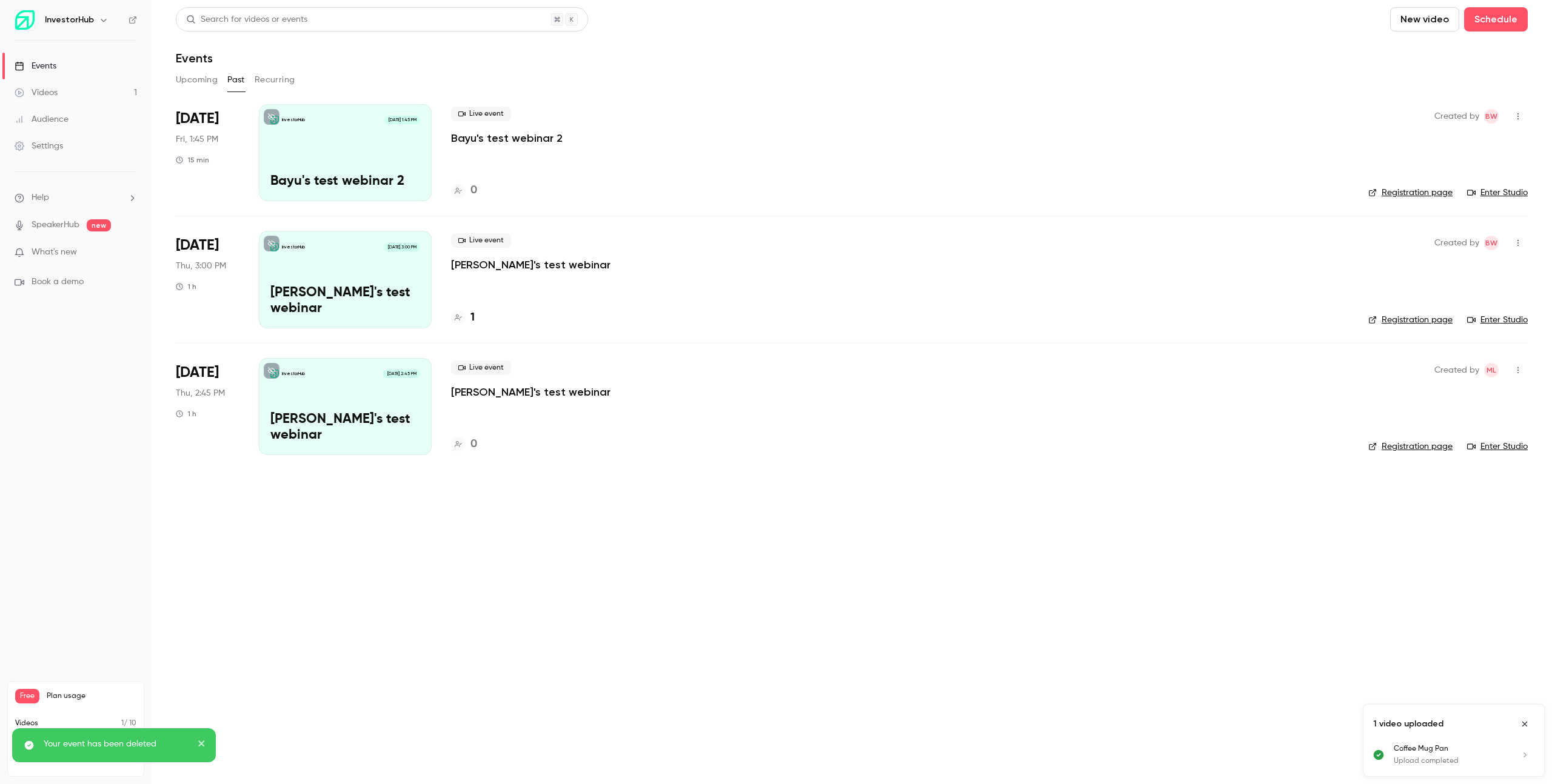
click at [199, 81] on button "Upcoming" at bounding box center [196, 80] width 42 height 19
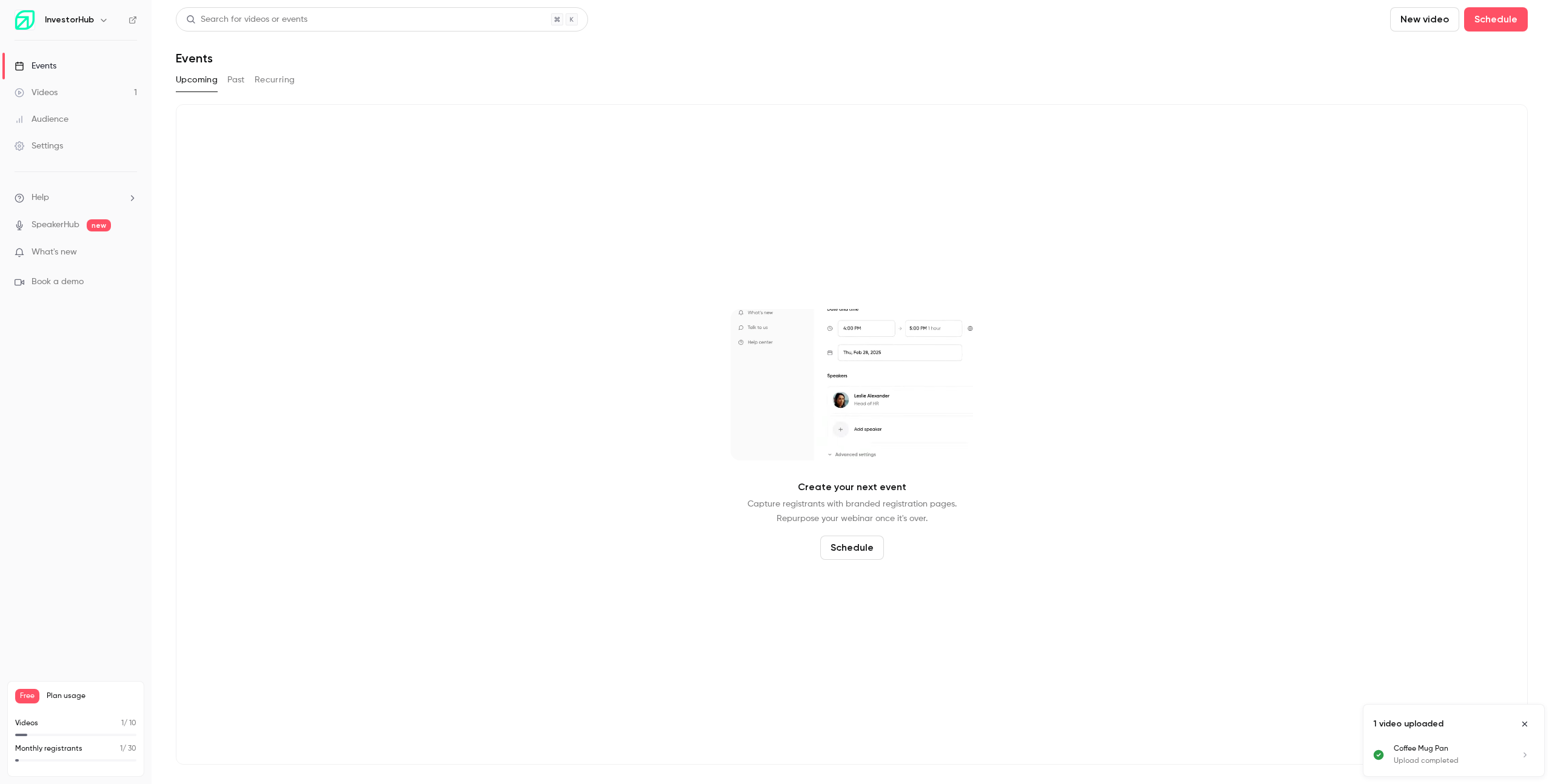
click at [1046, 487] on div "Create your next event Capture registrants with branded registration pages. Rep…" at bounding box center [851, 434] width 1352 height 661
click at [873, 556] on button "Schedule" at bounding box center [852, 548] width 64 height 24
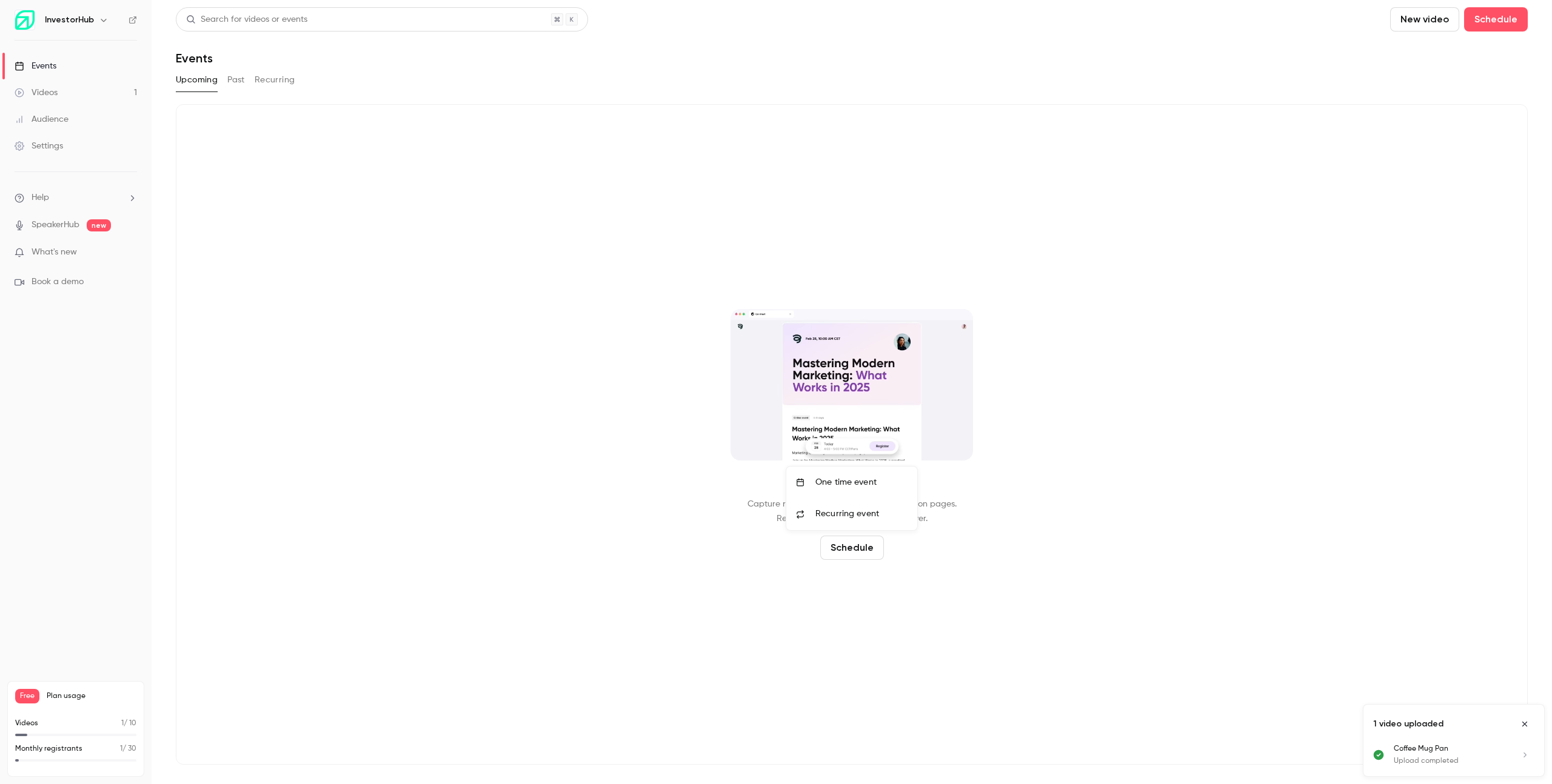
click at [920, 557] on div at bounding box center [776, 392] width 1552 height 784
click at [239, 82] on button "Past" at bounding box center [236, 80] width 18 height 19
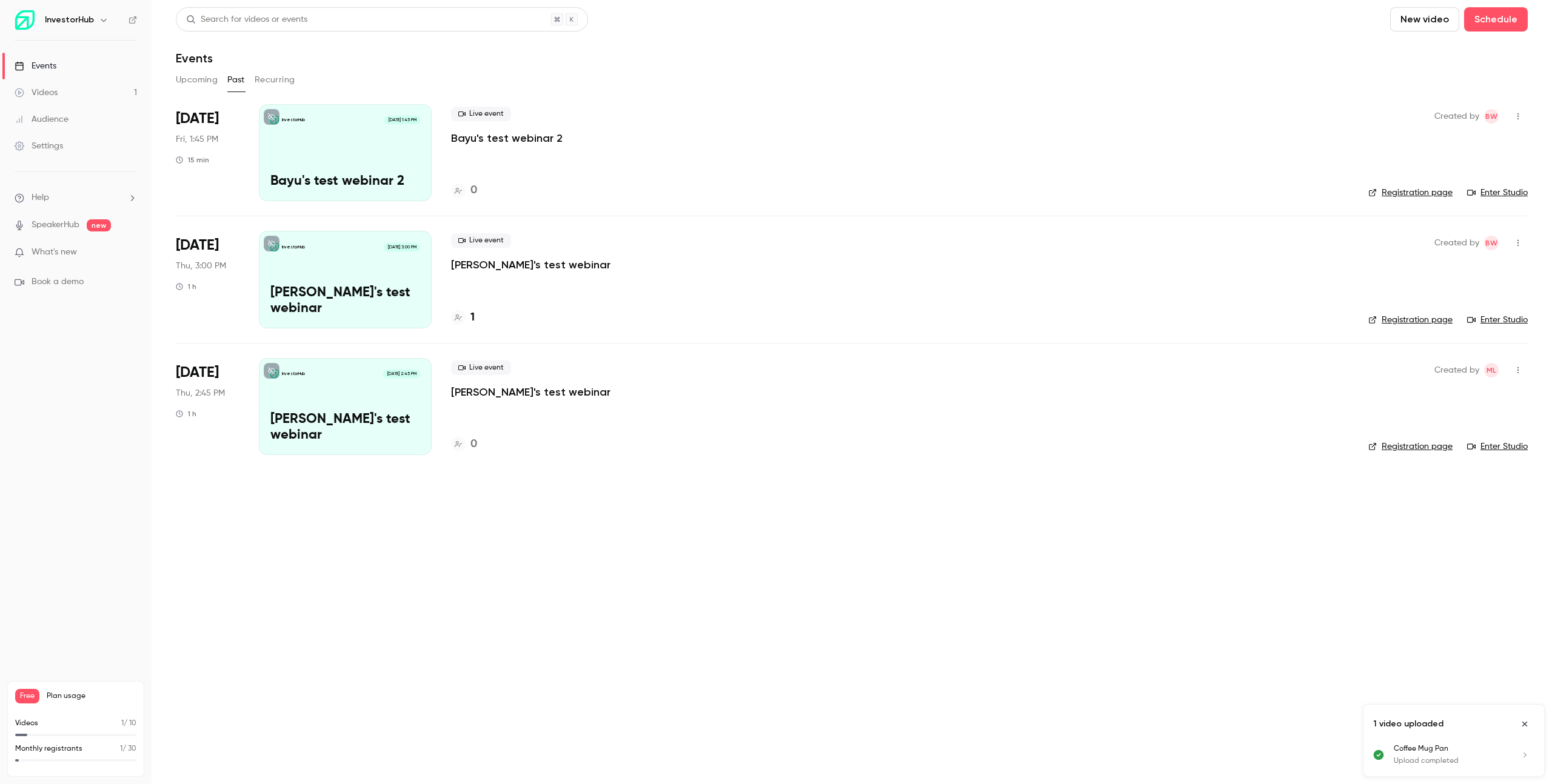
click at [408, 160] on div "InvestorHub [DATE] 1:45 PM [PERSON_NAME]'s test webinar 2" at bounding box center [345, 152] width 173 height 97
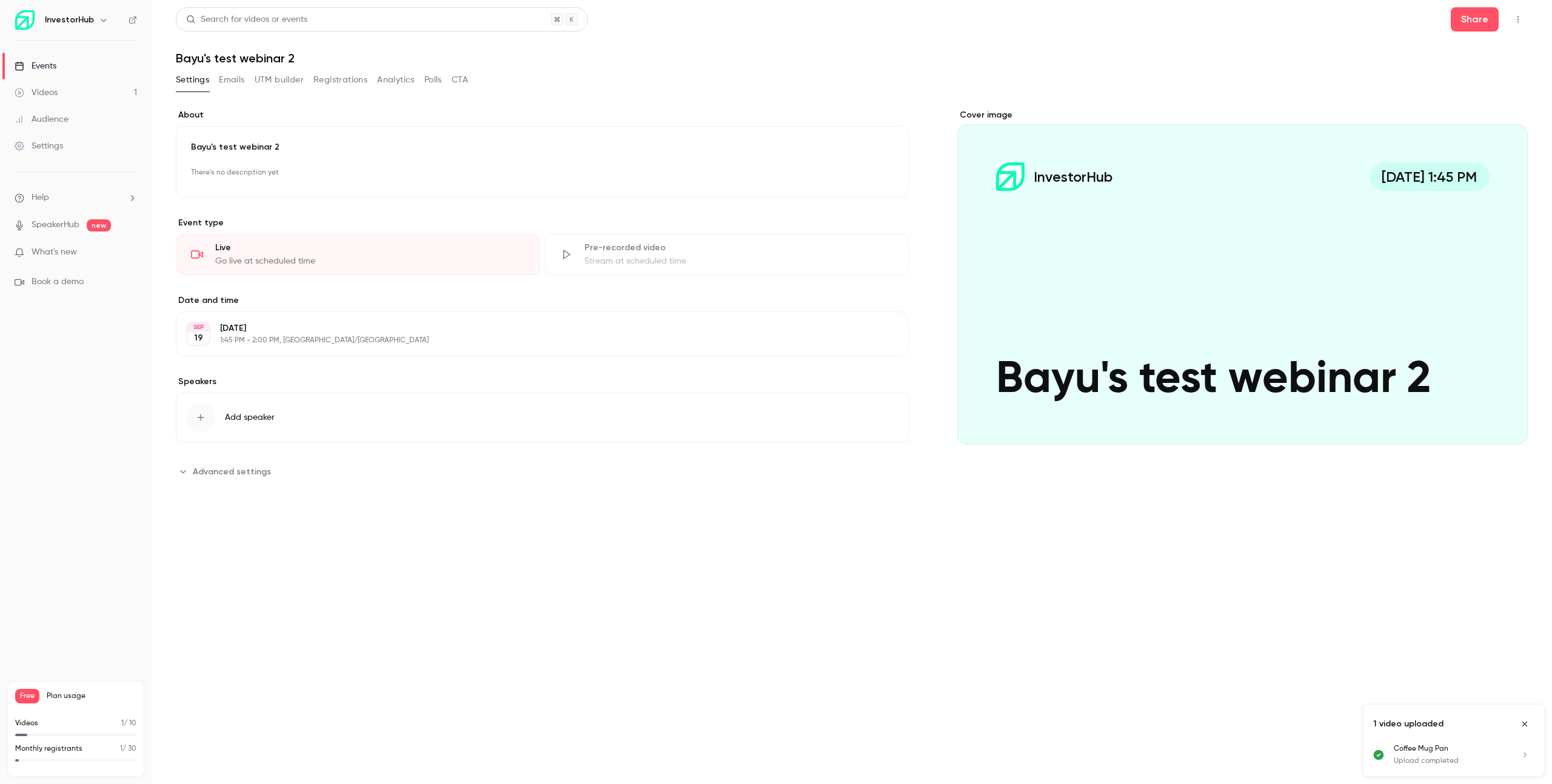
click at [62, 67] on link "Events" at bounding box center [75, 66] width 151 height 27
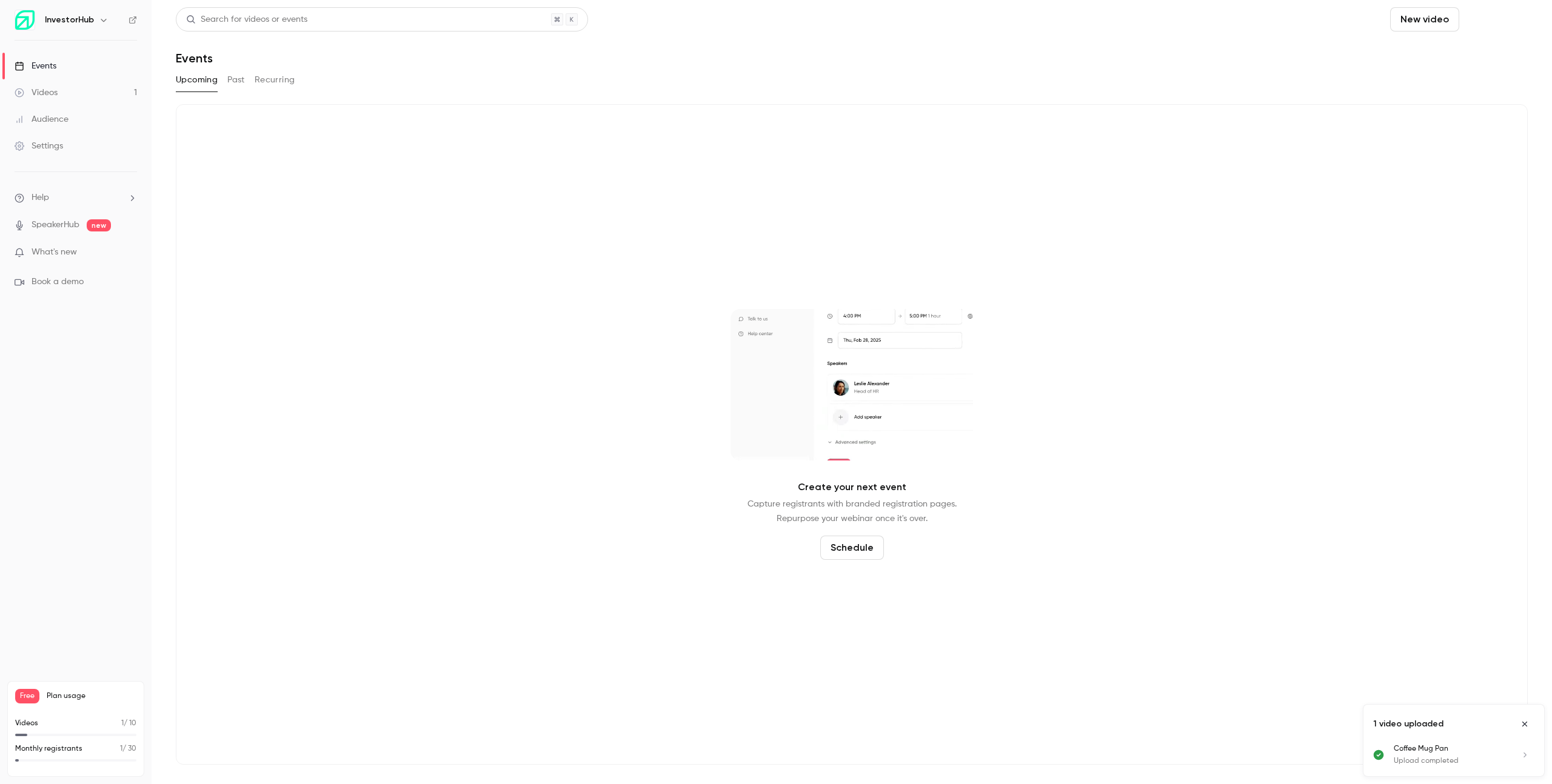
click at [1486, 14] on button "Schedule" at bounding box center [1496, 19] width 64 height 24
click at [1438, 23] on div at bounding box center [776, 392] width 1552 height 784
click at [1432, 22] on button "New video" at bounding box center [1425, 19] width 69 height 24
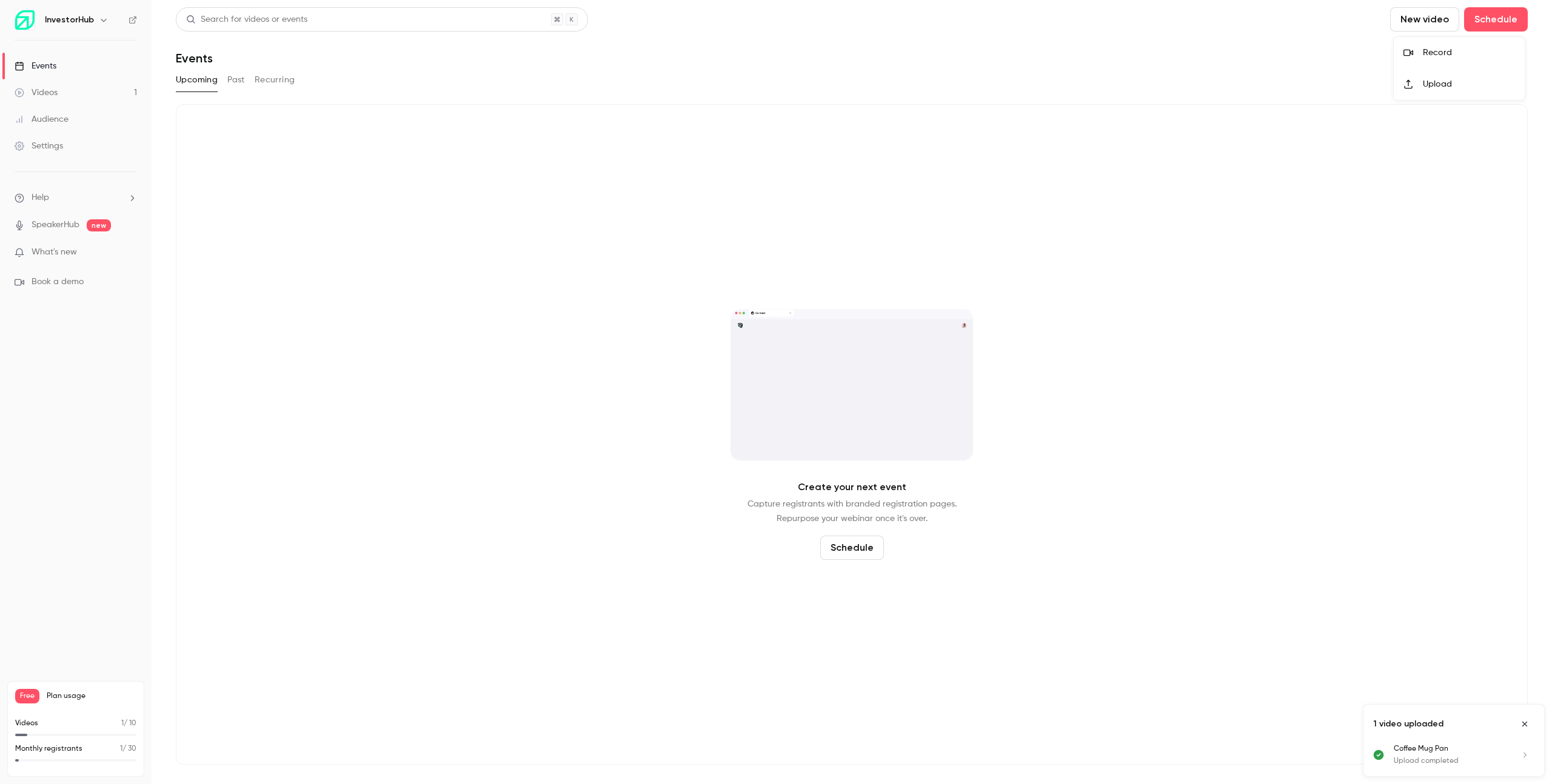
click at [1494, 24] on div at bounding box center [776, 392] width 1552 height 784
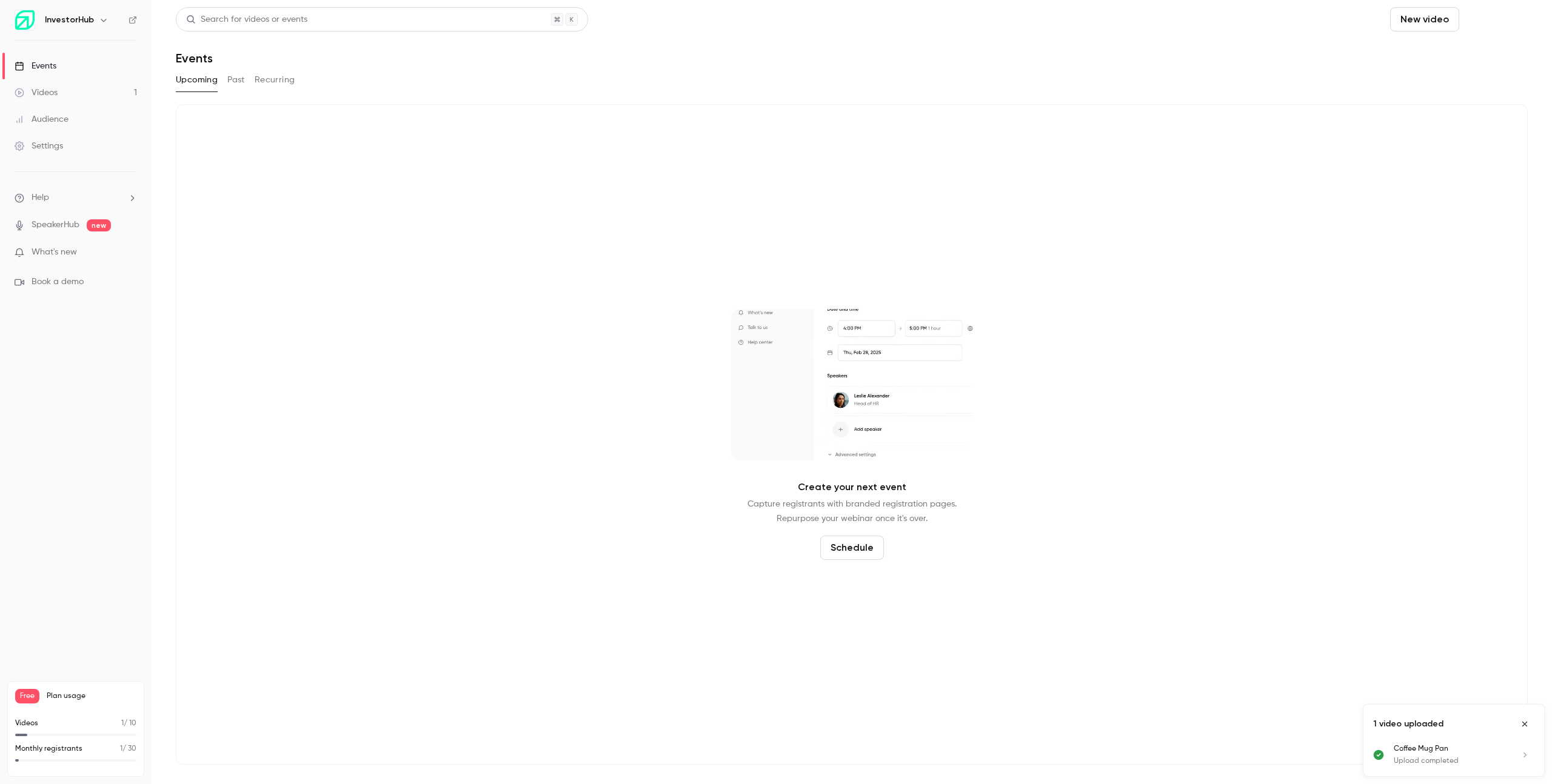
click at [1494, 19] on button "Schedule" at bounding box center [1496, 19] width 64 height 24
click at [1438, 58] on li "One time event" at bounding box center [1461, 53] width 131 height 32
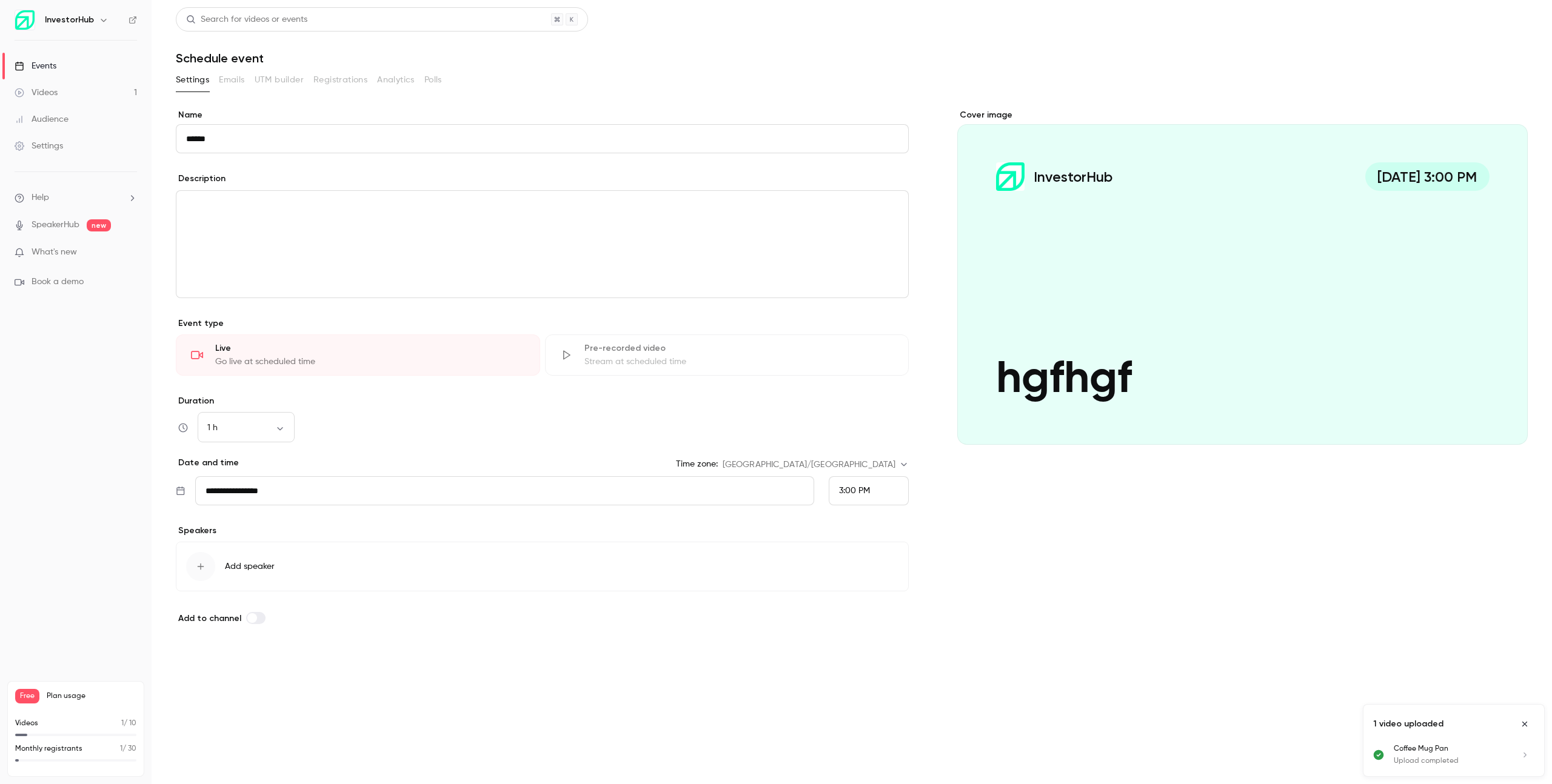
type input "******"
click at [192, 672] on button "Save" at bounding box center [197, 666] width 44 height 24
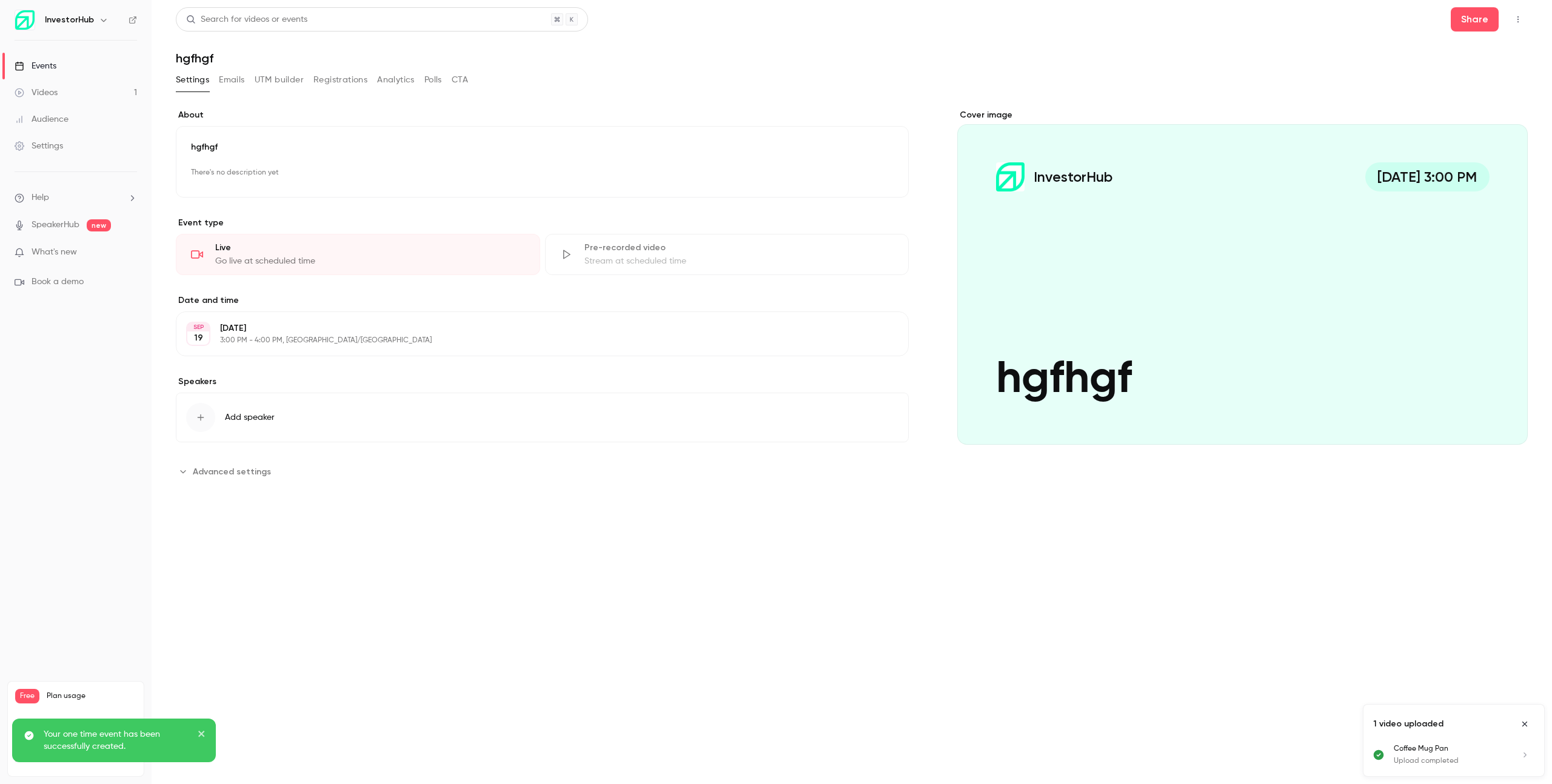
click at [1522, 21] on icon "button" at bounding box center [1518, 19] width 10 height 8
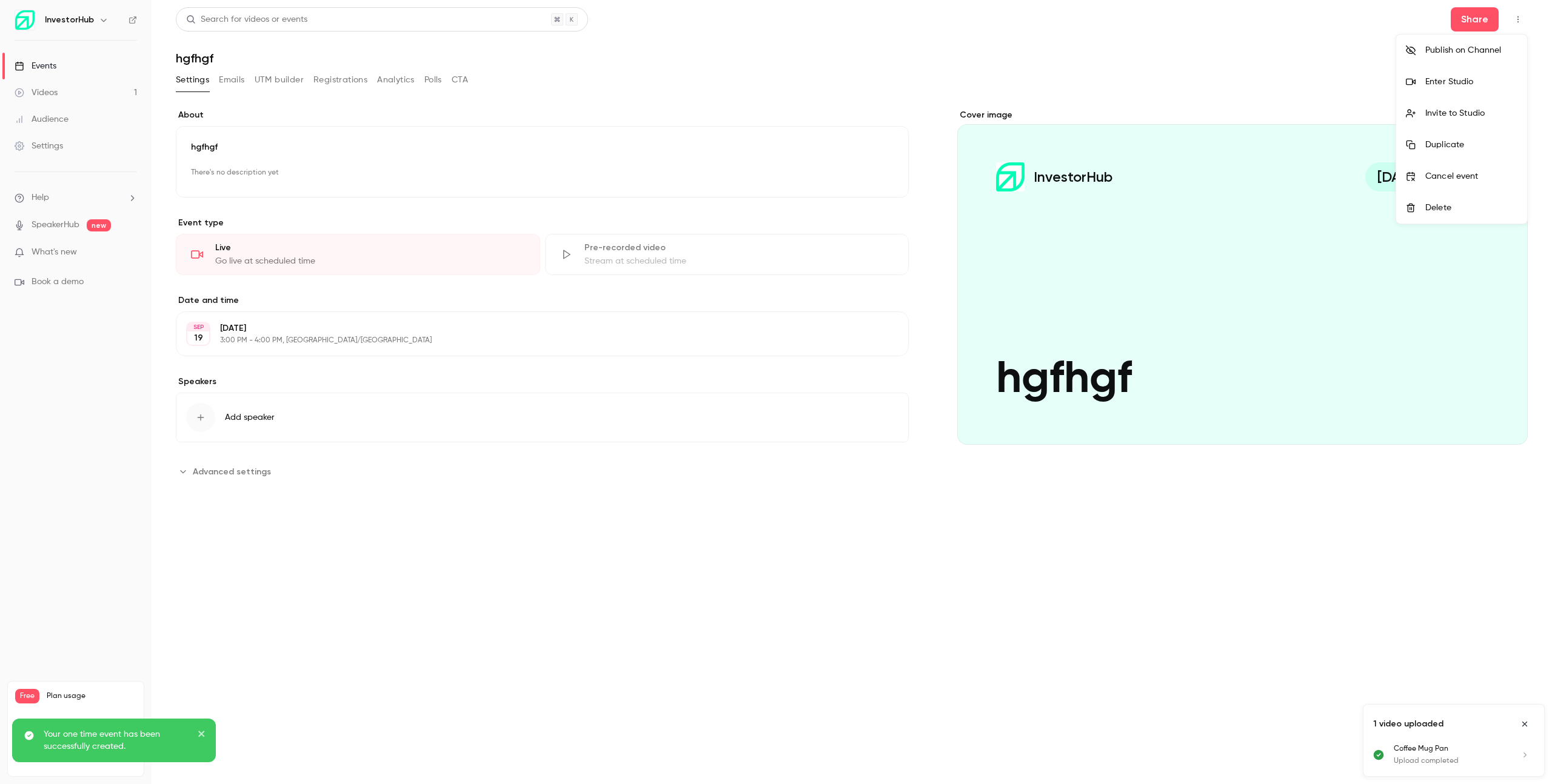
click at [1463, 72] on li "Enter Studio" at bounding box center [1461, 82] width 131 height 32
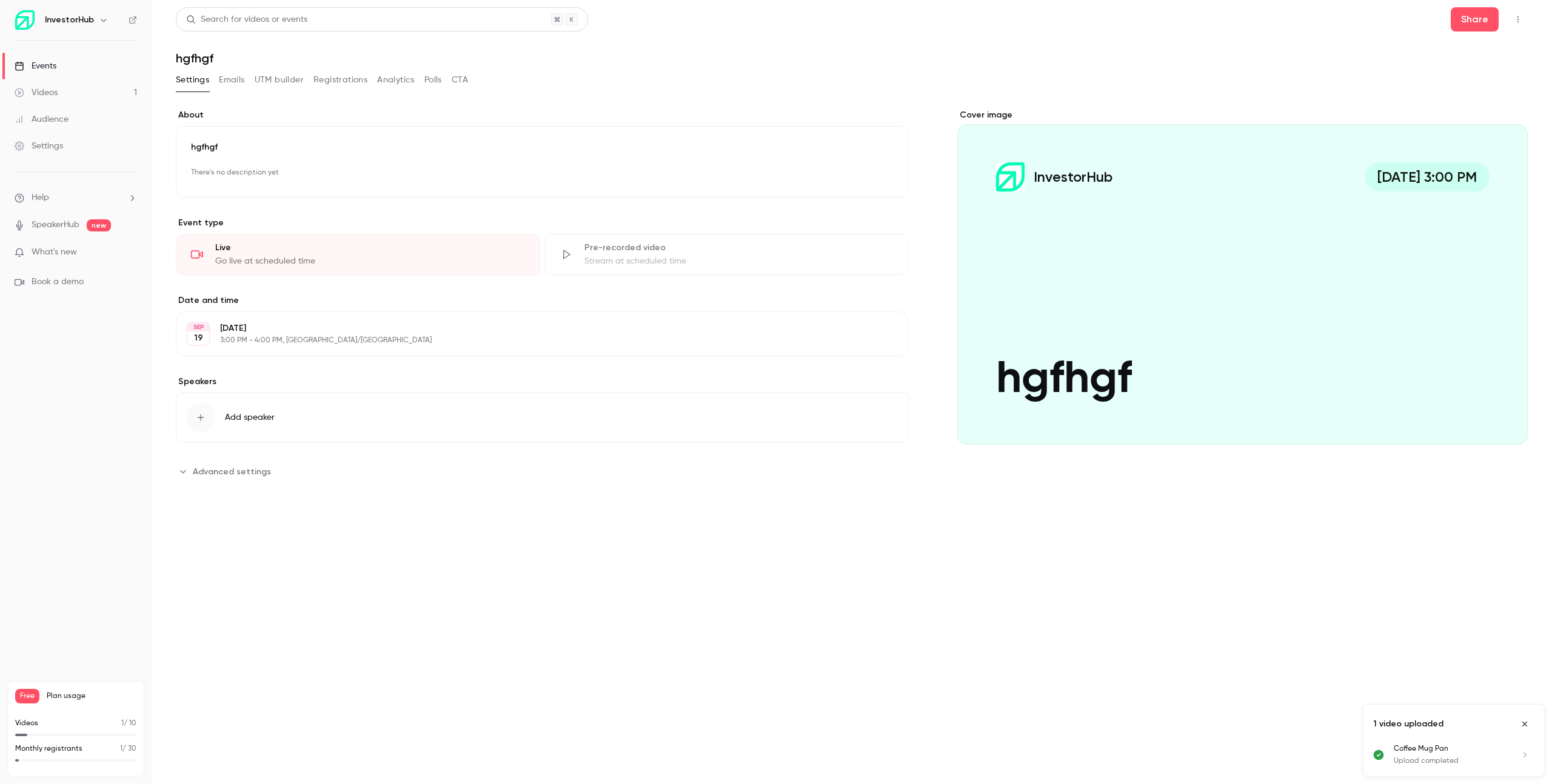
click at [88, 64] on link "Events" at bounding box center [75, 66] width 151 height 27
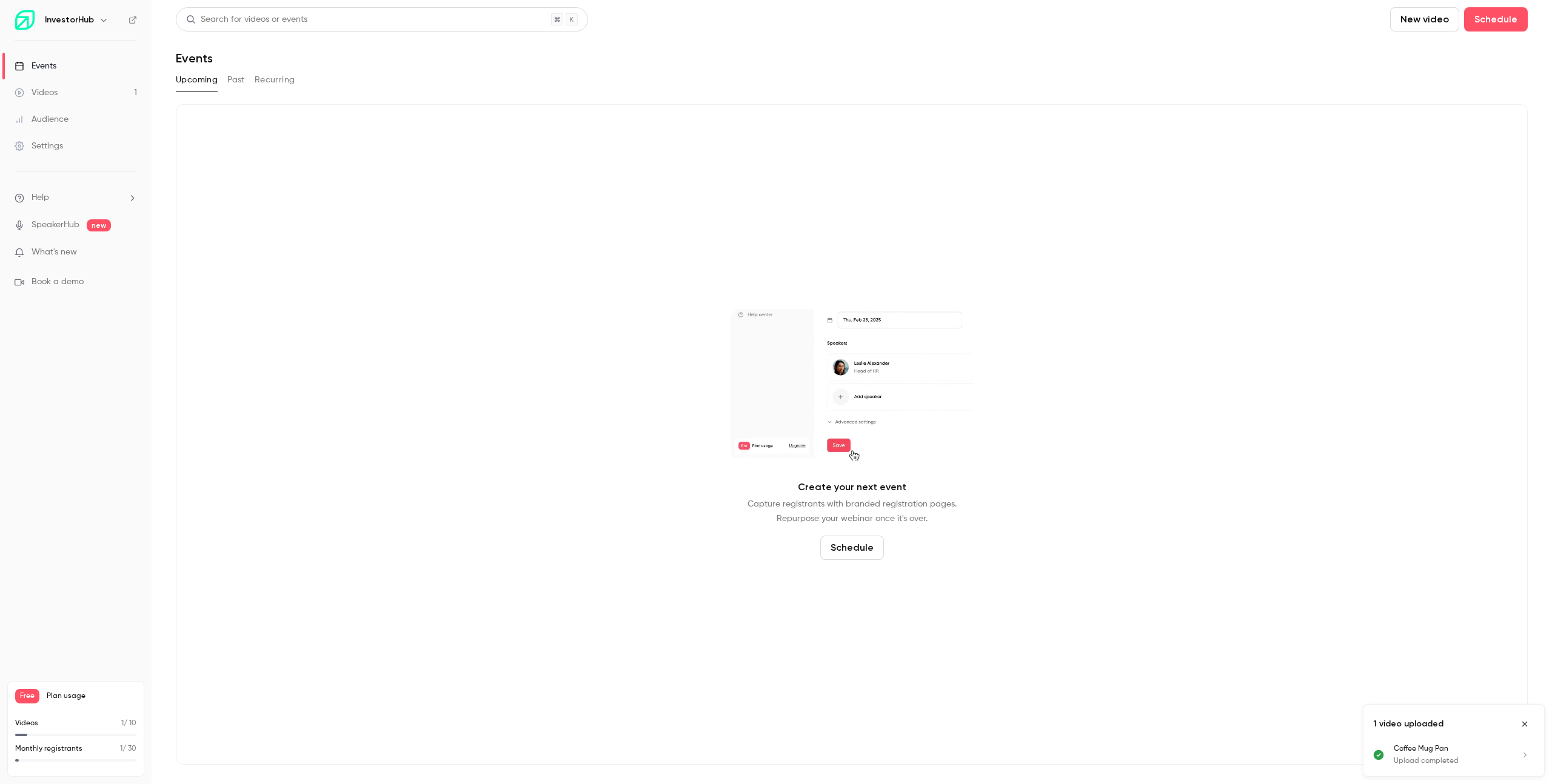
click at [1524, 723] on icon "Close uploads list" at bounding box center [1524, 724] width 10 height 8
click at [1448, 630] on div "Create your next event Capture registrants with branded registration pages. Rep…" at bounding box center [851, 434] width 1352 height 661
